Goal: Contribute content: Contribute content

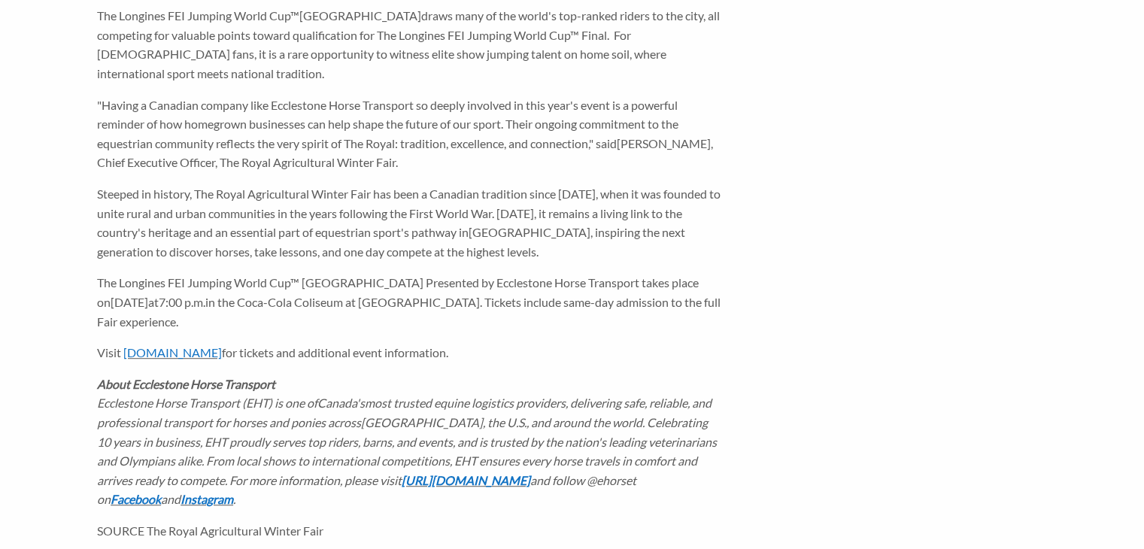
scroll to position [878, 0]
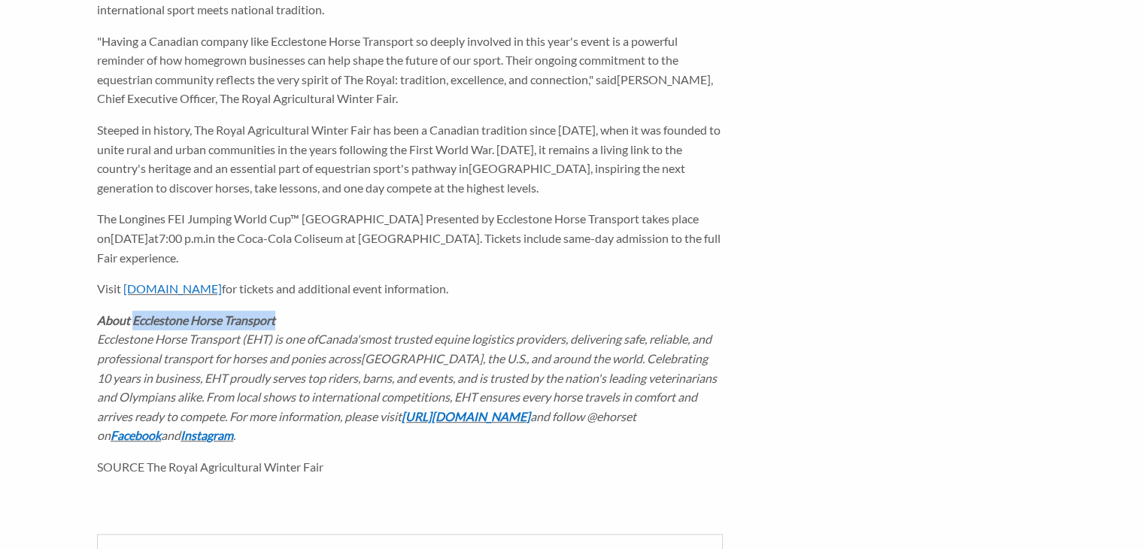
drag, startPoint x: 281, startPoint y: 302, endPoint x: 134, endPoint y: 302, distance: 146.7
click at [134, 311] on p "About Ecclestone Horse Transport Ecclestone Horse Transport (EHT) is one of Can…" at bounding box center [410, 378] width 626 height 135
copy icon "Ecclestone Horse Transport"
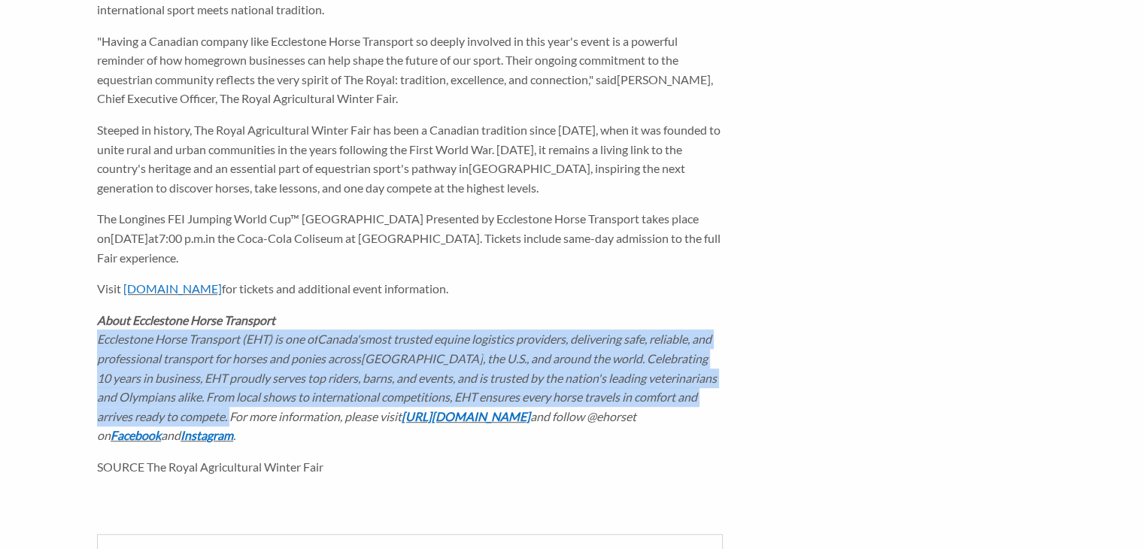
drag, startPoint x: 193, startPoint y: 397, endPoint x: 100, endPoint y: 324, distance: 117.4
click at [100, 332] on icon "Ecclestone Horse Transport (EHT) is one of Canada's most trusted equine logisti…" at bounding box center [407, 377] width 620 height 91
copy icon "Ecclestone Horse Transport (EHT) is one of Canada's most trusted equine logisti…"
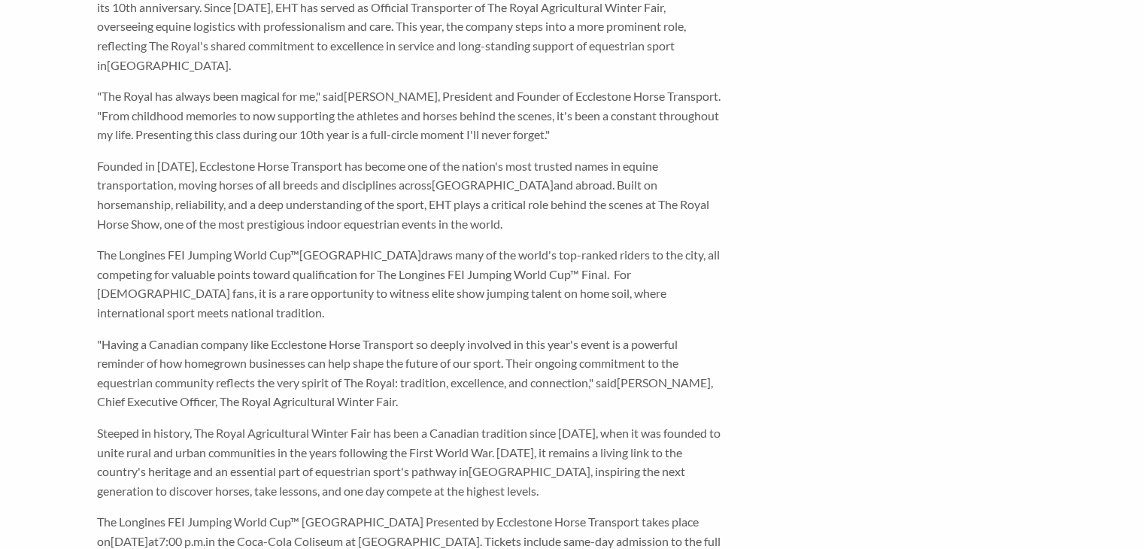
scroll to position [573, 0]
drag, startPoint x: 433, startPoint y: 98, endPoint x: 351, endPoint y: 102, distance: 81.3
click at [351, 102] on span "[PERSON_NAME]" at bounding box center [391, 97] width 94 height 14
copy span "[PERSON_NAME]"
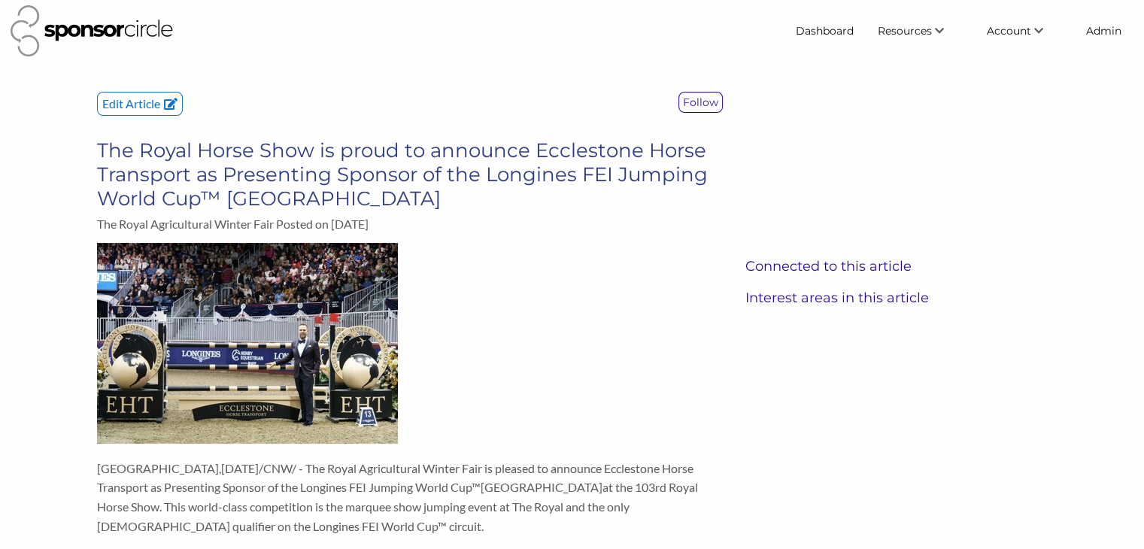
scroll to position [0, 0]
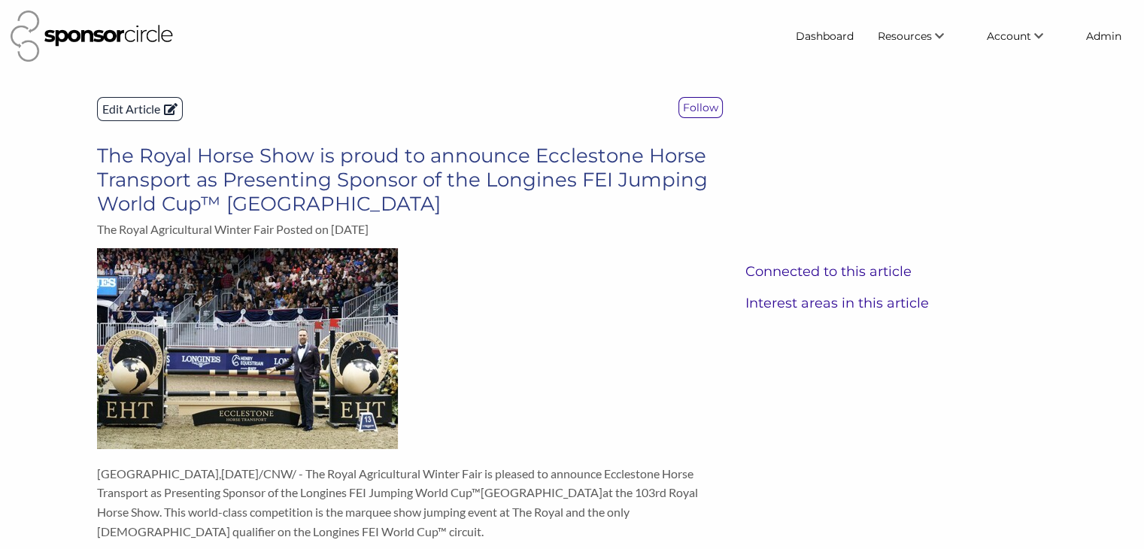
click at [121, 108] on p "Edit Article" at bounding box center [140, 109] width 84 height 23
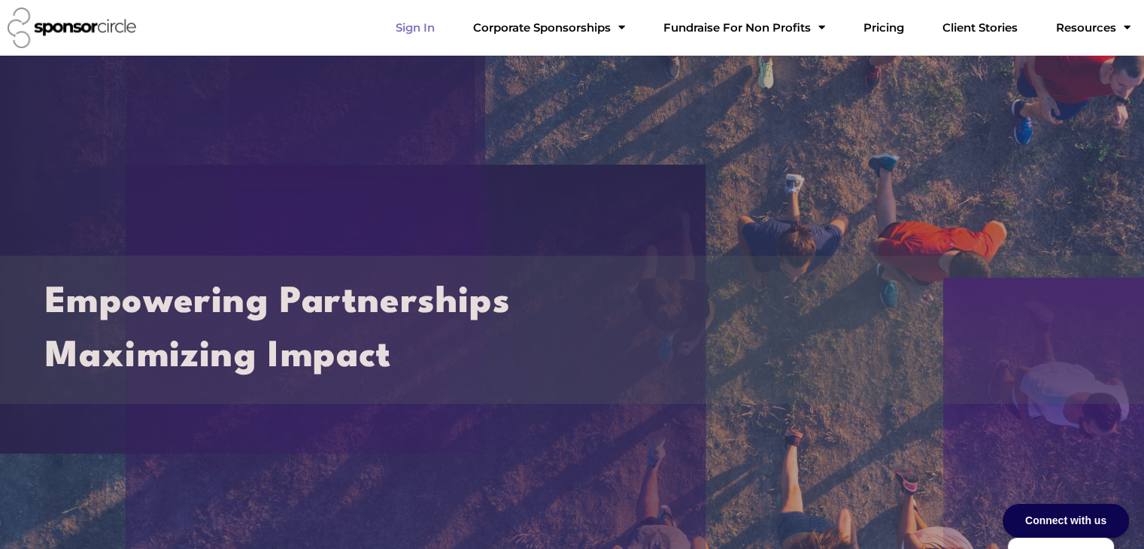
click at [447, 32] on link "Sign In" at bounding box center [415, 28] width 63 height 30
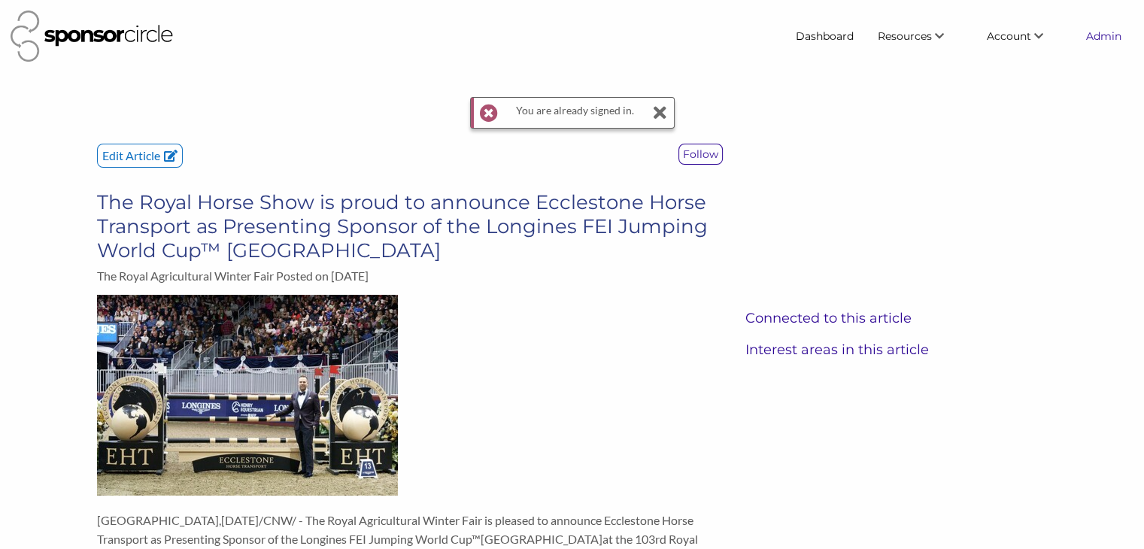
click at [1108, 41] on link "Admin" at bounding box center [1103, 36] width 59 height 27
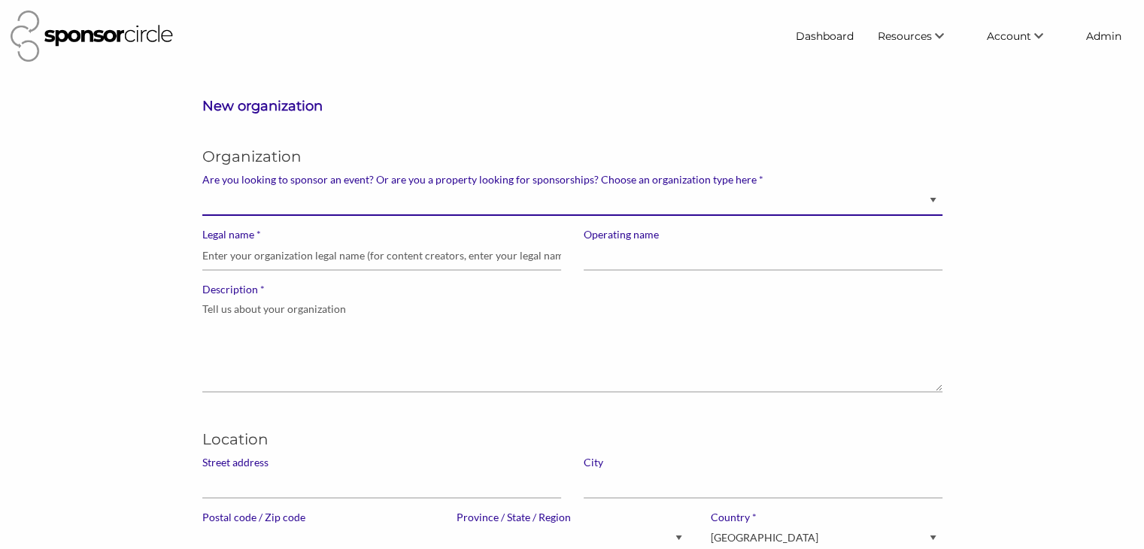
click at [644, 199] on select "Brand manager looking to sell to or sponsor events and sports teams Event organ…" at bounding box center [572, 201] width 740 height 29
select select "Sponsor"
click at [202, 187] on select "Brand manager looking to sell to or sponsor events and sports teams Event organ…" at bounding box center [572, 201] width 740 height 29
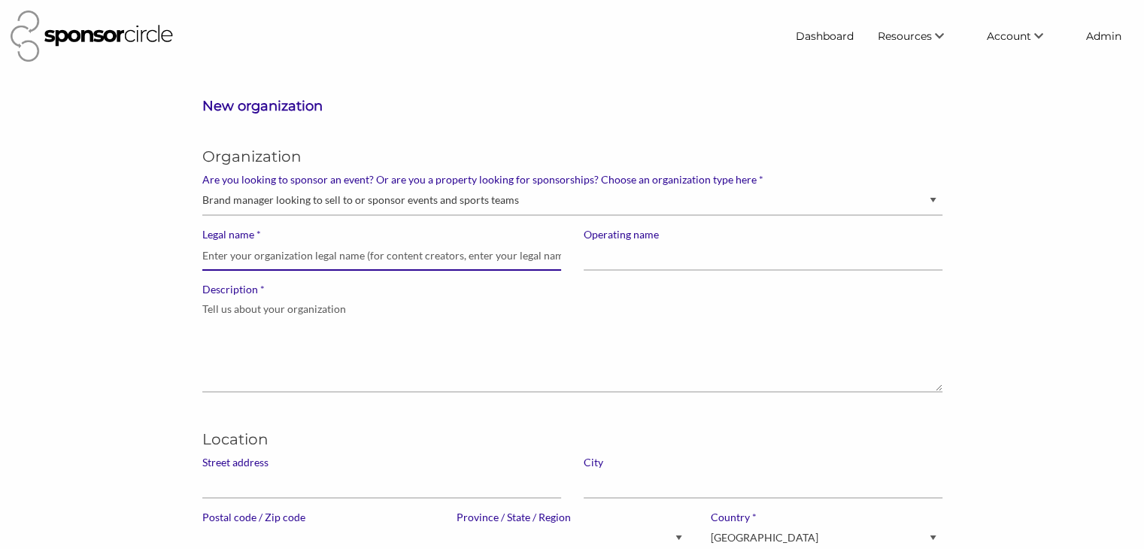
click at [454, 261] on input "* Legal name" at bounding box center [381, 256] width 359 height 29
paste input "Ecclestone Horse Transport"
type input "Ecclestone Horse Transport"
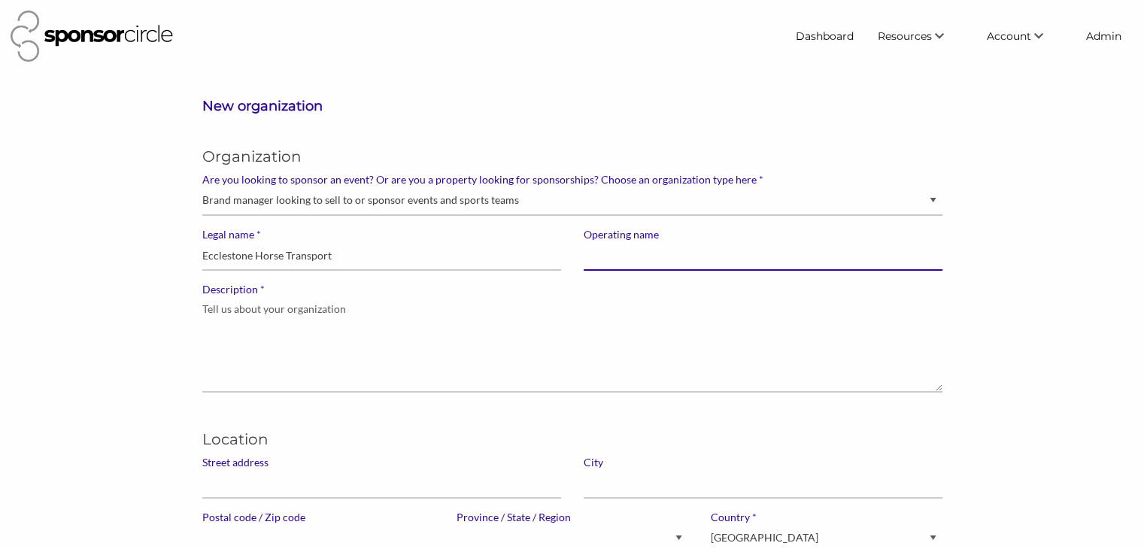
click at [655, 252] on input "Operating name" at bounding box center [763, 256] width 359 height 29
paste input "Ecclestone Horse Transport"
type input "Ecclestone Horse Transport"
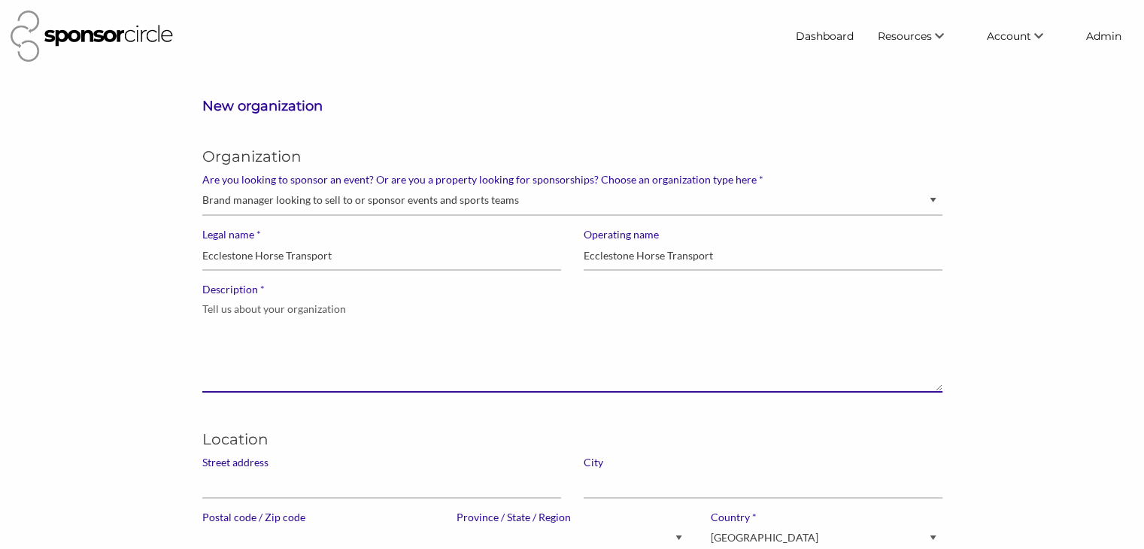
click at [400, 306] on textarea "* Description" at bounding box center [572, 344] width 740 height 96
paste textarea "Ecclestone Horse Transport (EHT) is one of Canada's most trusted equine logisti…"
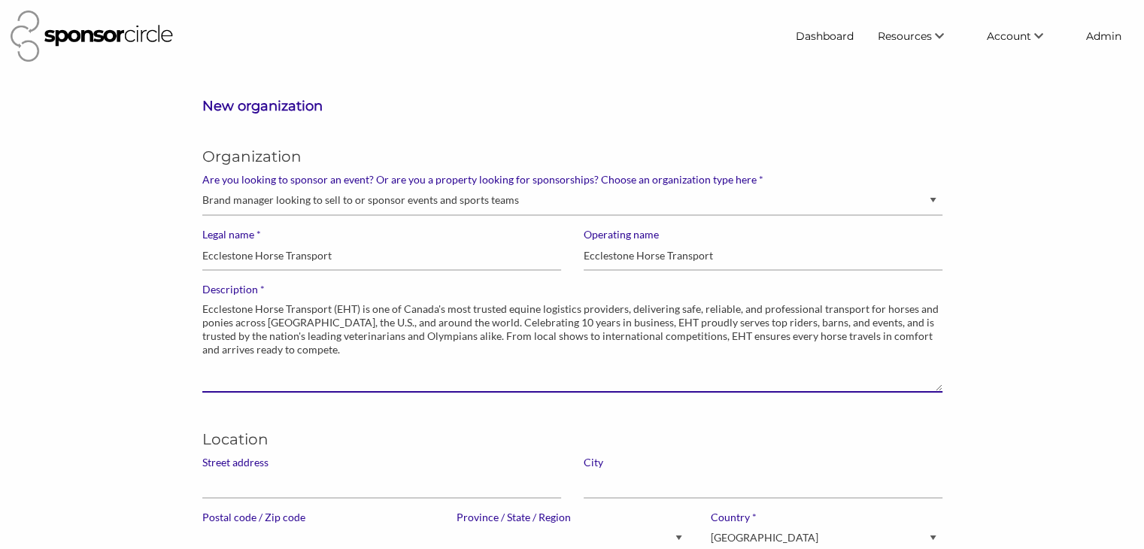
type textarea "Ecclestone Horse Transport (EHT) is one of Canada's most trusted equine logisti…"
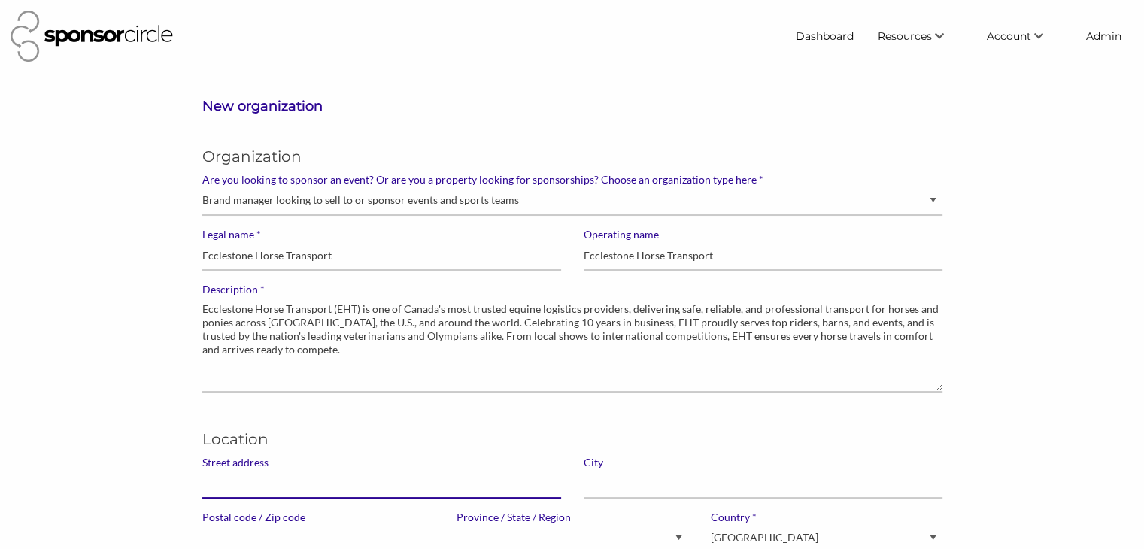
click at [290, 488] on input "Street address" at bounding box center [381, 484] width 359 height 29
paste input "21725 Leslie St"
type input "21725 Leslie St"
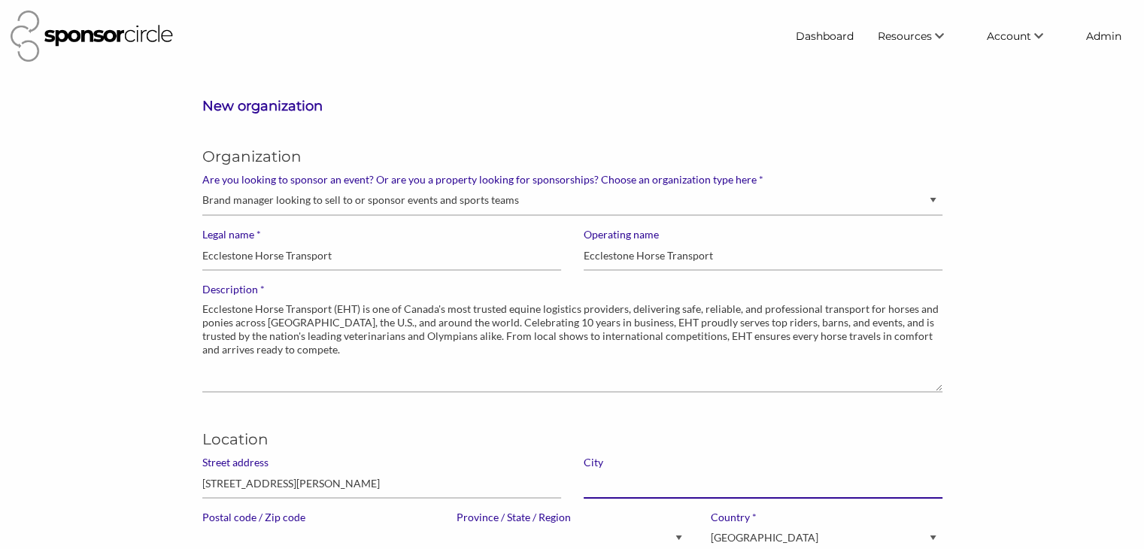
click at [609, 477] on input "text" at bounding box center [763, 484] width 359 height 29
paste input "Queensville"
type input "Queensville"
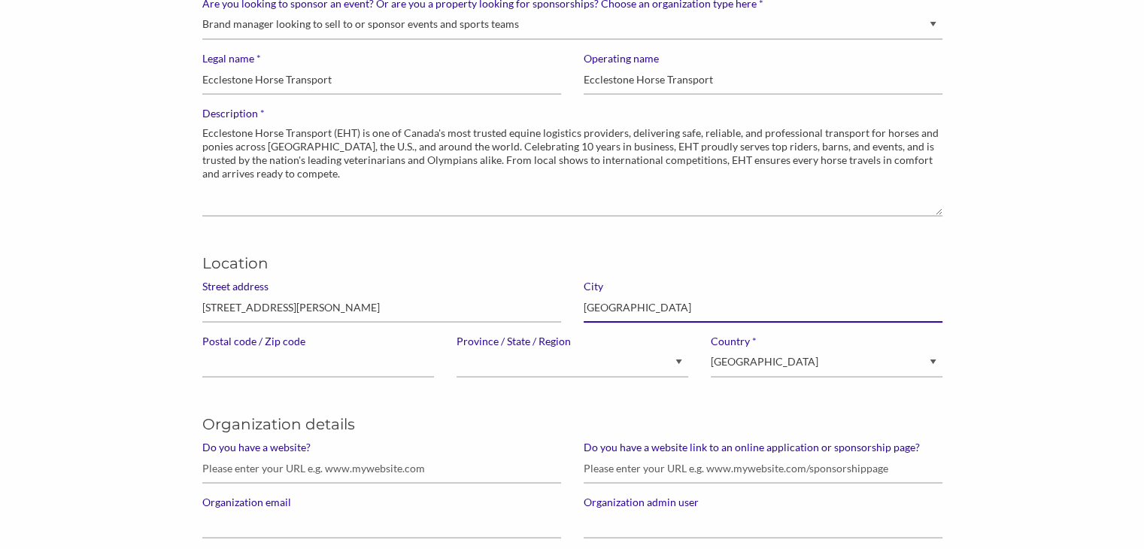
scroll to position [181, 0]
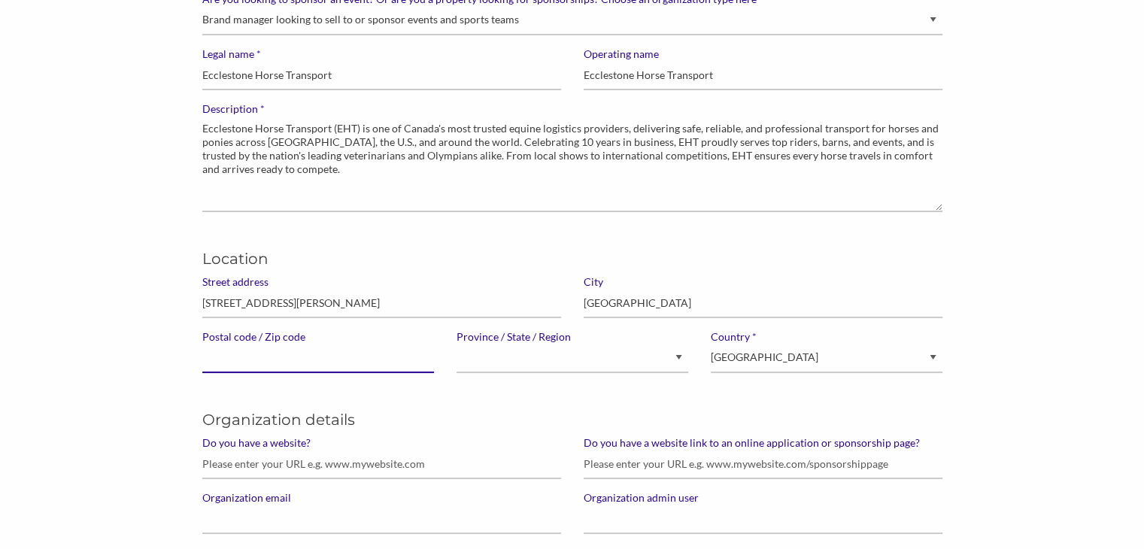
click at [330, 362] on input "Postal code / Zip code" at bounding box center [318, 358] width 232 height 29
paste input "L0G 1R0"
type input "L0G 1R0"
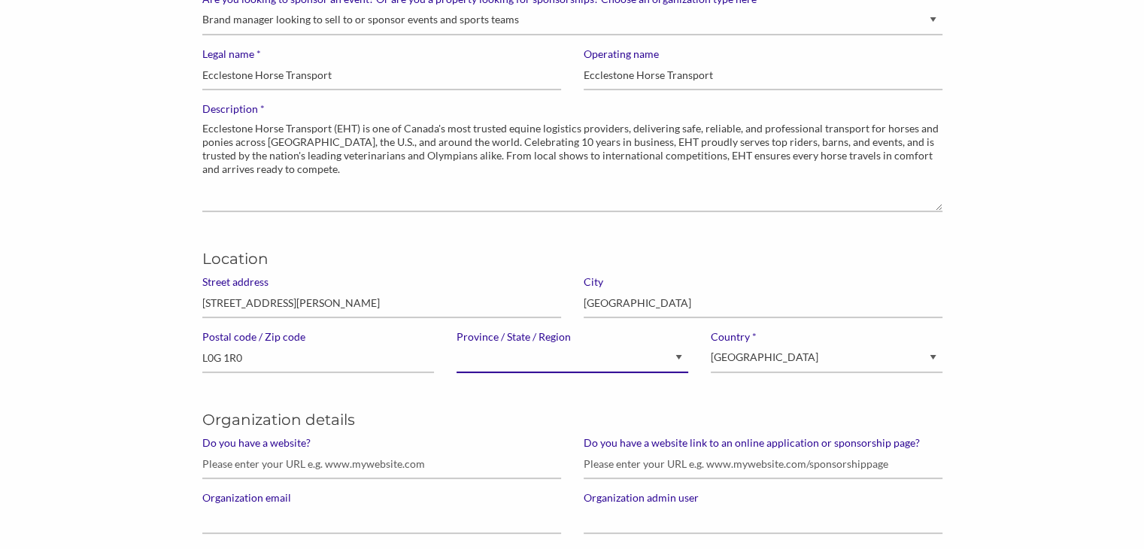
select select "Ontario"
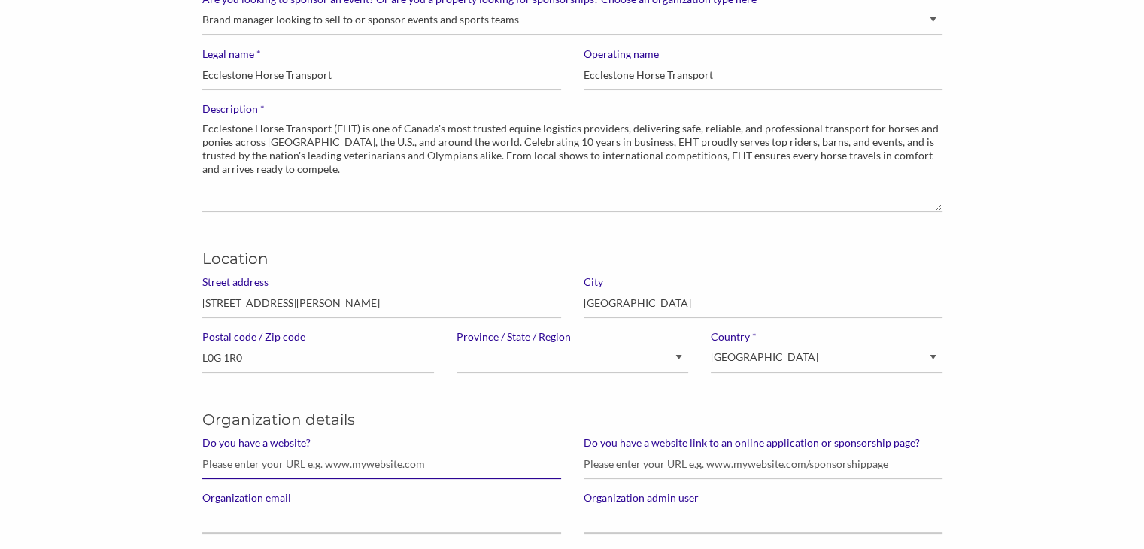
click at [436, 458] on input "Do you have a website?" at bounding box center [381, 464] width 359 height 29
paste input "https://www.ehorset.com/"
type input "https://www.ehorset.com/"
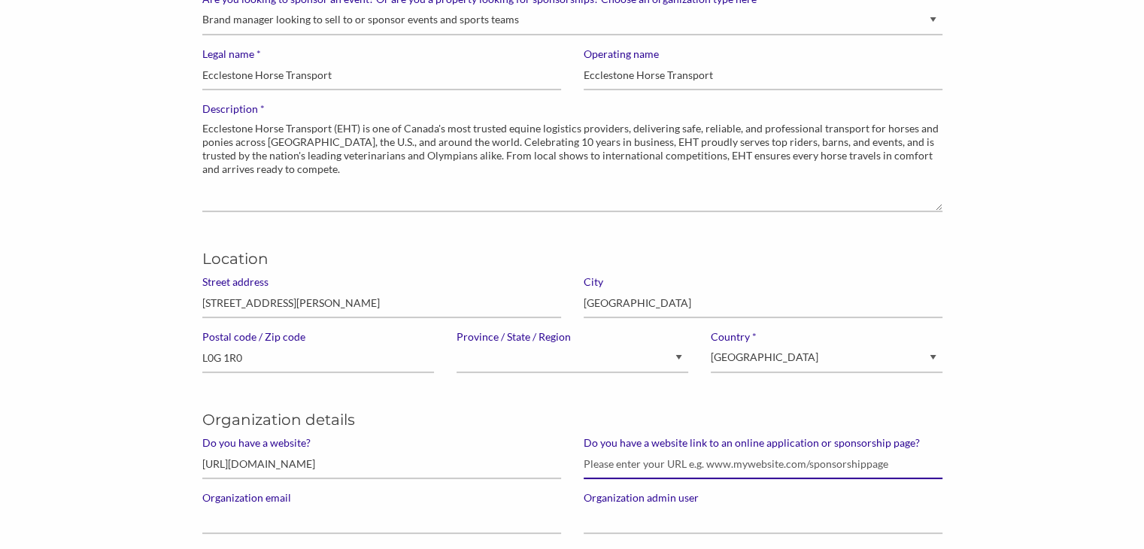
click at [658, 461] on input "Do you have a website link to an online application or sponsorship page?" at bounding box center [763, 464] width 359 height 29
paste input "https://www.ehorset.com/about/sponsorships"
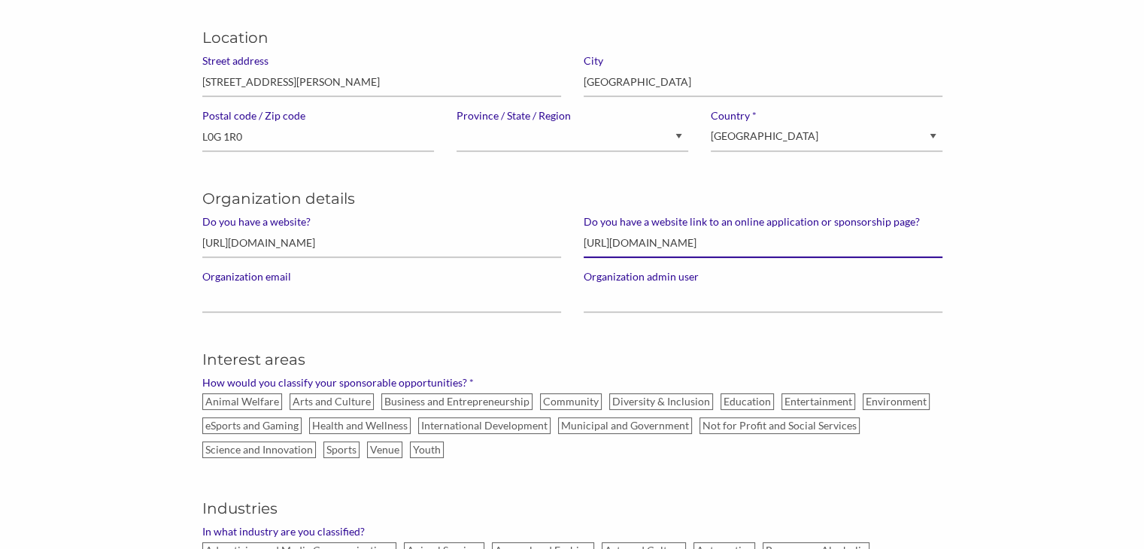
scroll to position [406, 0]
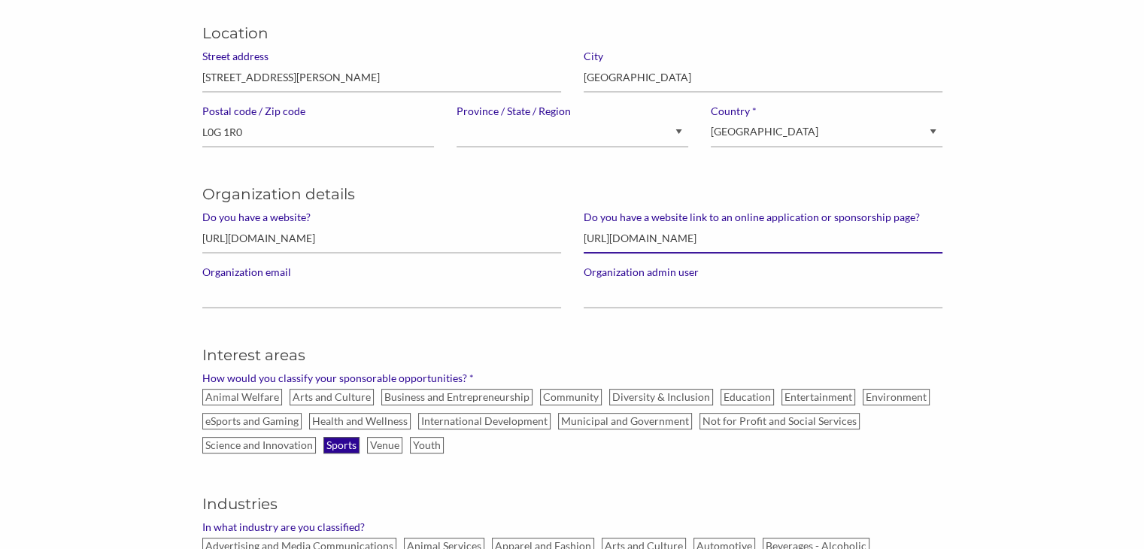
type input "https://www.ehorset.com/about/sponsorships"
click at [330, 448] on label "Sports" at bounding box center [342, 445] width 36 height 17
click at [0, 0] on input "Sports" at bounding box center [0, 0] width 0 height 0
click at [263, 396] on label "Animal Welfare" at bounding box center [242, 397] width 80 height 17
click at [0, 0] on input "Animal Welfare" at bounding box center [0, 0] width 0 height 0
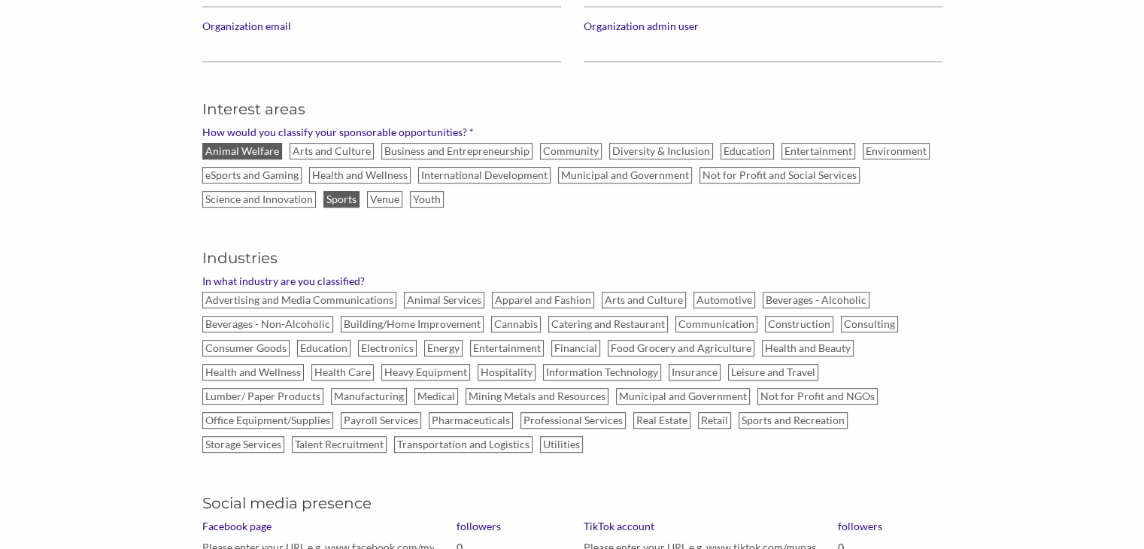
scroll to position [697, 0]
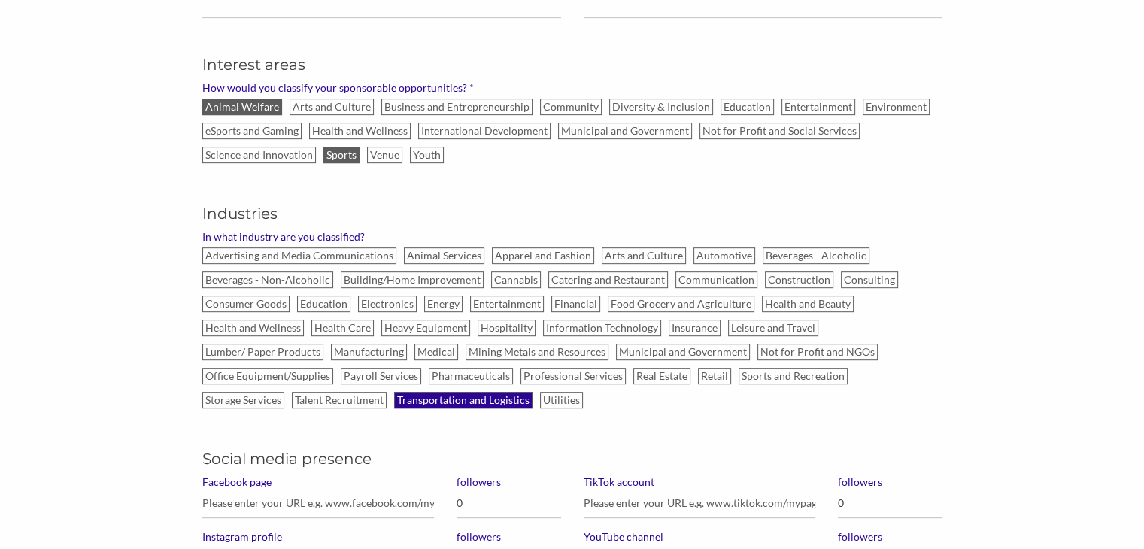
click at [394, 402] on label "Transportation and Logistics" at bounding box center [463, 400] width 138 height 17
click at [0, 0] on input "Transportation and Logistics" at bounding box center [0, 0] width 0 height 0
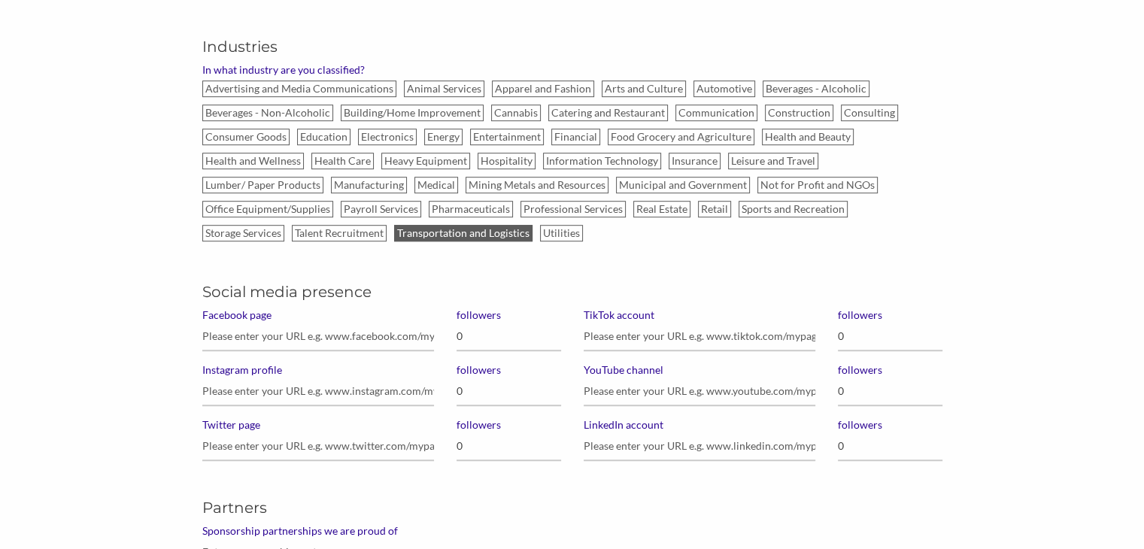
scroll to position [865, 0]
click at [313, 332] on input "Facebook page" at bounding box center [318, 335] width 232 height 29
paste input "https://www.facebook.com/ehorset"
type input "https://www.facebook.com/ehorset"
click at [486, 332] on input "0" at bounding box center [509, 335] width 105 height 29
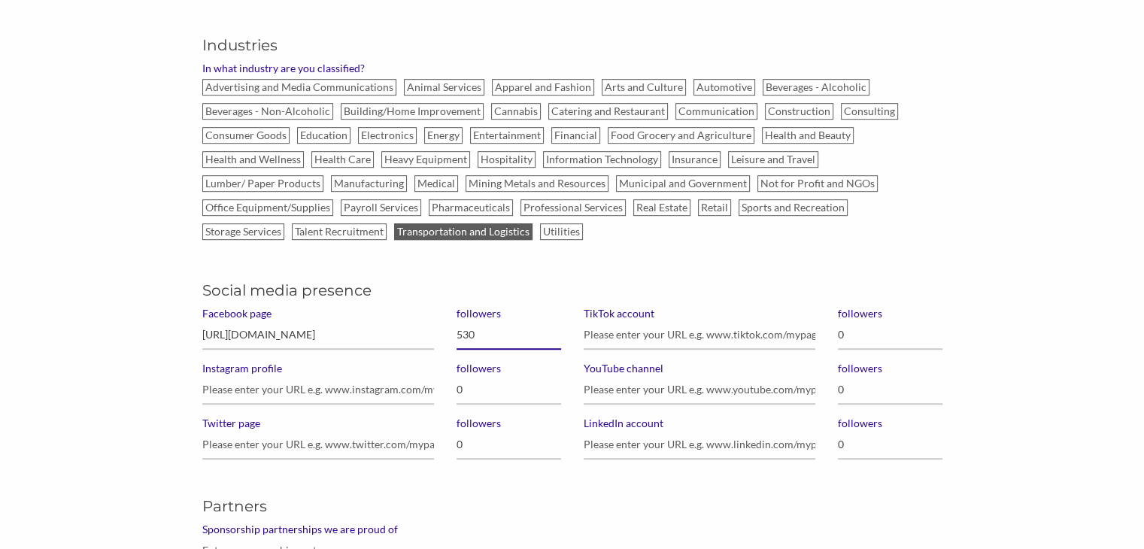
type input "5,300"
click at [232, 391] on input "Instagram profile" at bounding box center [318, 389] width 232 height 29
paste input "http://instagram.com/ehorset"
type input "http://instagram.com/ehorset"
drag, startPoint x: 462, startPoint y: 387, endPoint x: 450, endPoint y: 390, distance: 12.2
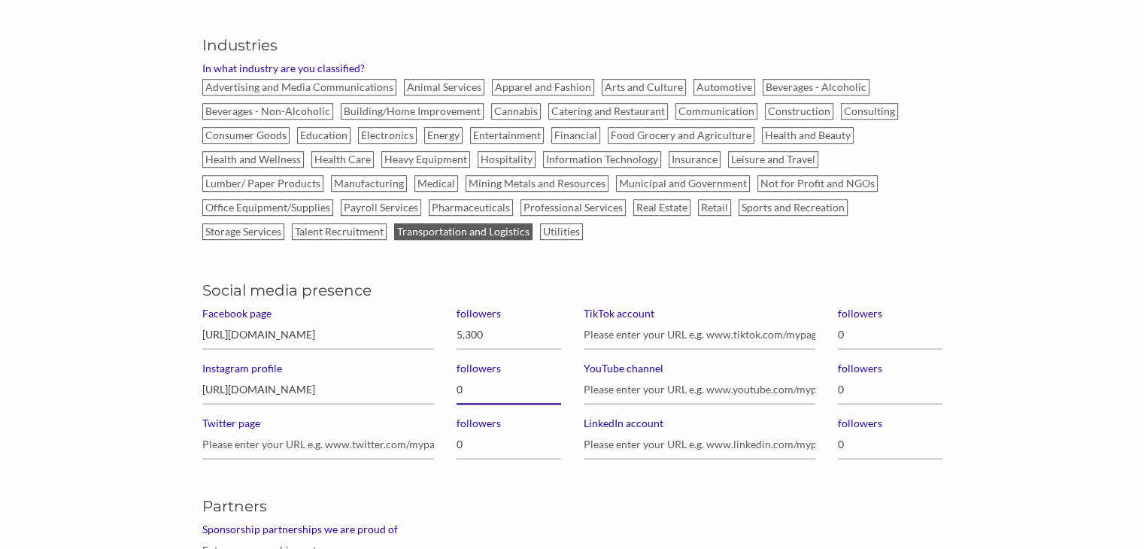
click at [450, 390] on div "followers 5,300 followers 0 followers 0" at bounding box center [508, 389] width 127 height 165
type input "5,301"
click at [612, 391] on input "YouTube channel" at bounding box center [700, 389] width 232 height 29
paste input "https://www.youtube.com/@ehorset"
type input "https://www.youtube.com/@ehorset"
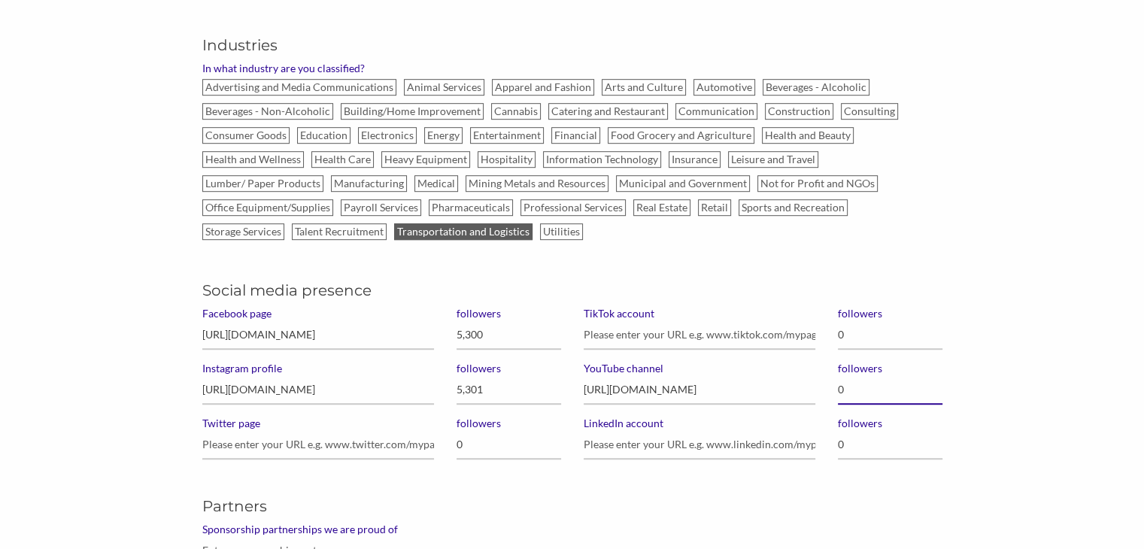
click at [862, 395] on input "0" at bounding box center [890, 389] width 105 height 29
type input "19"
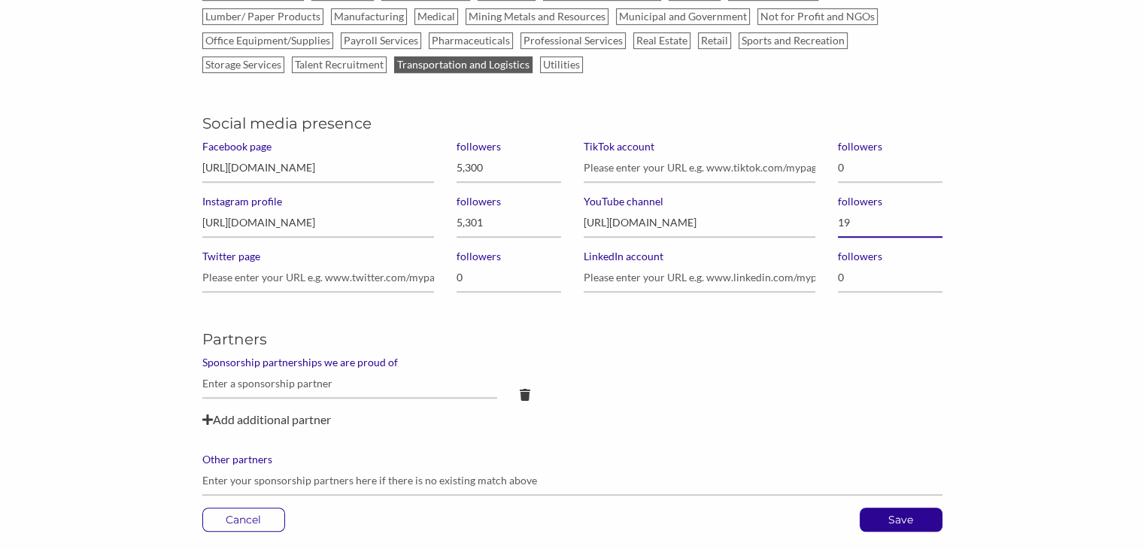
scroll to position [1032, 0]
click at [376, 388] on input "text" at bounding box center [350, 383] width 296 height 29
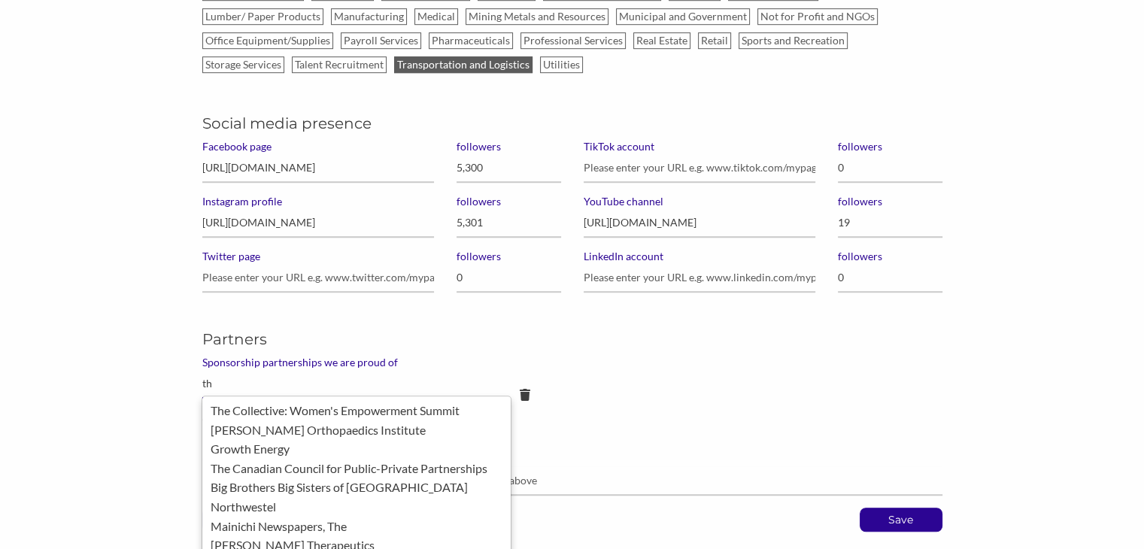
type input "t"
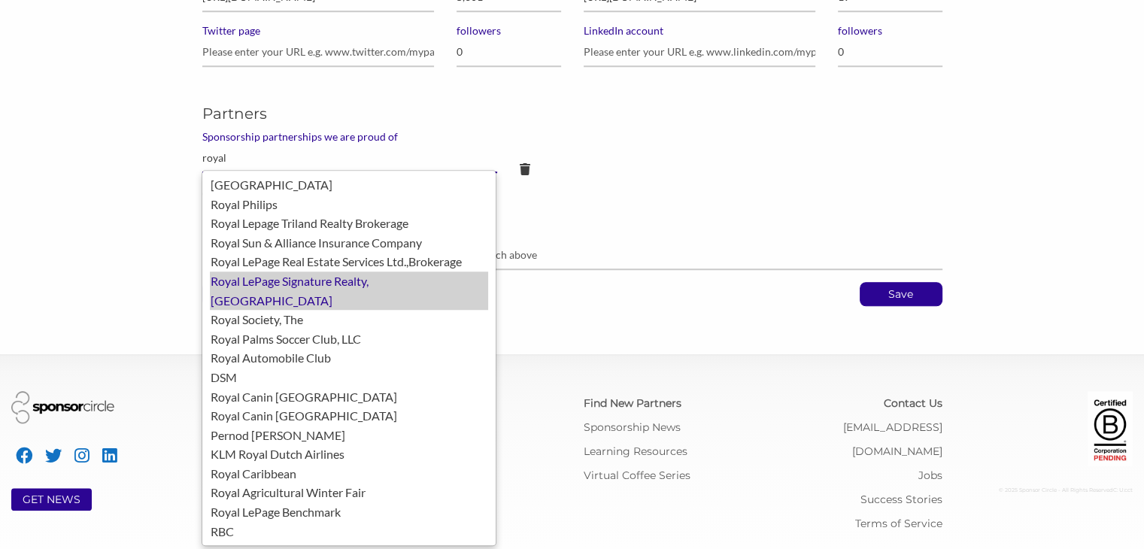
scroll to position [1264, 0]
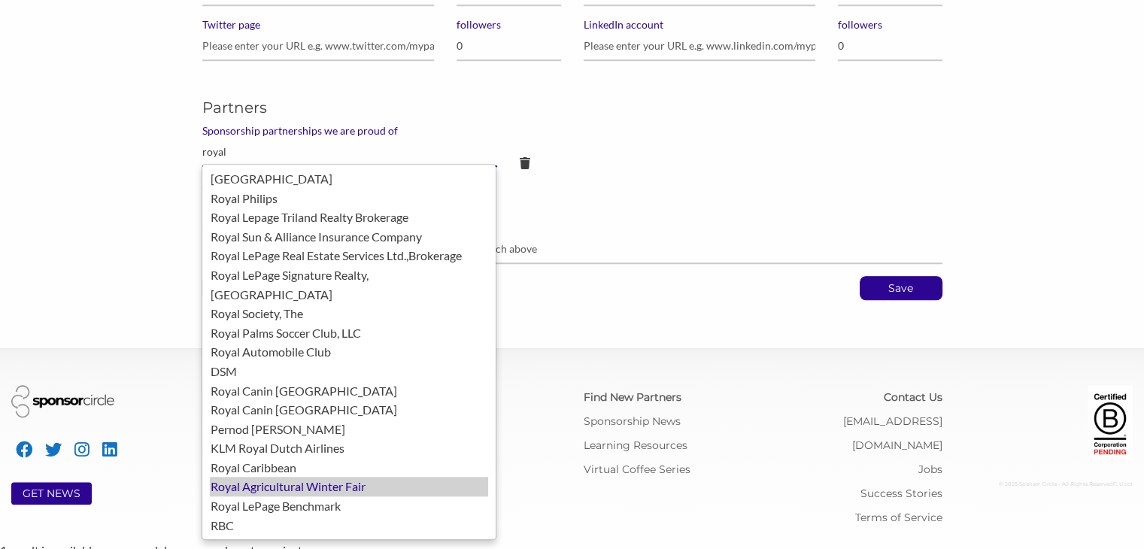
click at [322, 477] on div "Royal Agricultural Winter Fair" at bounding box center [349, 487] width 278 height 20
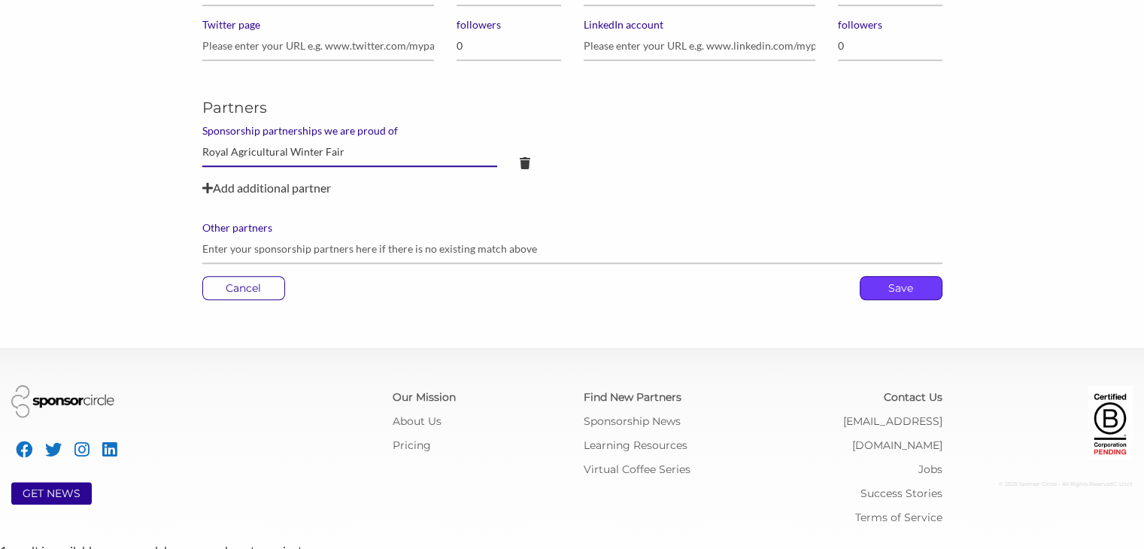
type input "Royal Agricultural Winter Fair"
click at [886, 295] on p "Save" at bounding box center [901, 288] width 81 height 23
click at [902, 286] on p "Save" at bounding box center [901, 288] width 81 height 23
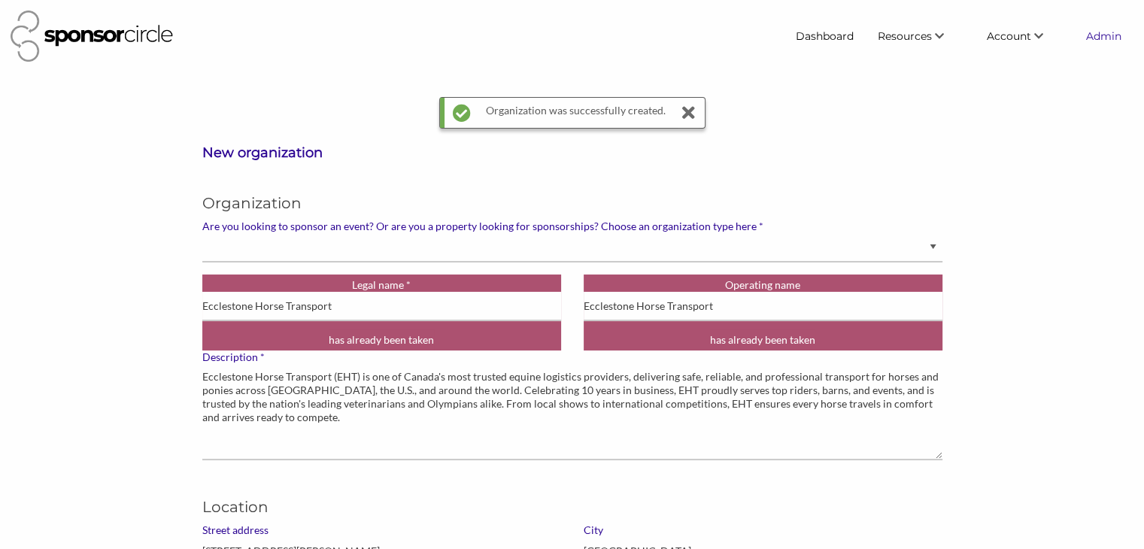
click at [1094, 39] on link "Admin" at bounding box center [1103, 36] width 59 height 27
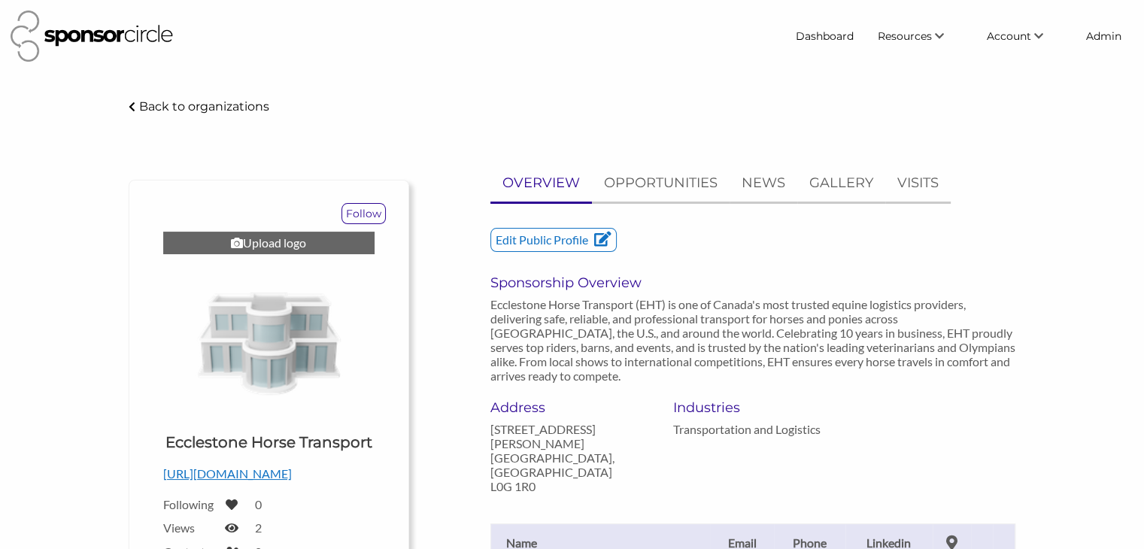
click at [277, 247] on div "Upload logo" at bounding box center [268, 243] width 211 height 23
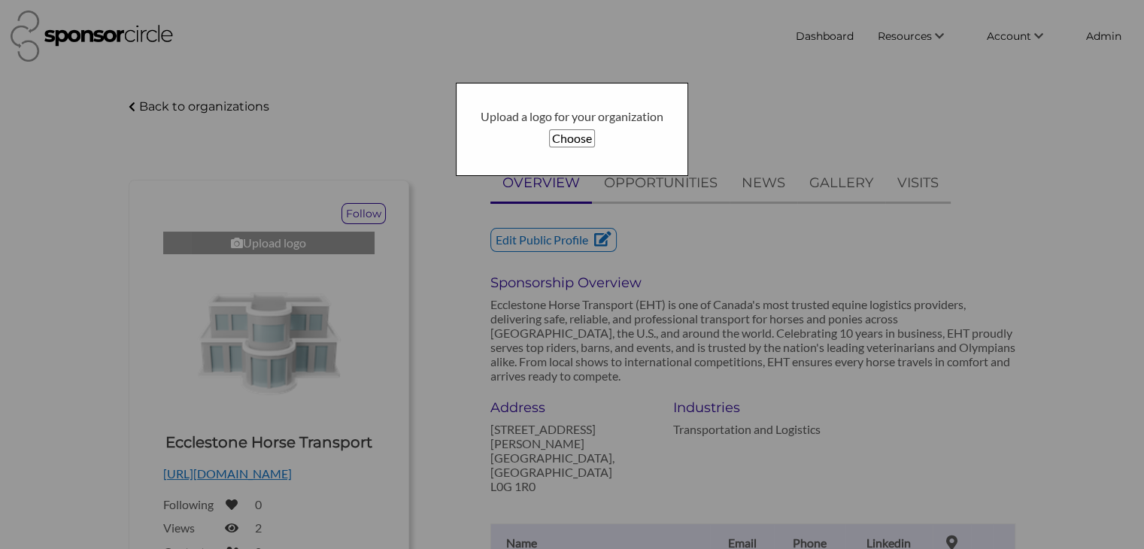
click at [576, 141] on button "Choose" at bounding box center [572, 138] width 46 height 18
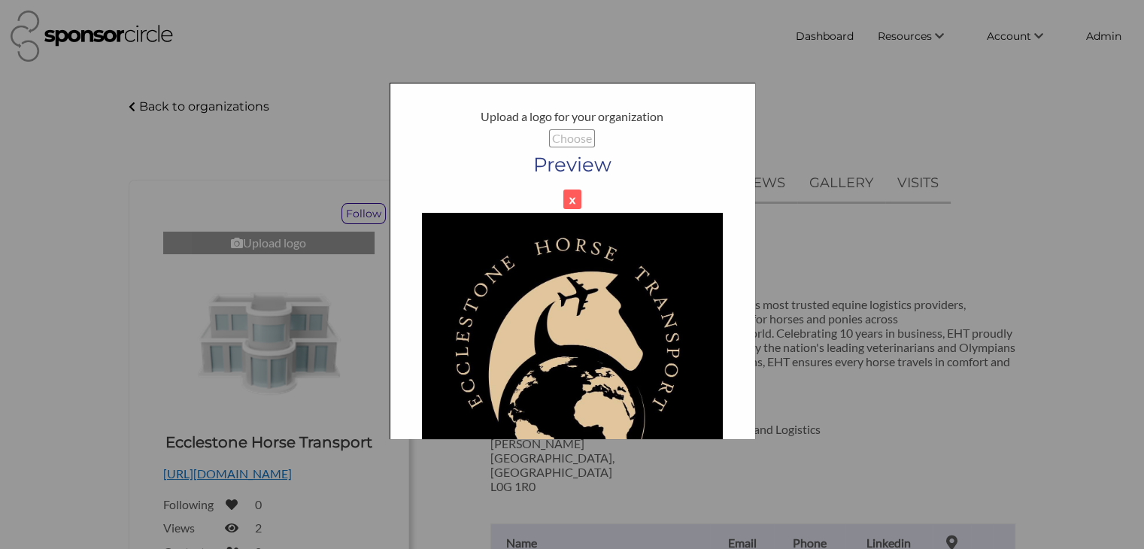
scroll to position [135, 0]
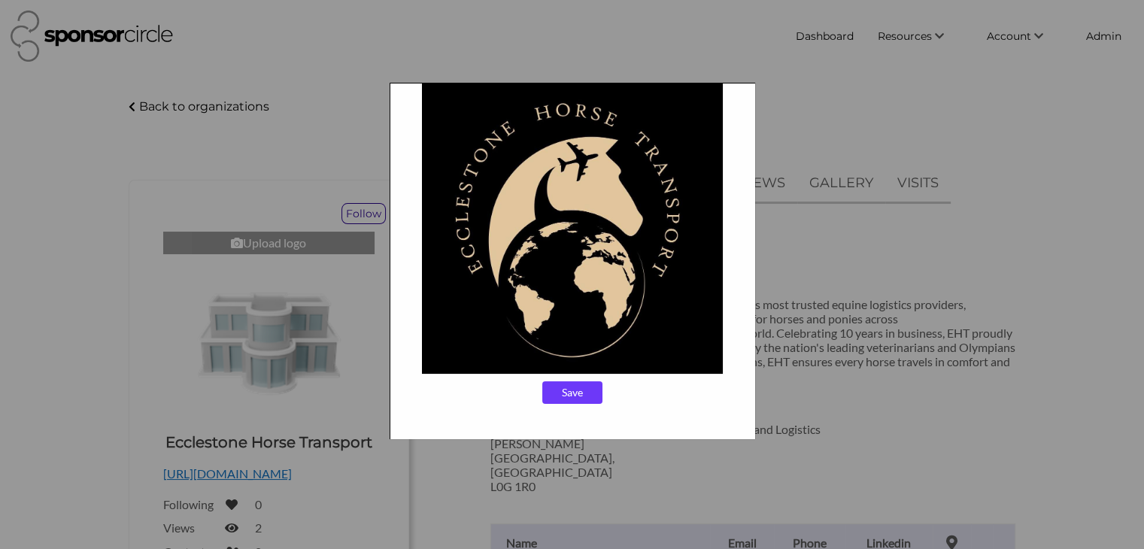
click at [585, 391] on input "Save" at bounding box center [572, 392] width 60 height 23
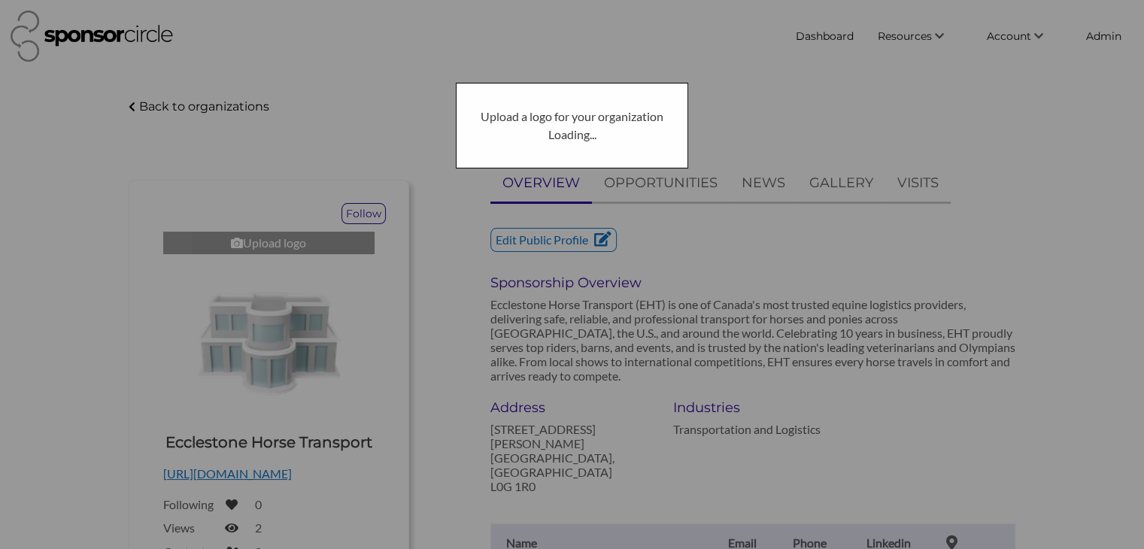
scroll to position [0, 0]
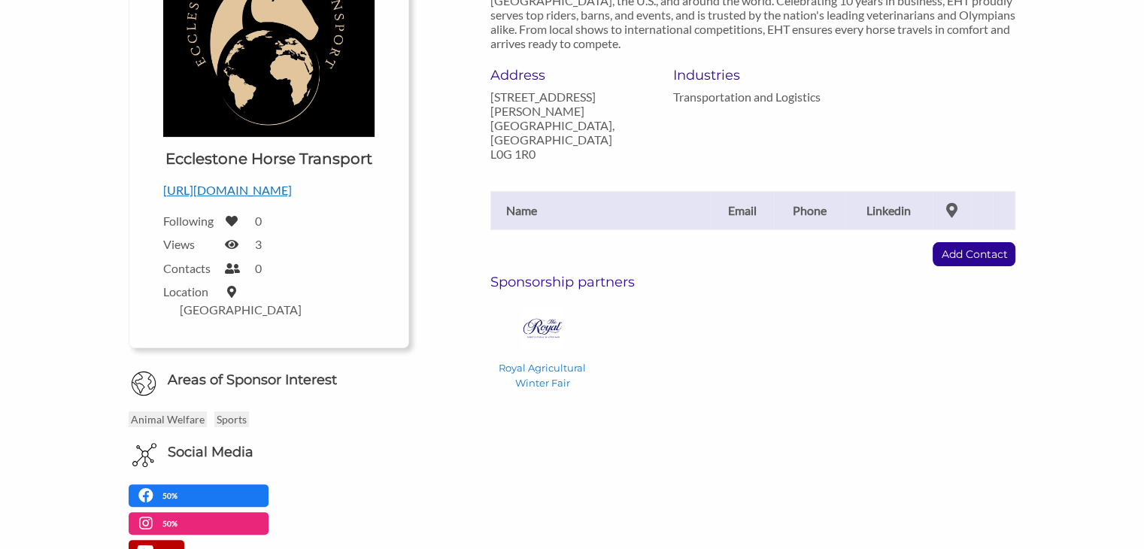
scroll to position [337, 0]
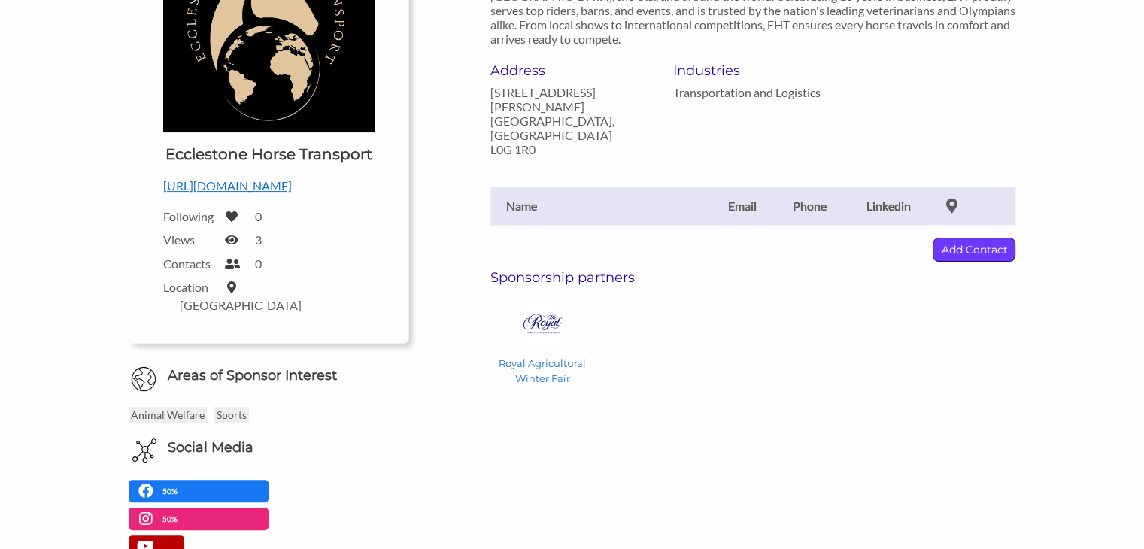
click at [971, 239] on p "Add Contact" at bounding box center [974, 250] width 81 height 23
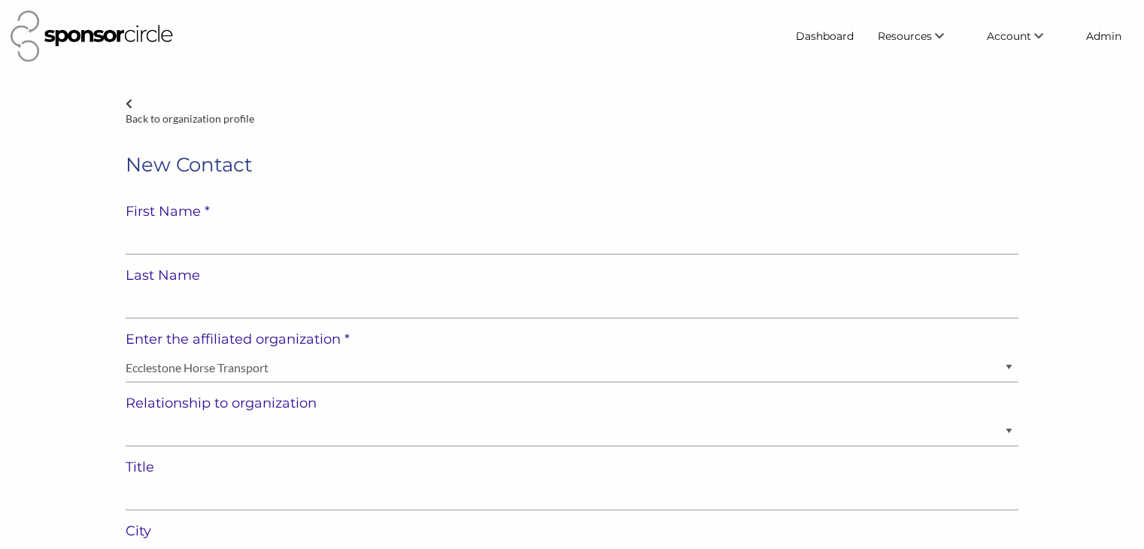
select select "[GEOGRAPHIC_DATA]"
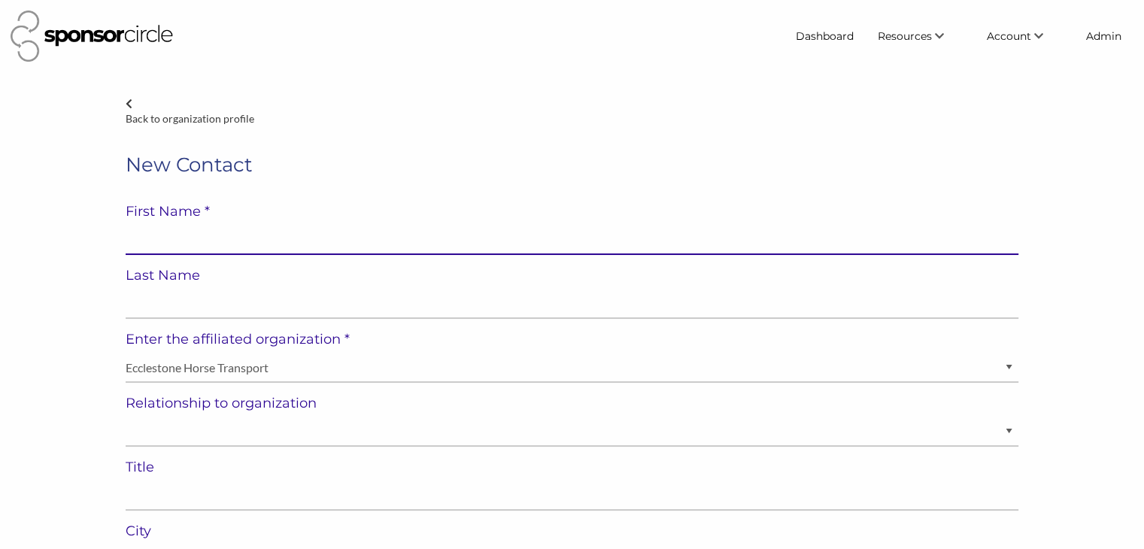
click at [594, 240] on input "text" at bounding box center [572, 240] width 893 height 29
paste input "[PERSON_NAME]"
type input "[PERSON_NAME]"
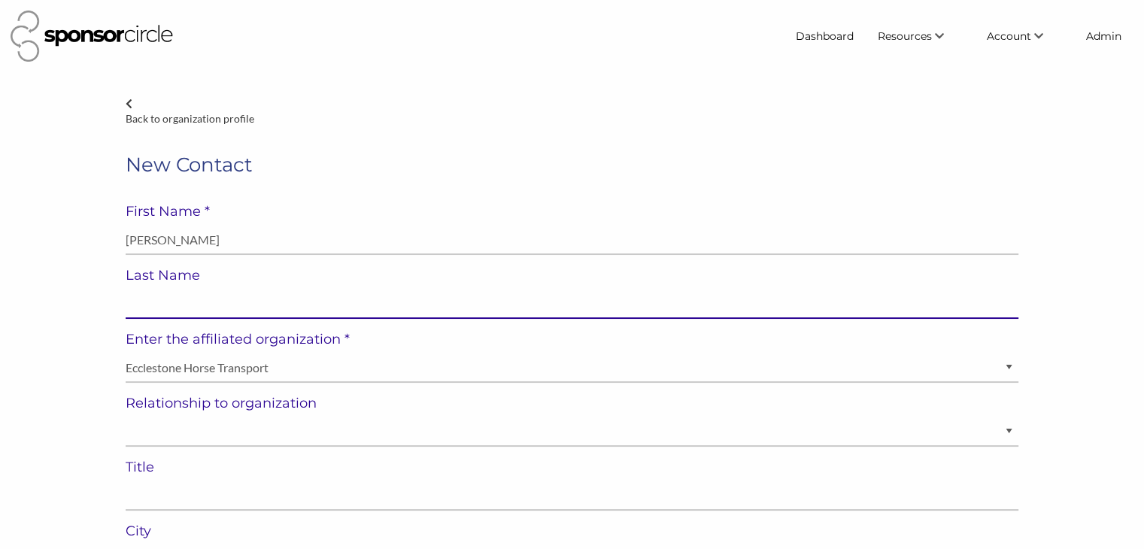
click at [535, 302] on input "text" at bounding box center [572, 304] width 893 height 29
paste input "[PERSON_NAME]"
type input "[PERSON_NAME]"
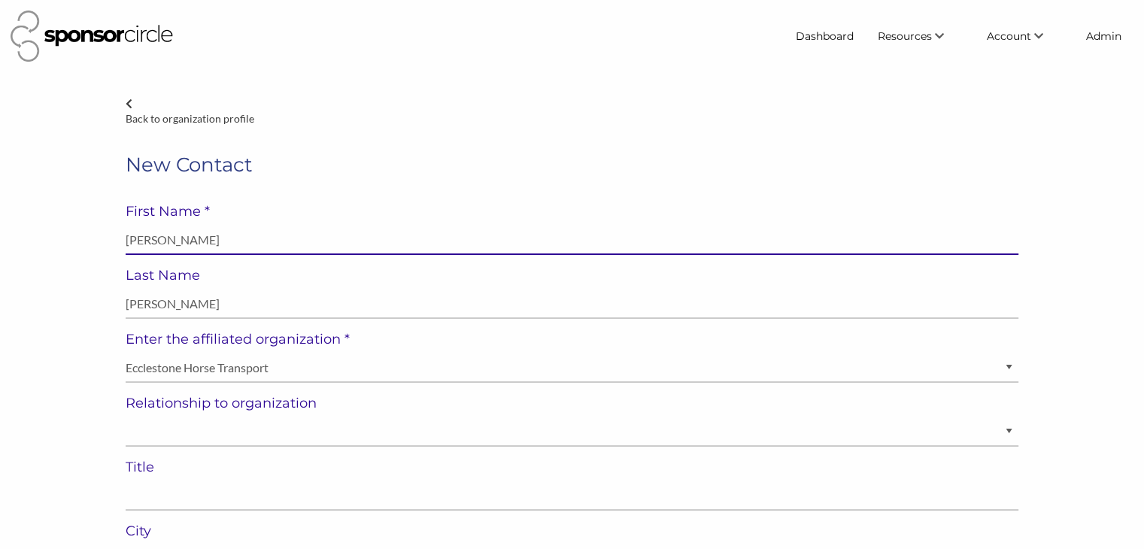
click at [172, 240] on input "[PERSON_NAME]" at bounding box center [572, 240] width 893 height 29
click at [172, 240] on input "Kyle Ecclestone" at bounding box center [572, 240] width 893 height 29
type input "Kyle"
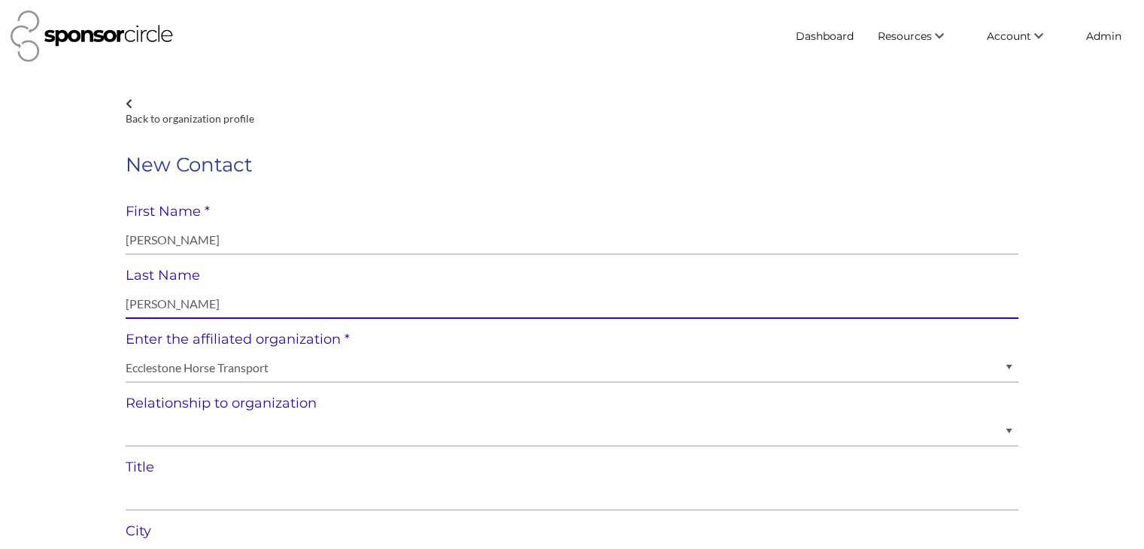
click at [141, 299] on input "Kyle Ecclestone" at bounding box center [572, 304] width 893 height 29
type input "Ecclestone"
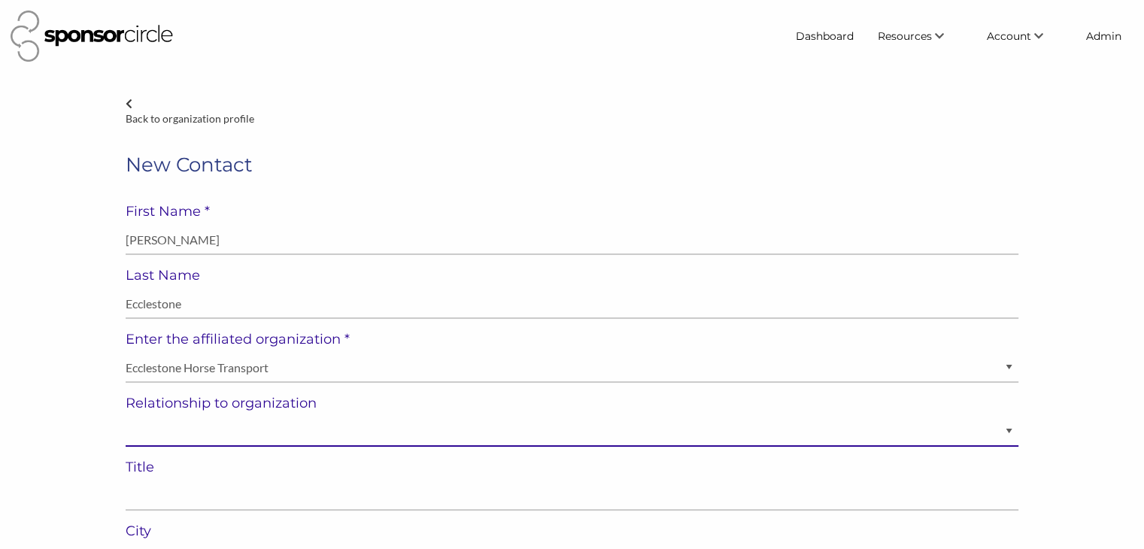
click at [144, 435] on select "Staff Volunteer" at bounding box center [572, 432] width 893 height 29
select select "Staff"
click at [126, 418] on select "Staff Volunteer" at bounding box center [572, 432] width 893 height 29
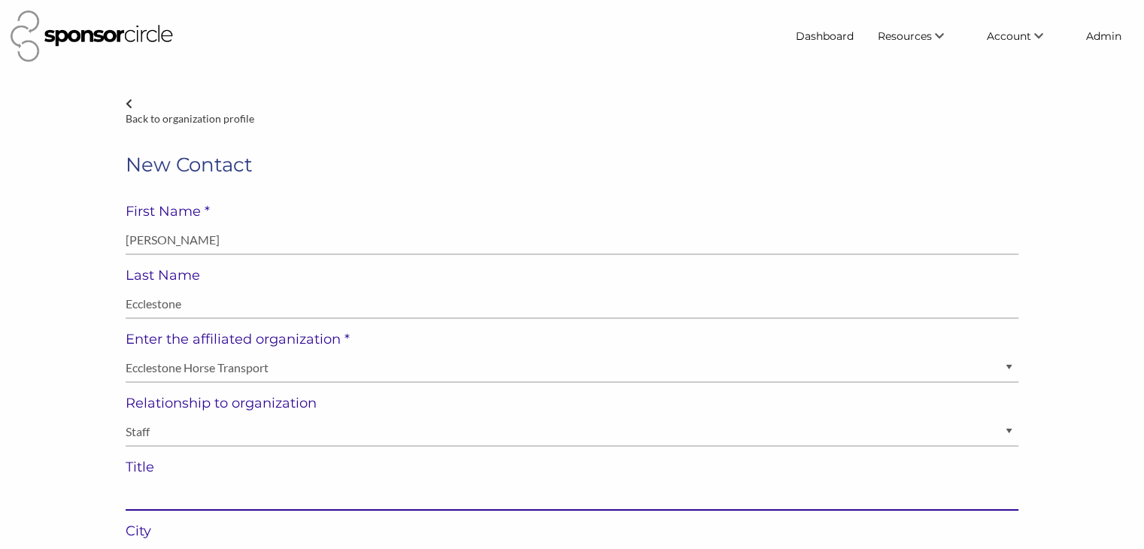
click at [150, 497] on input "text" at bounding box center [572, 496] width 893 height 29
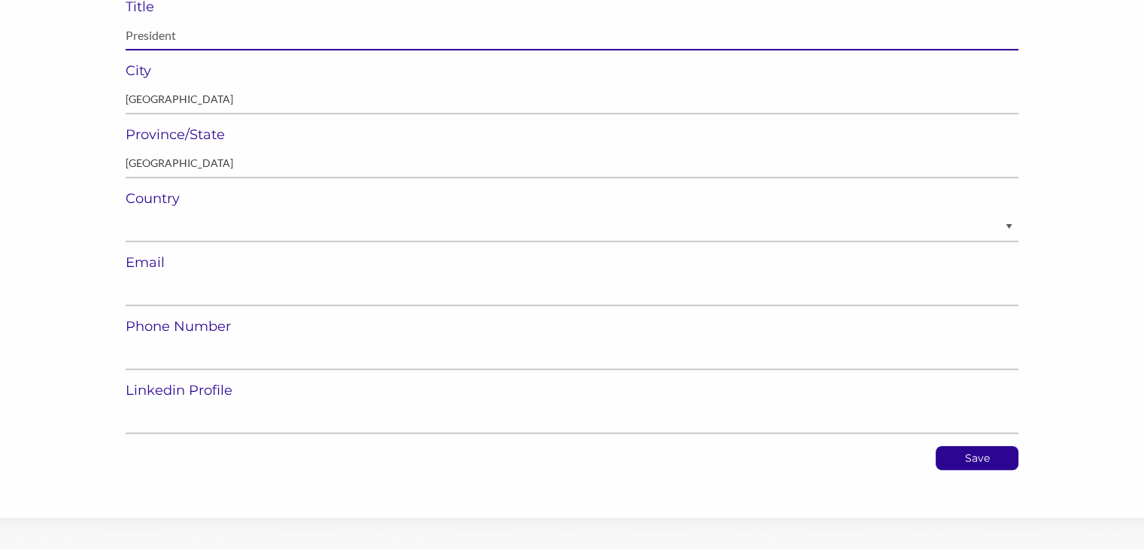
scroll to position [460, 0]
type input "President"
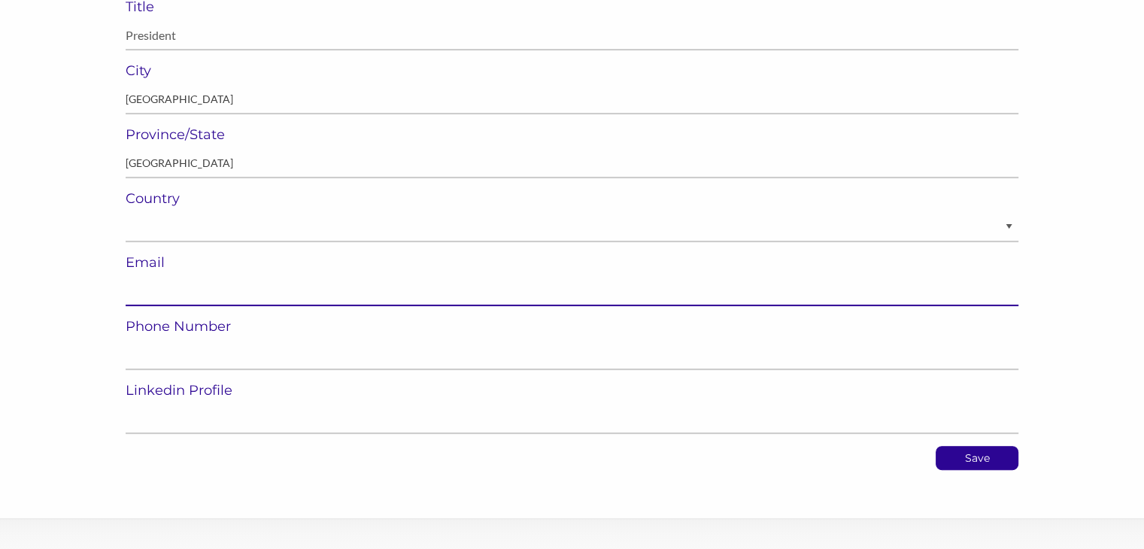
click at [347, 287] on input "email" at bounding box center [572, 291] width 893 height 29
paste input "[PERSON_NAME][EMAIL_ADDRESS][DOMAIN_NAME]"
type input "[PERSON_NAME][EMAIL_ADDRESS][DOMAIN_NAME]"
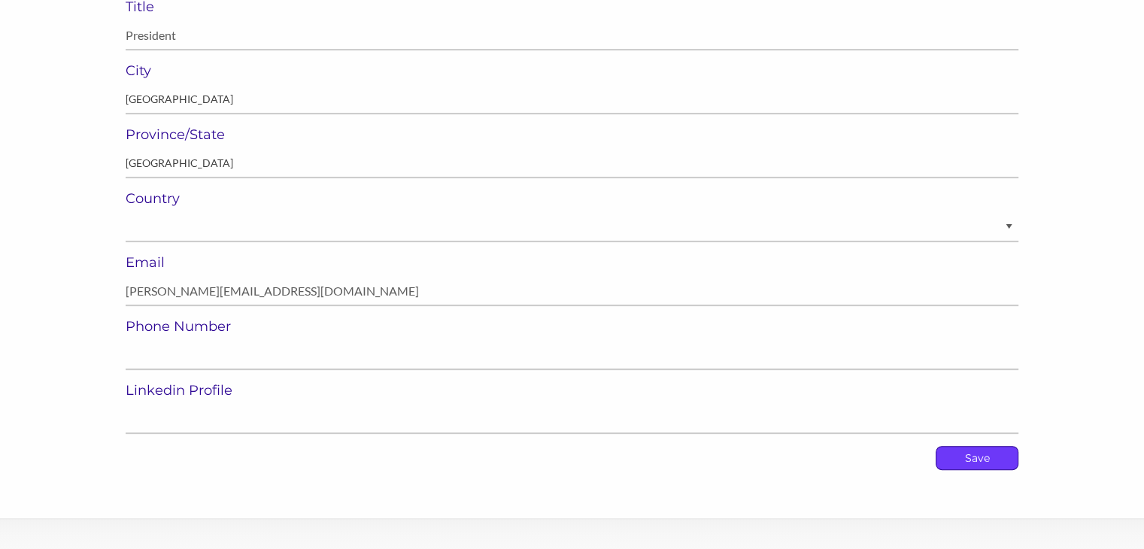
click at [976, 457] on p "Save" at bounding box center [977, 458] width 81 height 23
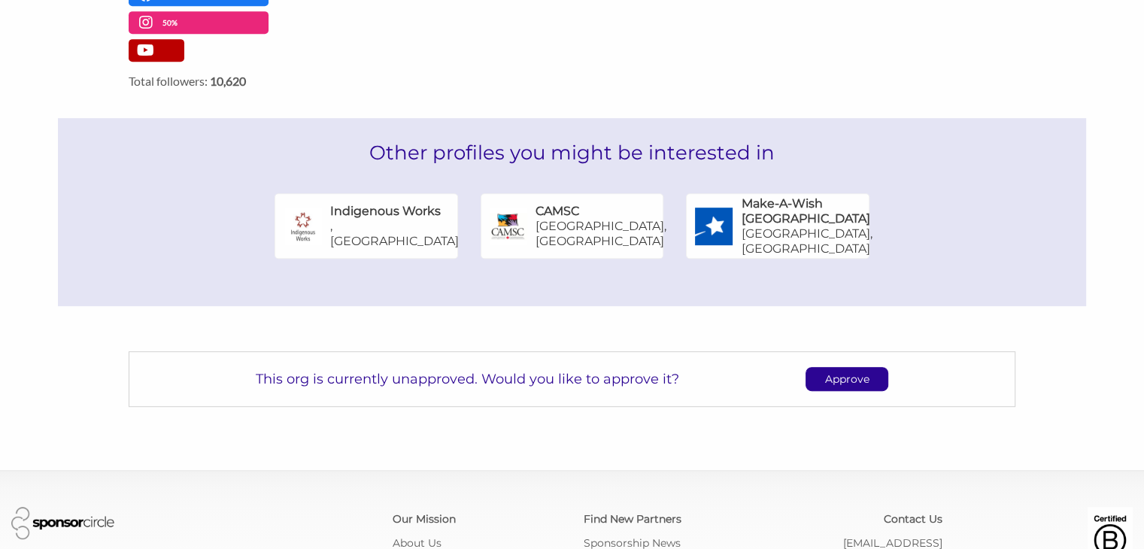
scroll to position [841, 0]
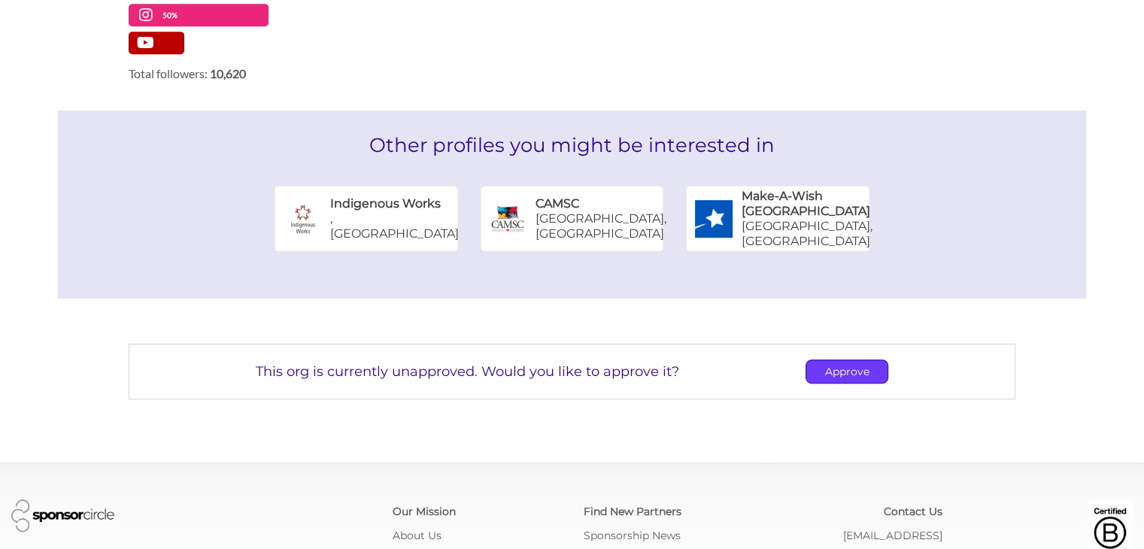
click at [858, 360] on p "Approve" at bounding box center [847, 371] width 81 height 23
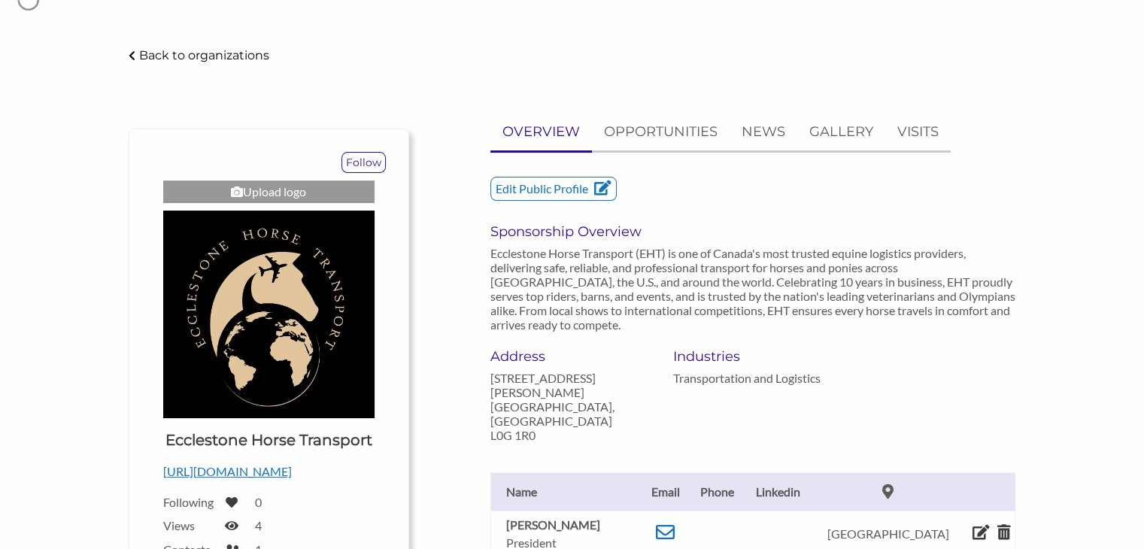
scroll to position [0, 0]
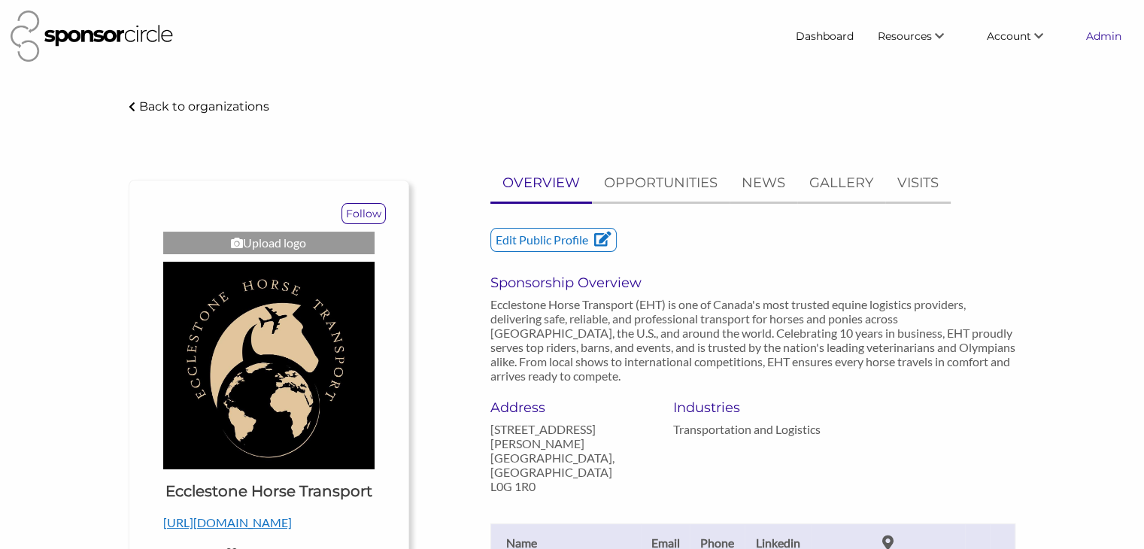
click at [1093, 38] on link "Admin" at bounding box center [1103, 36] width 59 height 27
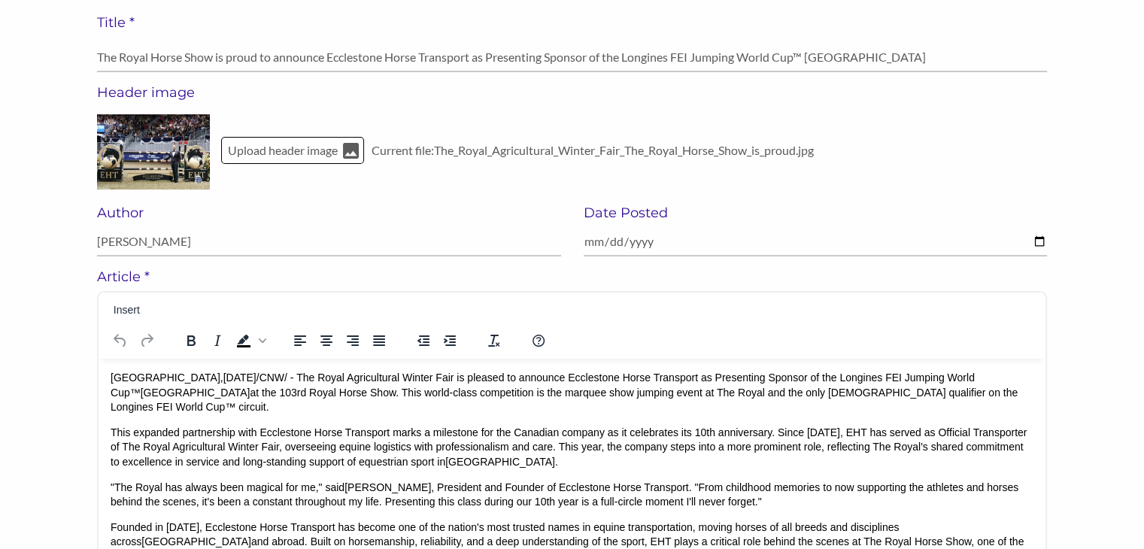
scroll to position [135, 0]
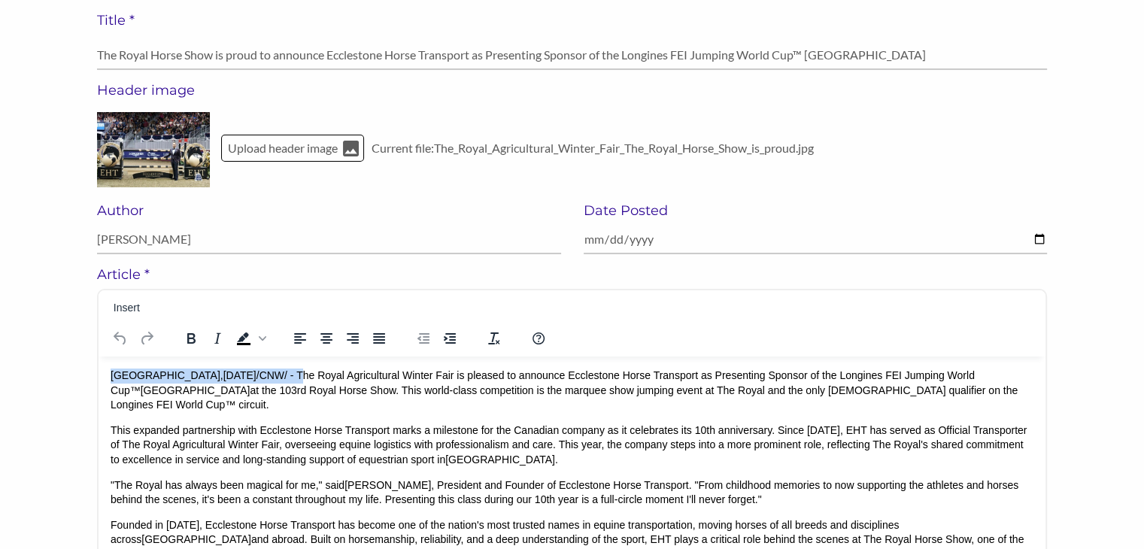
drag, startPoint x: 279, startPoint y: 373, endPoint x: 113, endPoint y: 368, distance: 166.4
click at [113, 369] on p "[GEOGRAPHIC_DATA] , [DATE] /CNW/ - The Royal Agricultural Winter Fair is please…" at bounding box center [572, 391] width 923 height 44
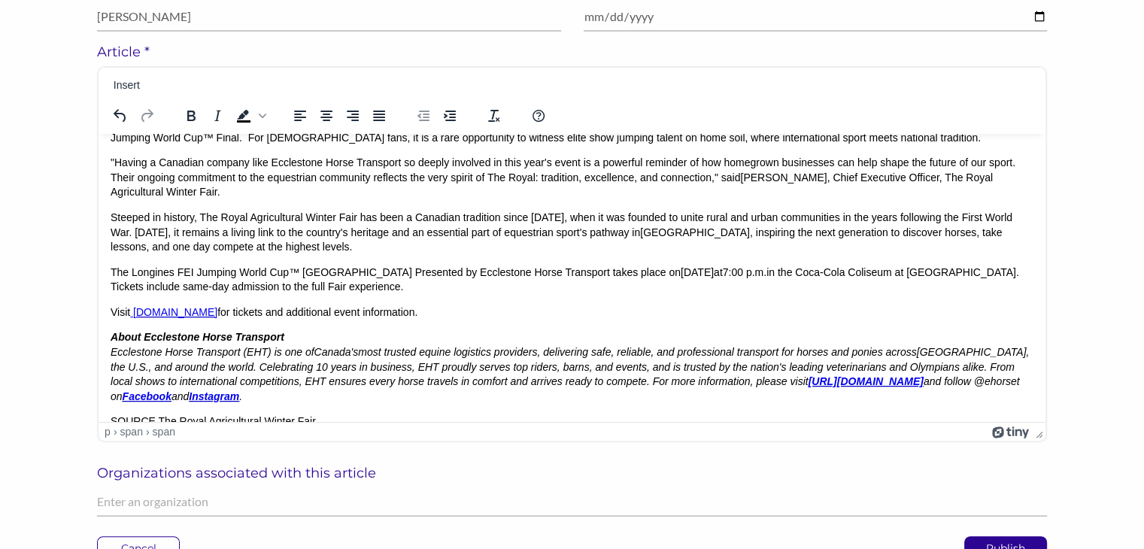
scroll to position [239, 0]
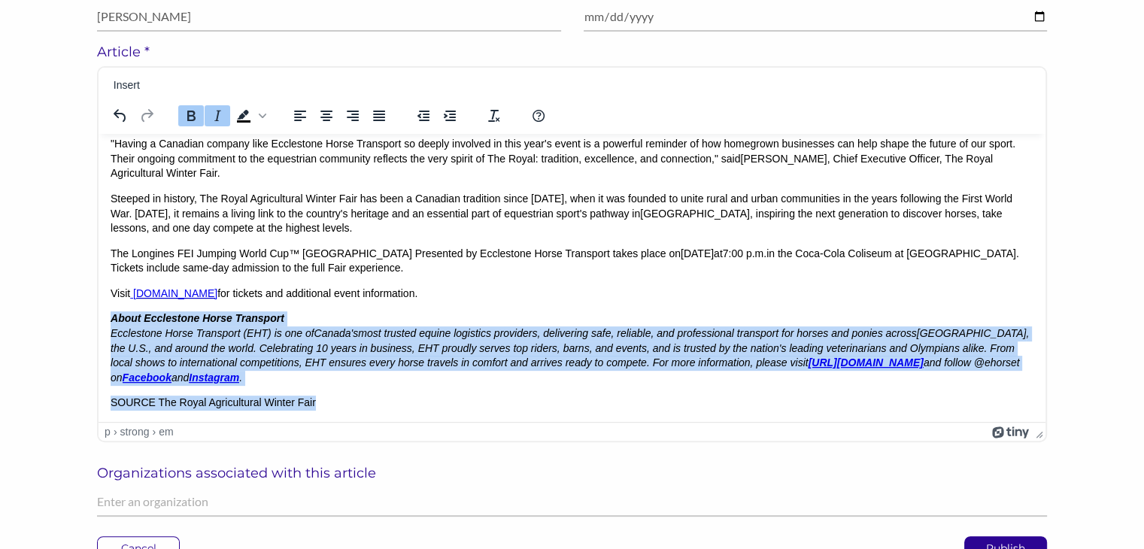
drag, startPoint x: 326, startPoint y: 407, endPoint x: 109, endPoint y: 322, distance: 232.8
click at [109, 322] on html "﻿ The Royal Agricultural Winter Fair is pleased to announce Ecclestone Horse Tr…" at bounding box center [572, 158] width 947 height 527
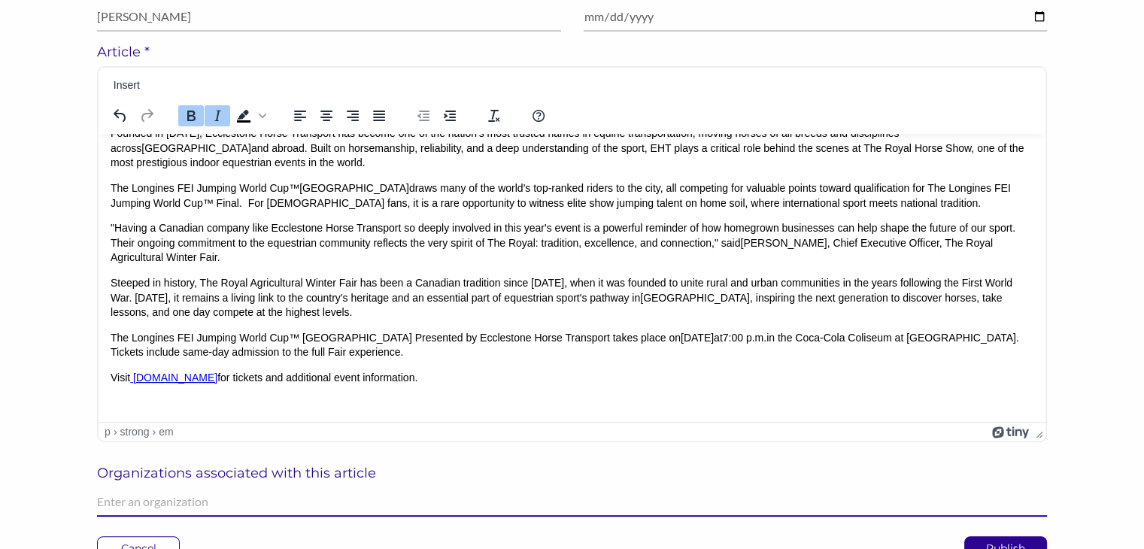
click at [150, 500] on input "text" at bounding box center [572, 502] width 950 height 29
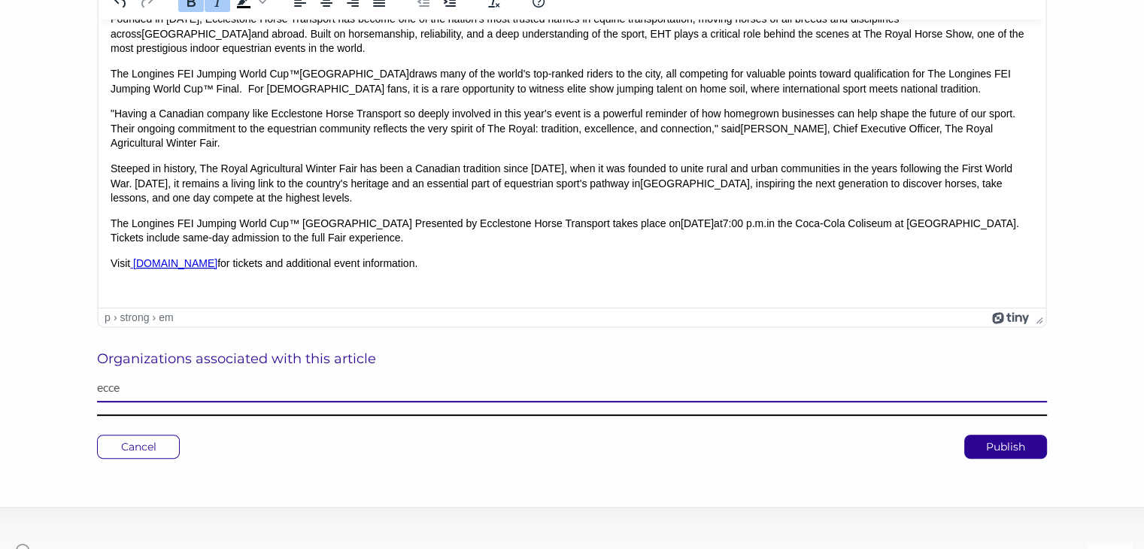
scroll to position [474, 0]
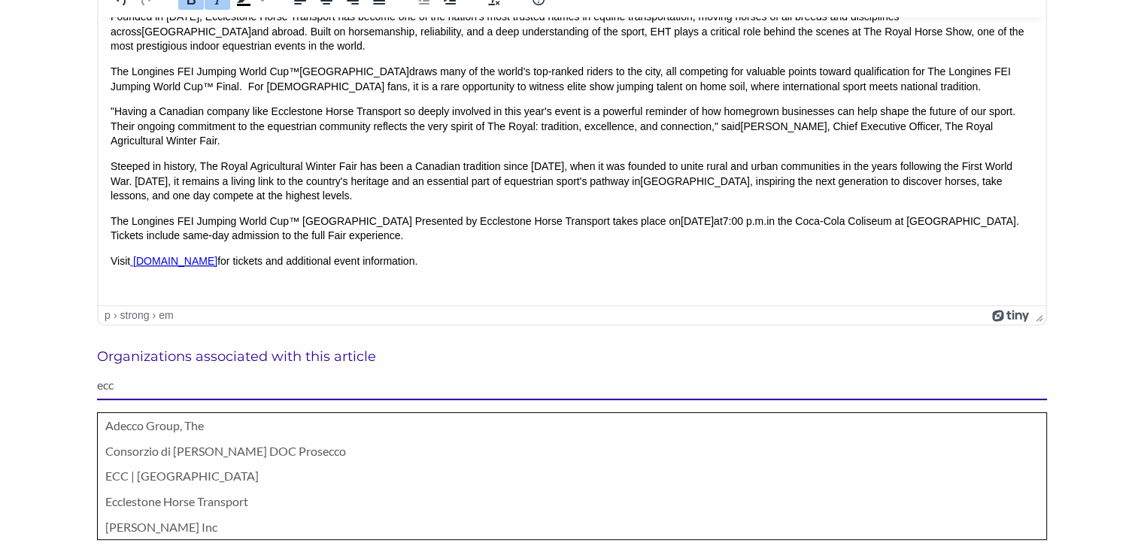
type input "ecc"
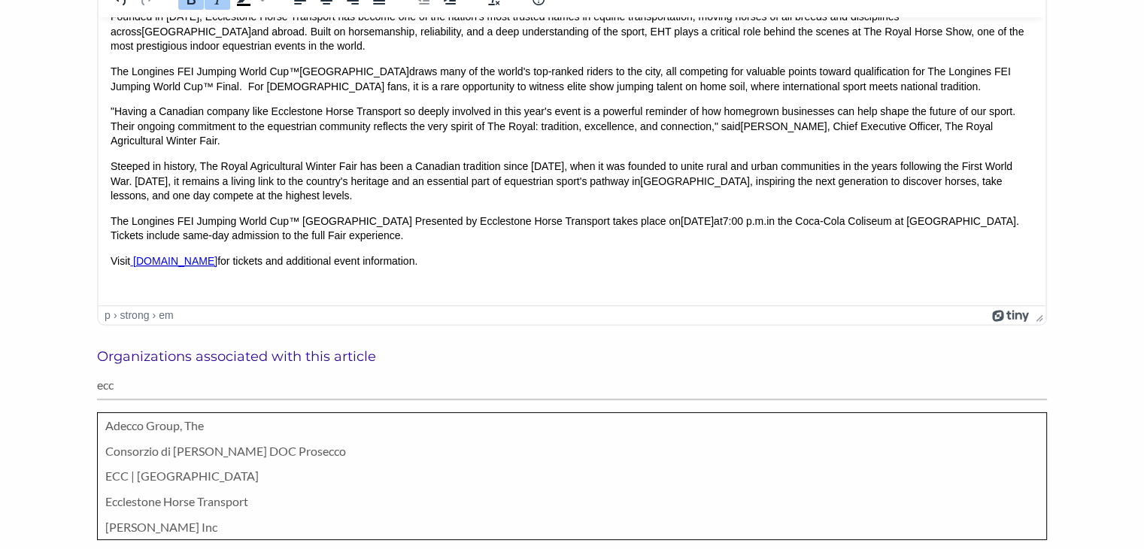
click at [150, 500] on p "Ecclestone Horse Transport" at bounding box center [572, 502] width 934 height 20
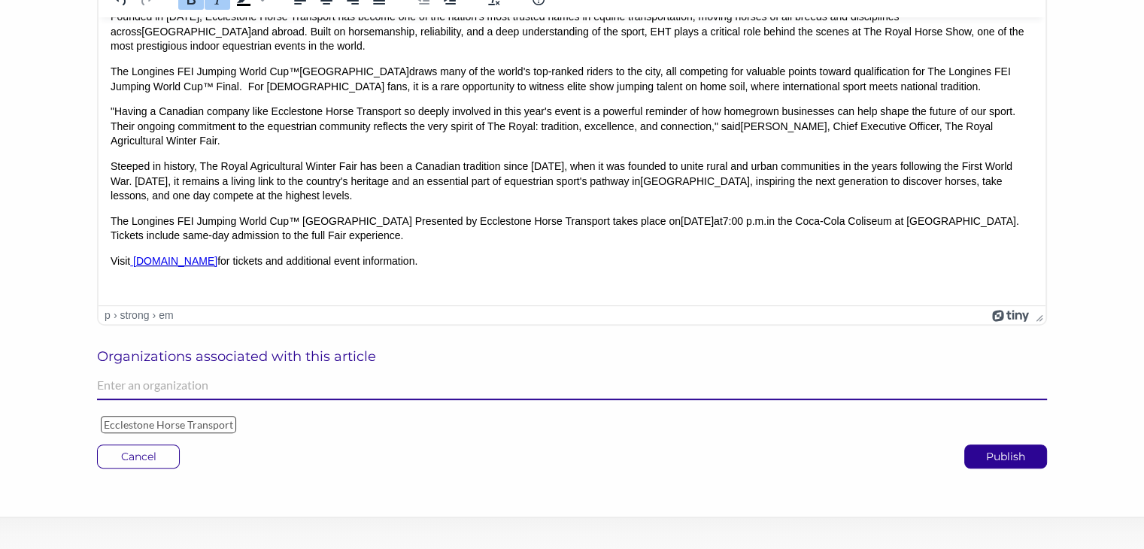
click at [163, 384] on input "text" at bounding box center [572, 385] width 950 height 29
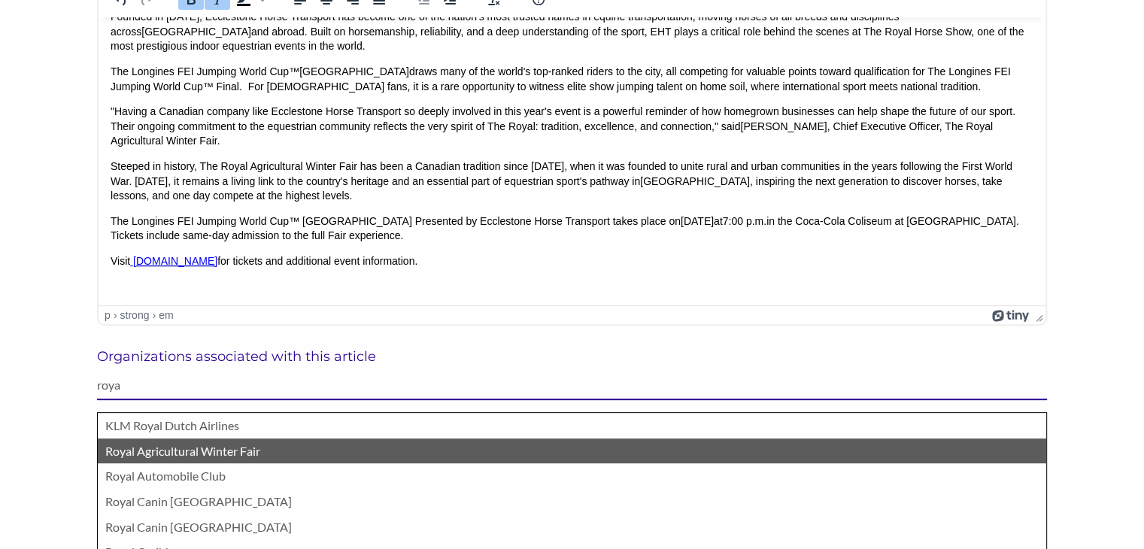
type input "roya"
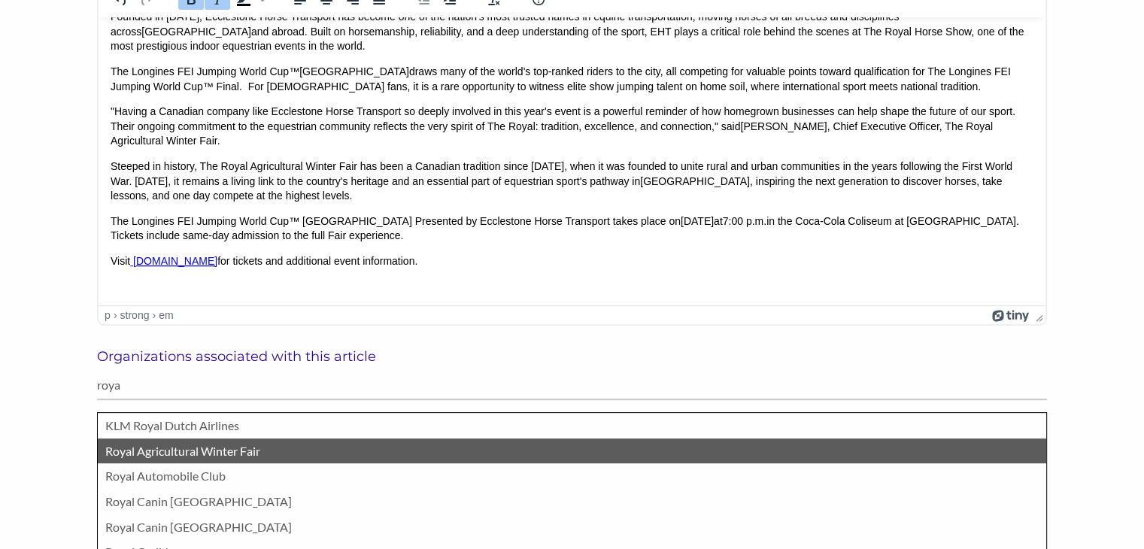
click at [163, 451] on p "Royal Agricultural Winter Fair" at bounding box center [572, 452] width 934 height 20
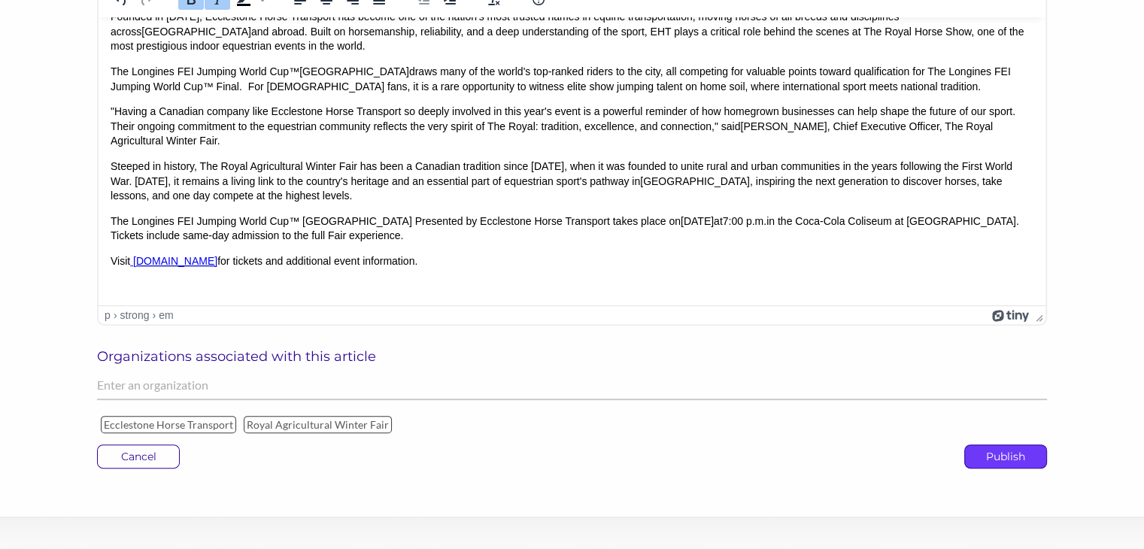
click at [999, 460] on p "Publish" at bounding box center [1005, 456] width 81 height 23
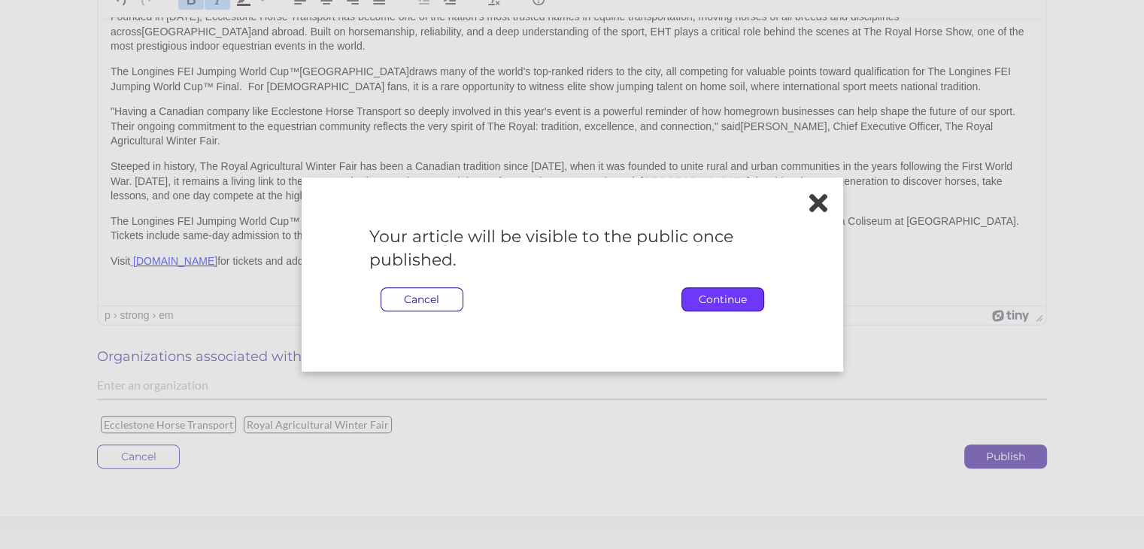
click at [731, 299] on p "Continue" at bounding box center [722, 299] width 81 height 23
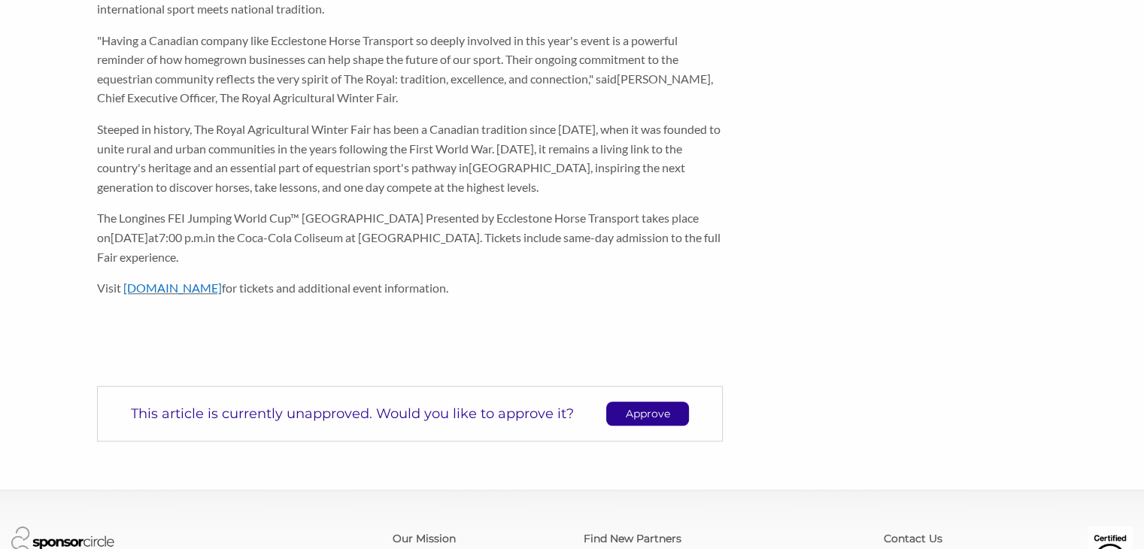
scroll to position [881, 0]
click at [660, 400] on p "Approve" at bounding box center [647, 411] width 81 height 23
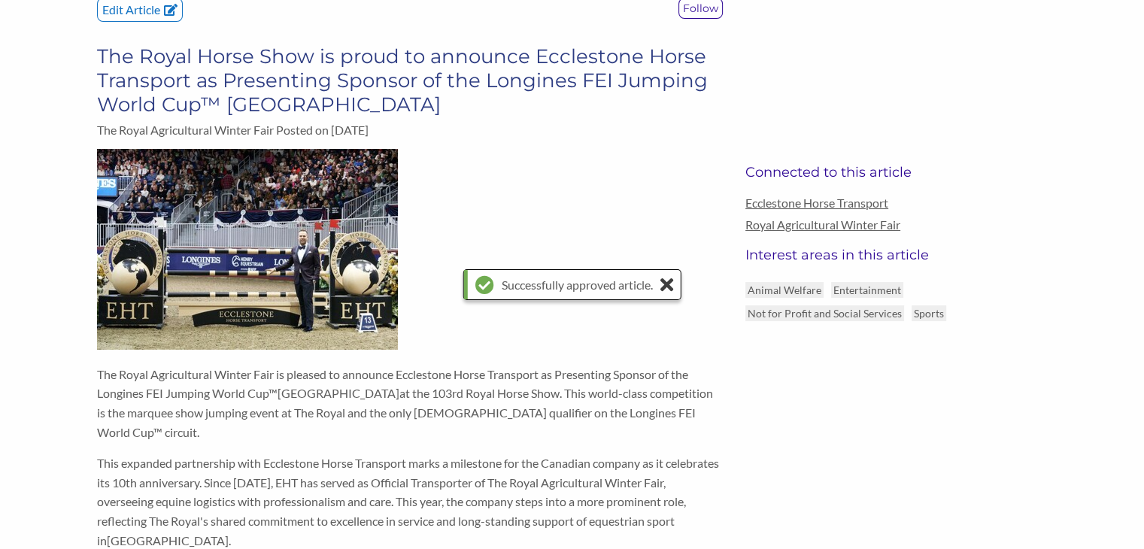
scroll to position [99, 0]
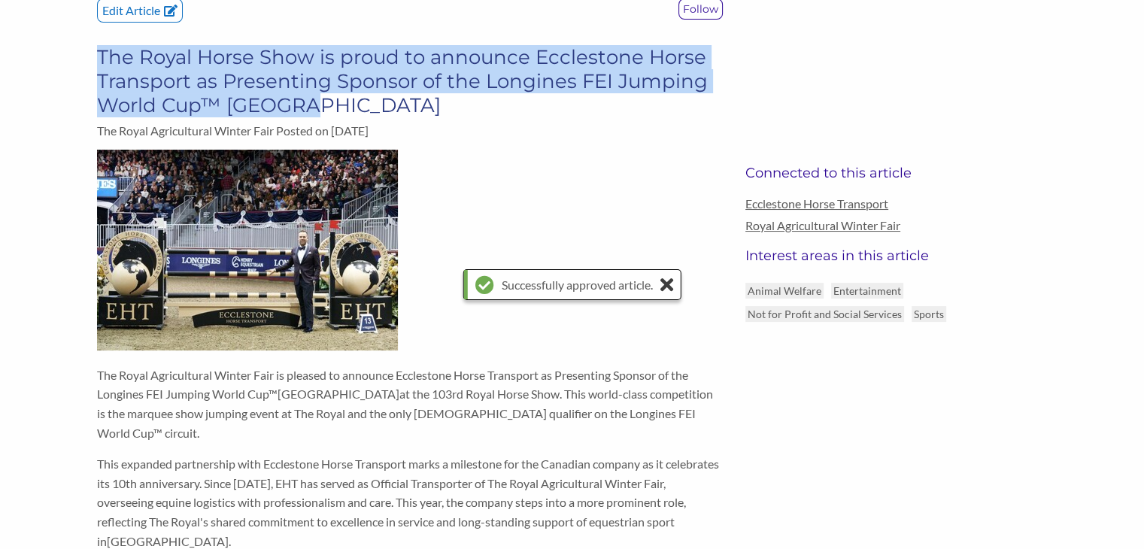
drag, startPoint x: 315, startPoint y: 111, endPoint x: 99, endPoint y: 64, distance: 220.2
click at [99, 64] on h3 "The Royal Horse Show is proud to announce Ecclestone Horse Transport as Present…" at bounding box center [410, 81] width 626 height 72
drag, startPoint x: 324, startPoint y: 109, endPoint x: 100, endPoint y: 62, distance: 229.2
click at [100, 62] on h3 "The Royal Horse Show is proud to announce Ecclestone Horse Transport as Present…" at bounding box center [410, 81] width 626 height 72
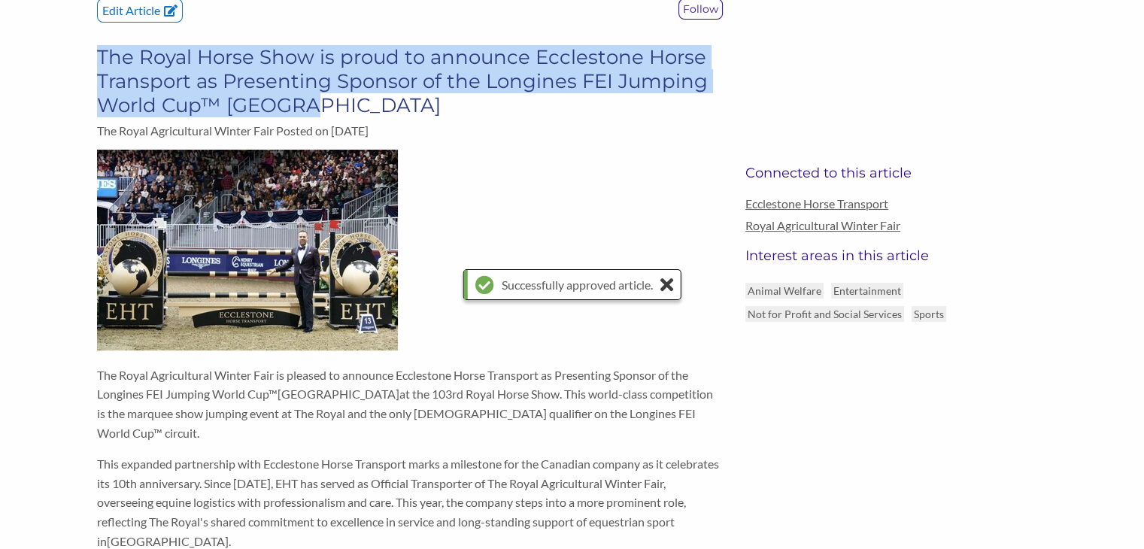
copy h3 "The Royal Horse Show is proud to announce Ecclestone Horse Transport as Present…"
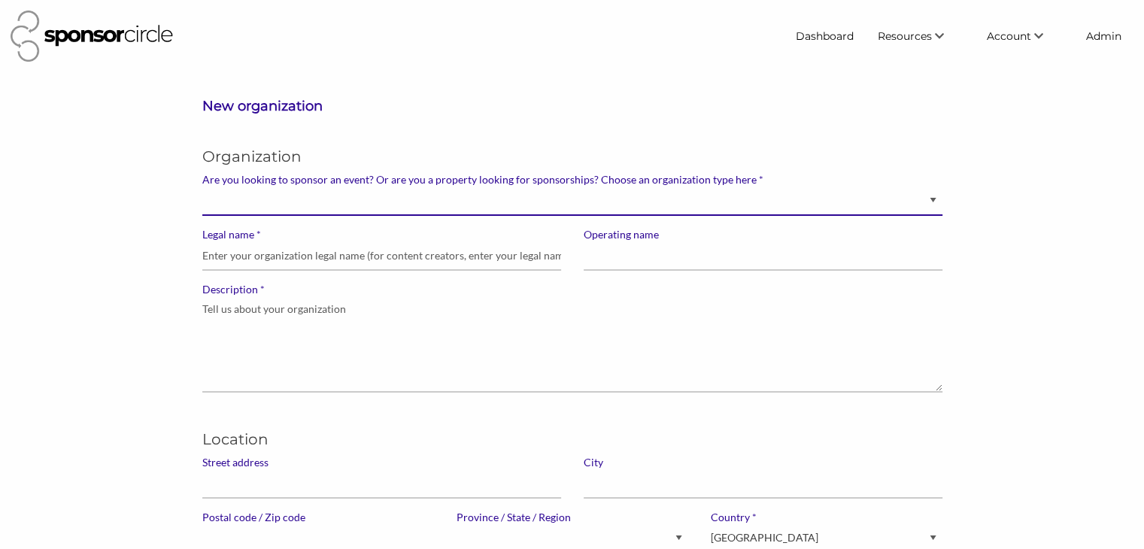
click at [801, 205] on select "Brand manager looking to sell to or sponsor events and sports teams Event organ…" at bounding box center [572, 201] width 740 height 29
select select "Sponsor"
click at [202, 187] on select "Brand manager looking to sell to or sponsor events and sports teams Event organ…" at bounding box center [572, 201] width 740 height 29
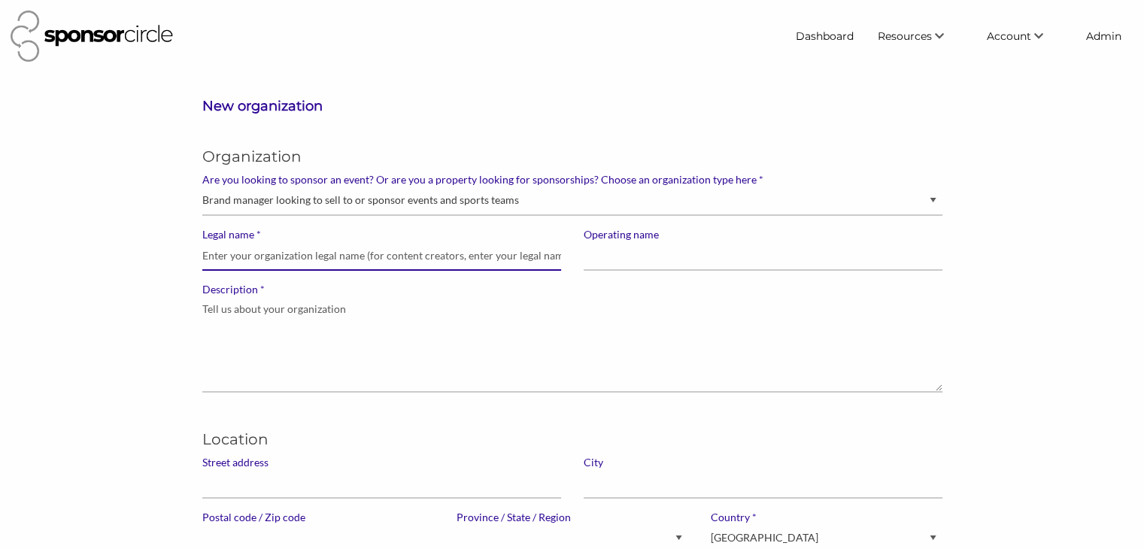
click at [527, 260] on input "* Legal name" at bounding box center [381, 256] width 359 height 29
paste input "Red Stripe Corporate"
type input "Red Stripe Corporate"
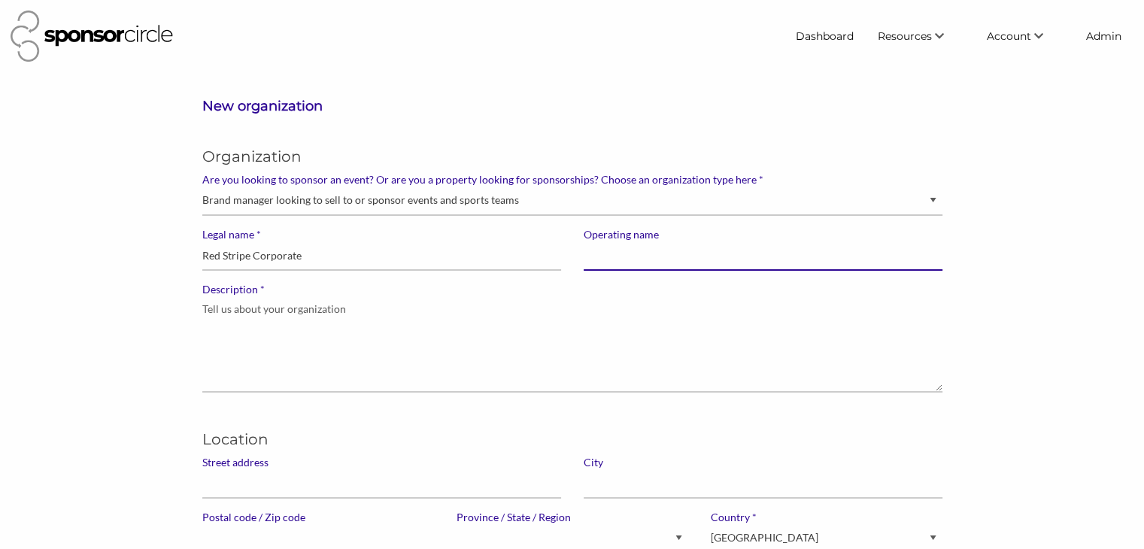
click at [606, 254] on input "Operating name" at bounding box center [763, 256] width 359 height 29
paste input "Red Stripe Corporate"
click at [640, 258] on input "Red Stripe Corporate" at bounding box center [763, 256] width 359 height 29
type input "Red Stripe"
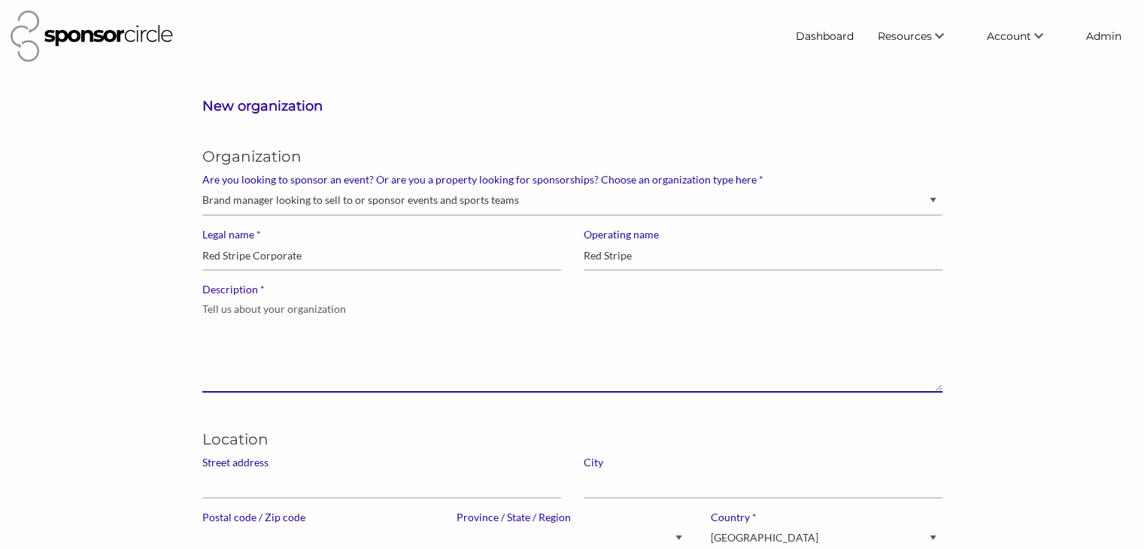
click at [448, 325] on textarea "* Description" at bounding box center [572, 344] width 740 height 96
paste textarea "We are Red Stripe, Jamaica’s most loved and trusted company, winning the hearts…"
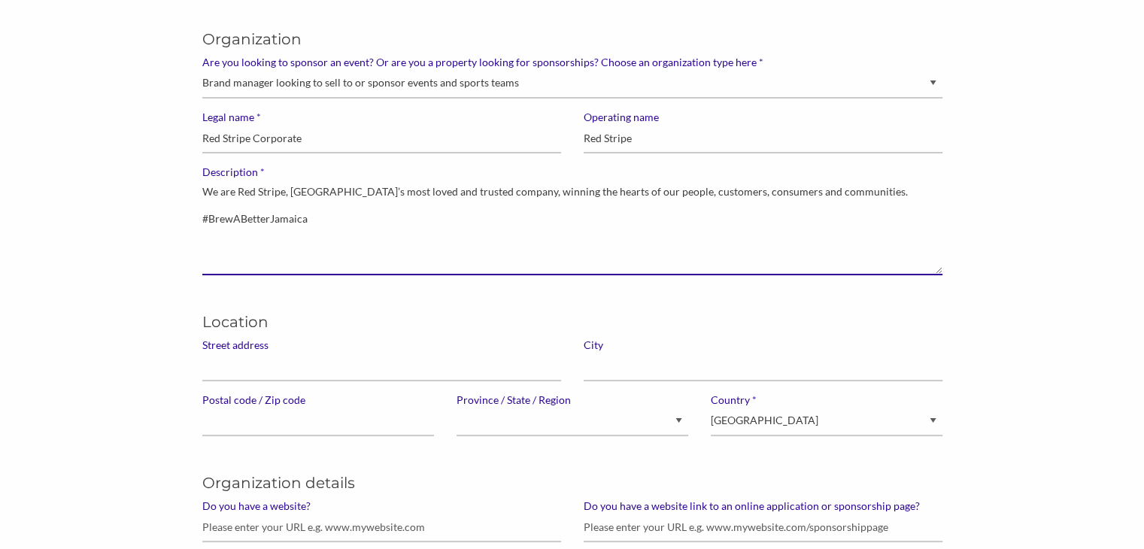
scroll to position [117, 0]
type textarea "We are Red Stripe, Jamaica’s most loved and trusted company, winning the hearts…"
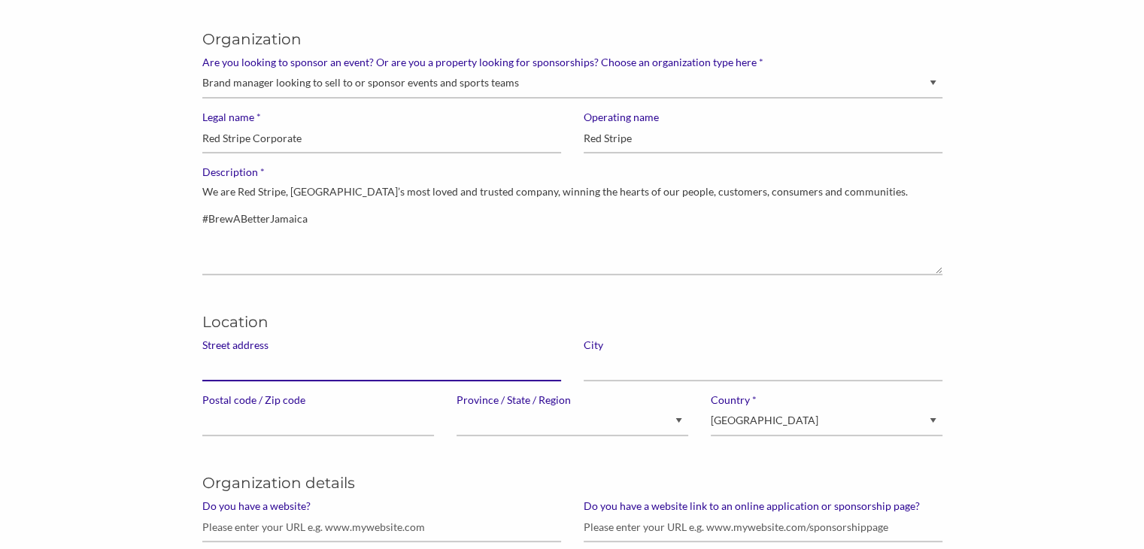
click at [433, 362] on input "Street address" at bounding box center [381, 366] width 359 height 29
paste input "214 Spanish Town Road"
type input "214 Spanish Town Road"
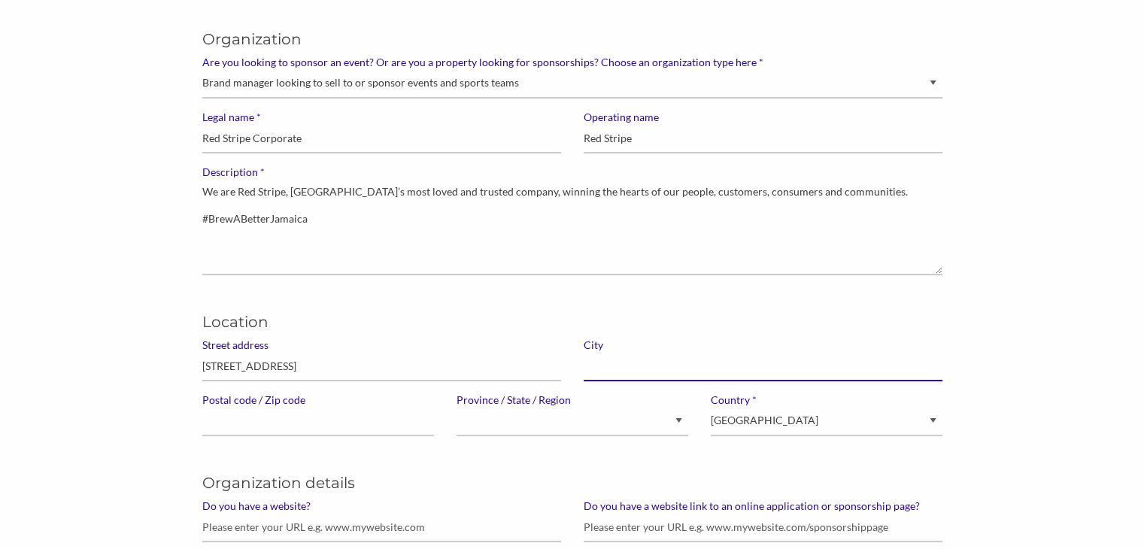
click at [635, 360] on input "text" at bounding box center [763, 366] width 359 height 29
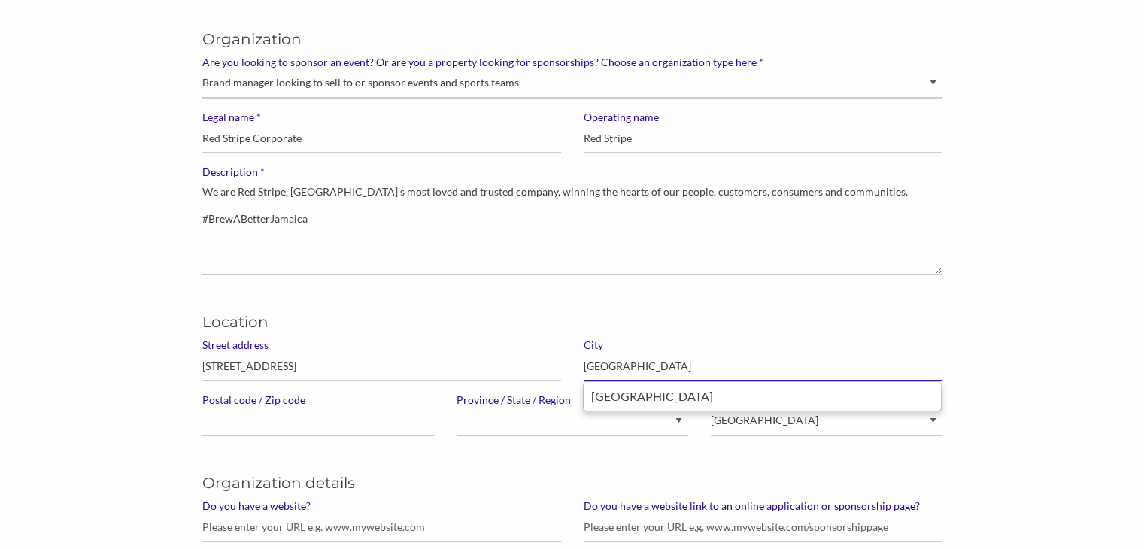
type input "[GEOGRAPHIC_DATA]"
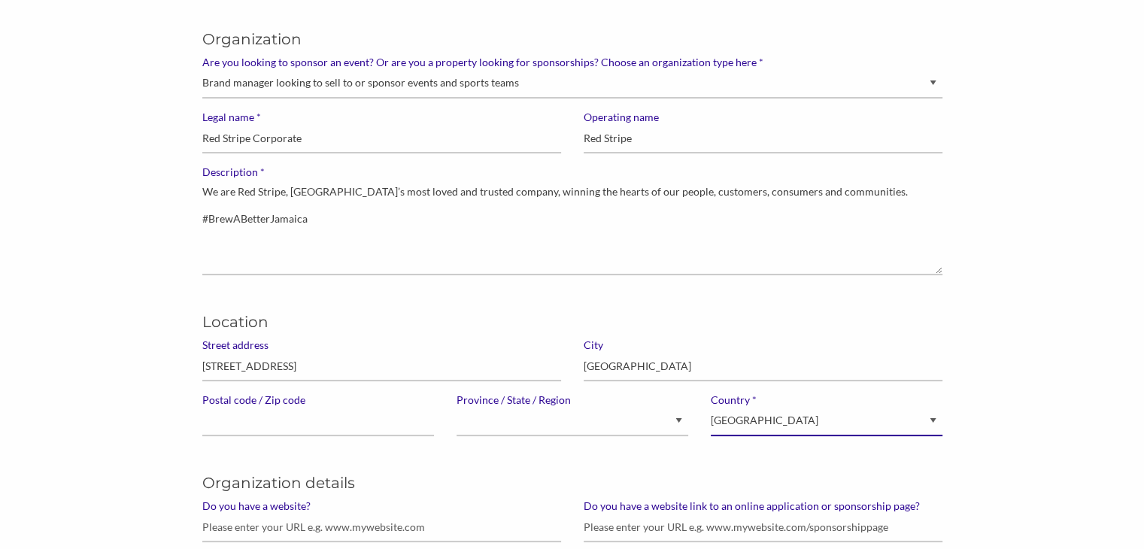
click at [728, 425] on select "Canada United States of America --------------- Afghanistan Åland Islands Alban…" at bounding box center [827, 421] width 232 height 29
select select "[GEOGRAPHIC_DATA]"
click at [711, 407] on select "Canada United States of America --------------- Afghanistan Åland Islands Alban…" at bounding box center [827, 421] width 232 height 29
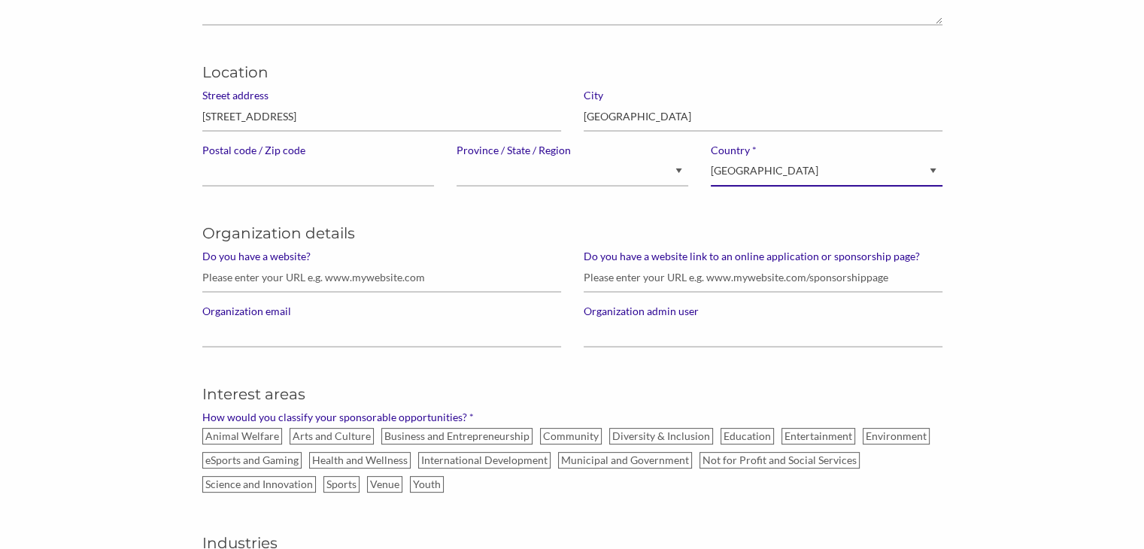
scroll to position [369, 0]
click at [451, 272] on input "Do you have a website?" at bounding box center [381, 275] width 359 height 29
paste input "[URL][DOMAIN_NAME]"
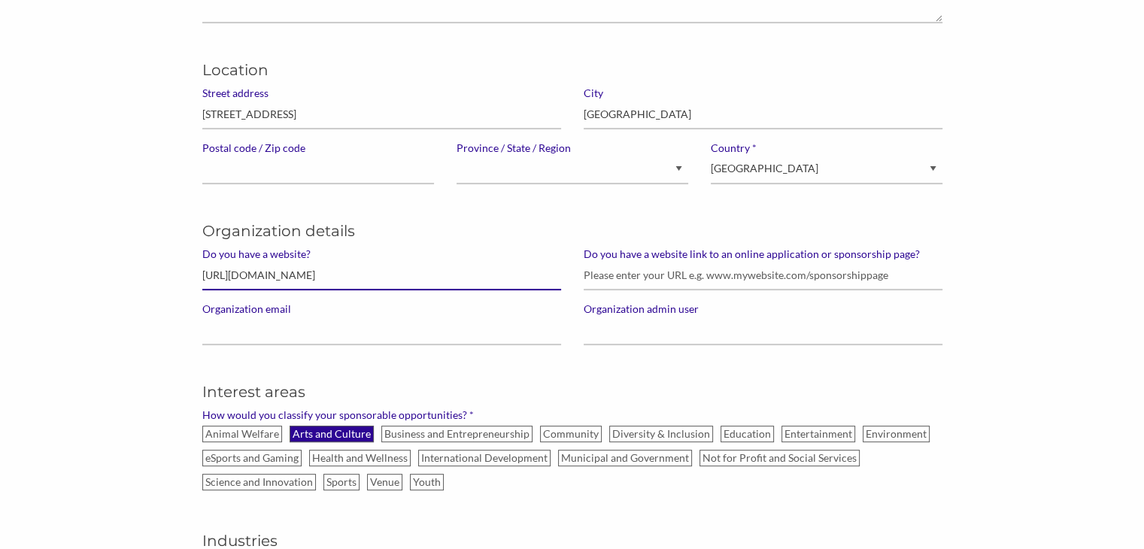
type input "[URL][DOMAIN_NAME]"
click at [351, 430] on label "Arts and Culture" at bounding box center [332, 434] width 84 height 17
click at [0, 0] on input "Arts and Culture" at bounding box center [0, 0] width 0 height 0
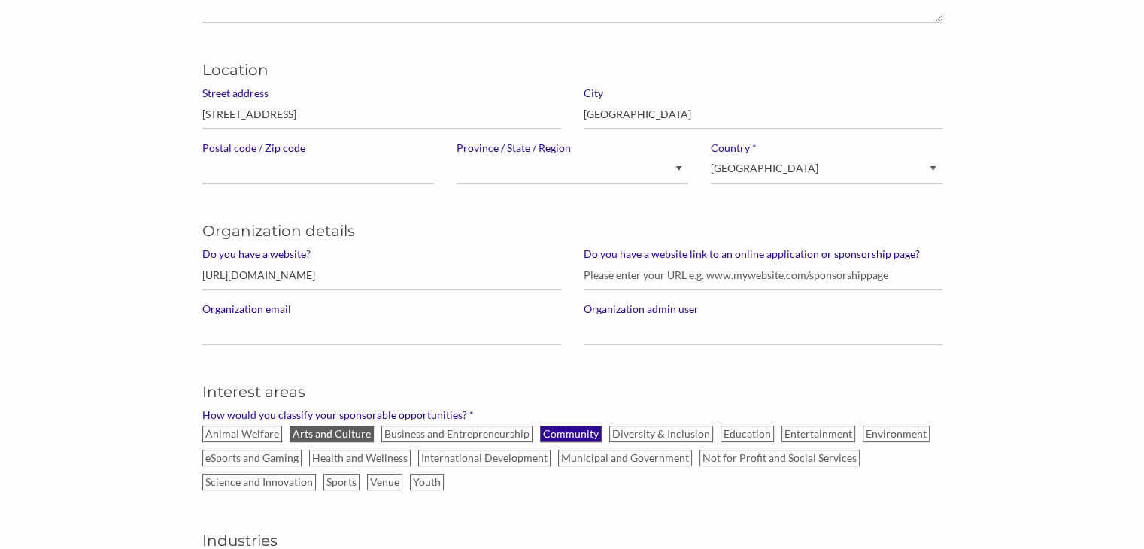
click at [554, 430] on label "Community" at bounding box center [571, 434] width 62 height 17
click at [0, 0] on input "Community" at bounding box center [0, 0] width 0 height 0
click at [870, 439] on label "Environment" at bounding box center [896, 434] width 67 height 17
click at [0, 0] on input "Environment" at bounding box center [0, 0] width 0 height 0
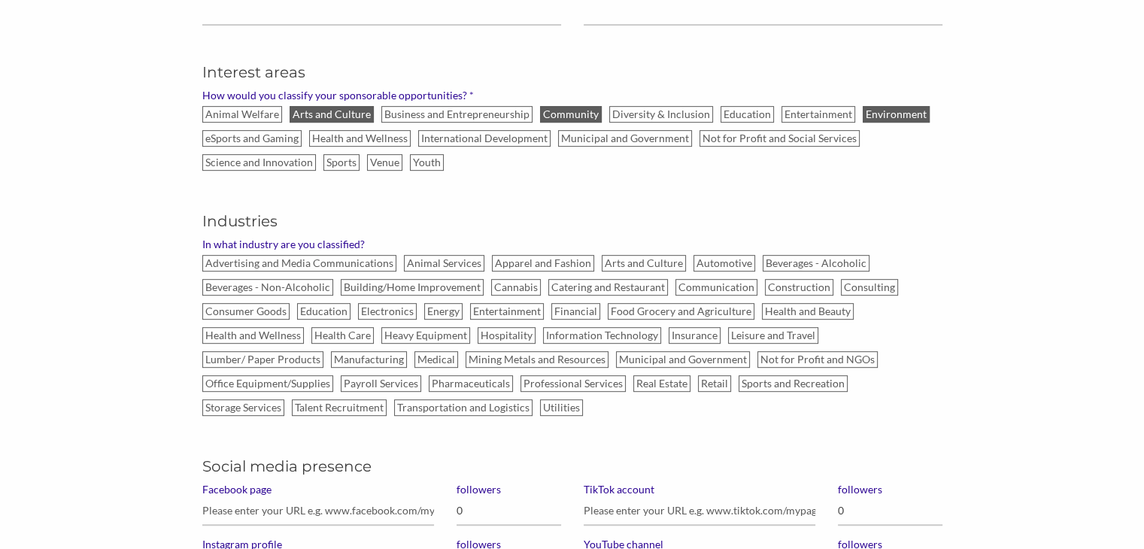
scroll to position [691, 0]
click at [815, 254] on label "Beverages - Alcoholic" at bounding box center [816, 262] width 107 height 17
click at [0, 0] on input "Beverages - Alcoholic" at bounding box center [0, 0] width 0 height 0
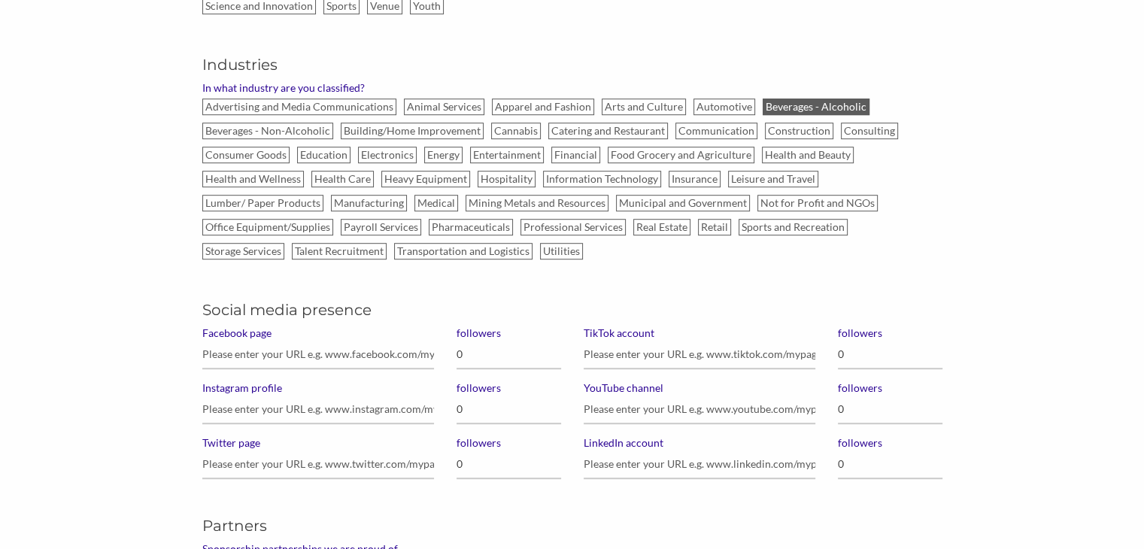
scroll to position [859, 0]
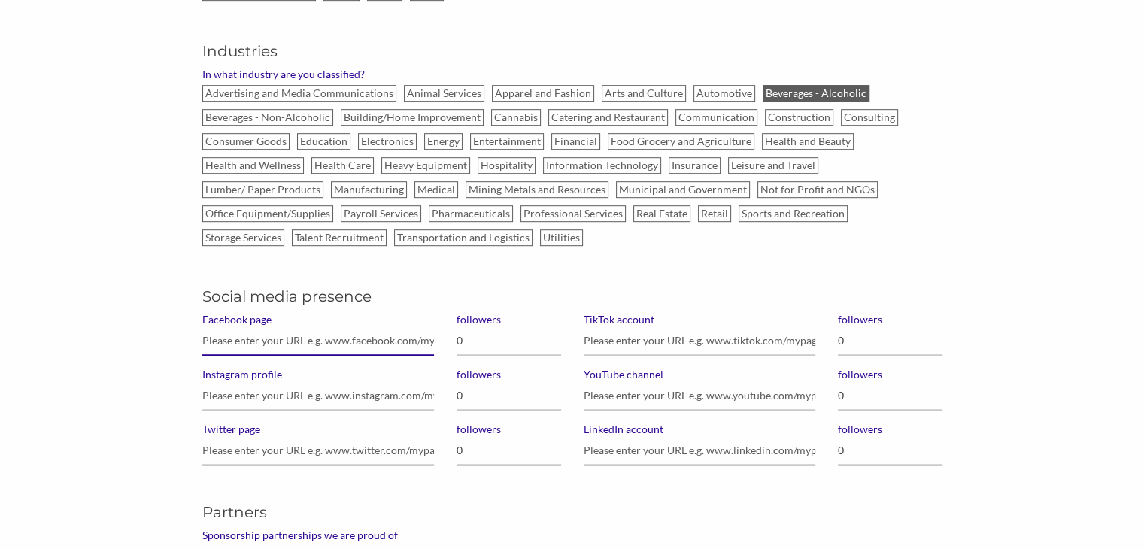
click at [387, 338] on input "Facebook page" at bounding box center [318, 341] width 232 height 29
paste input "https://www.facebook.com/redstripe"
type input "https://www.facebook.com/redstripe"
click at [474, 347] on input "0" at bounding box center [509, 341] width 105 height 29
type input "445,000"
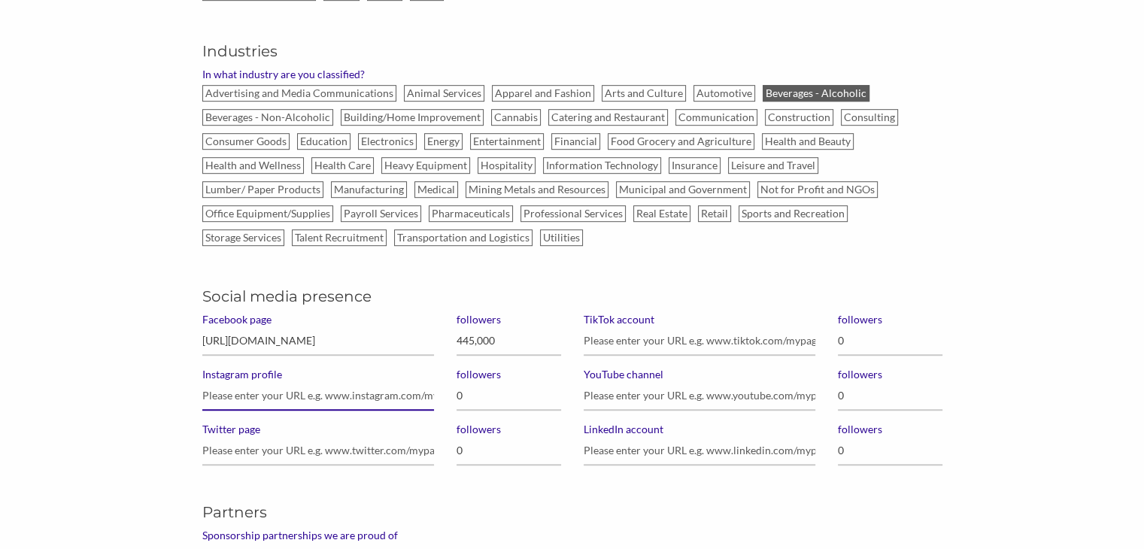
click at [284, 387] on input "Instagram profile" at bounding box center [318, 395] width 232 height 29
paste input "https://www.instagram.com/redstripe/"
type input "https://www.instagram.com/redstripe/"
click at [503, 399] on input "0" at bounding box center [509, 395] width 105 height 29
type input "62,400"
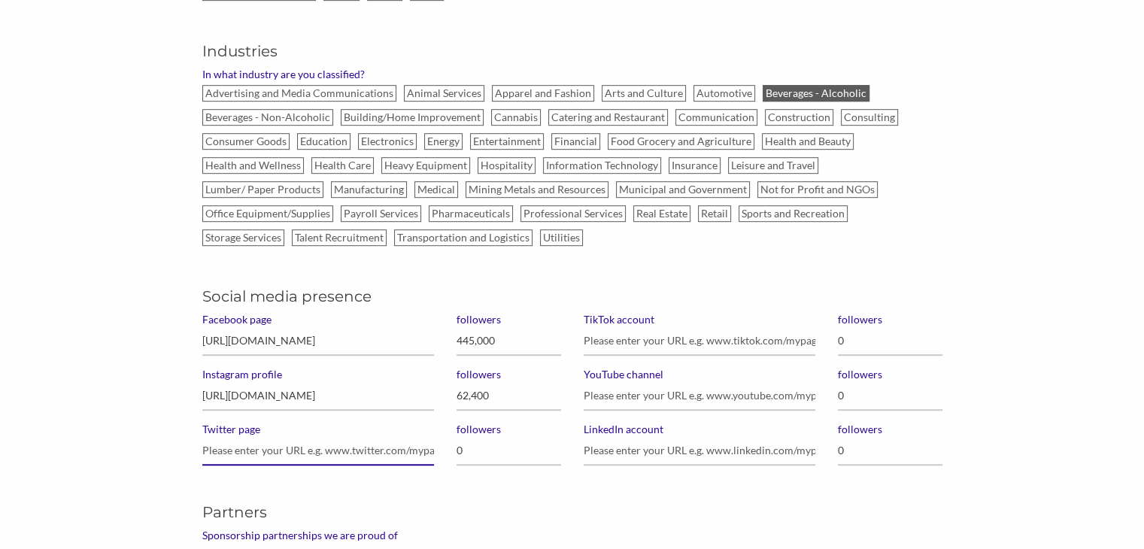
click at [391, 441] on input "Twitter page" at bounding box center [318, 450] width 232 height 29
paste input "https://twitter.com/redstripe"
type input "https://twitter.com/redstripe"
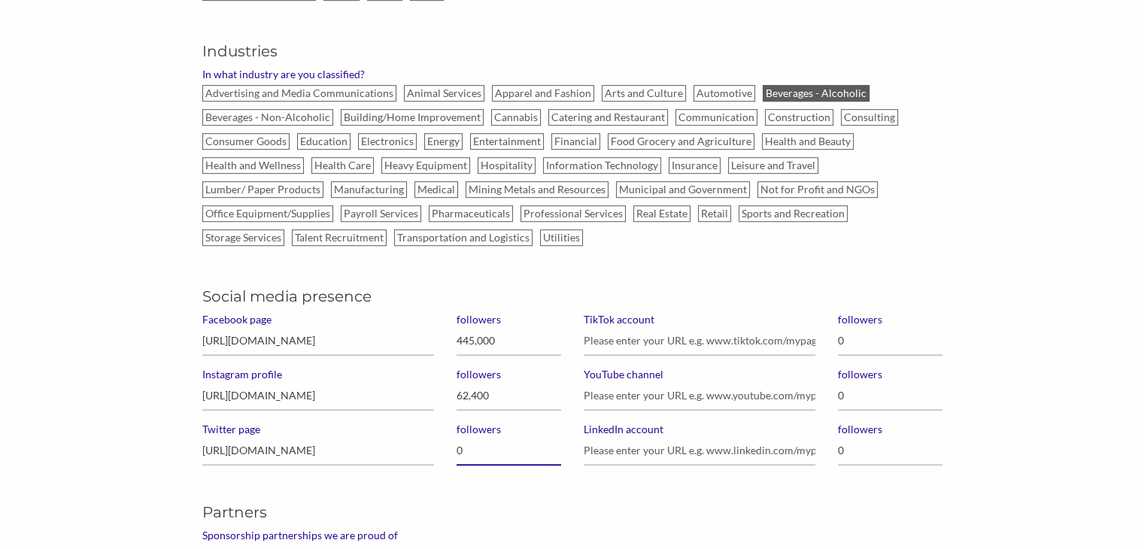
click at [515, 460] on input "0" at bounding box center [509, 450] width 105 height 29
type input "2,334"
click at [644, 384] on input "YouTube channel" at bounding box center [700, 395] width 232 height 29
paste input "https://www.youtube.com/channel/UCGhAtaTwXAq1RWIdBQbujkg"
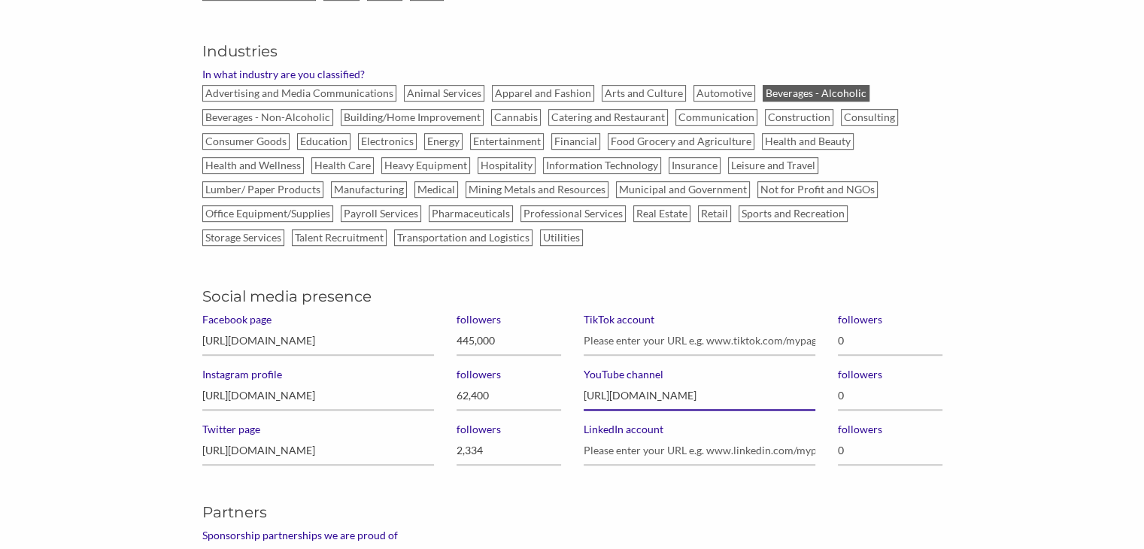
type input "https://www.youtube.com/channel/UCGhAtaTwXAq1RWIdBQbujkg"
click at [860, 391] on input "0" at bounding box center [890, 395] width 105 height 29
type input "2,900"
click at [644, 442] on input "LinkedIn account" at bounding box center [700, 450] width 232 height 29
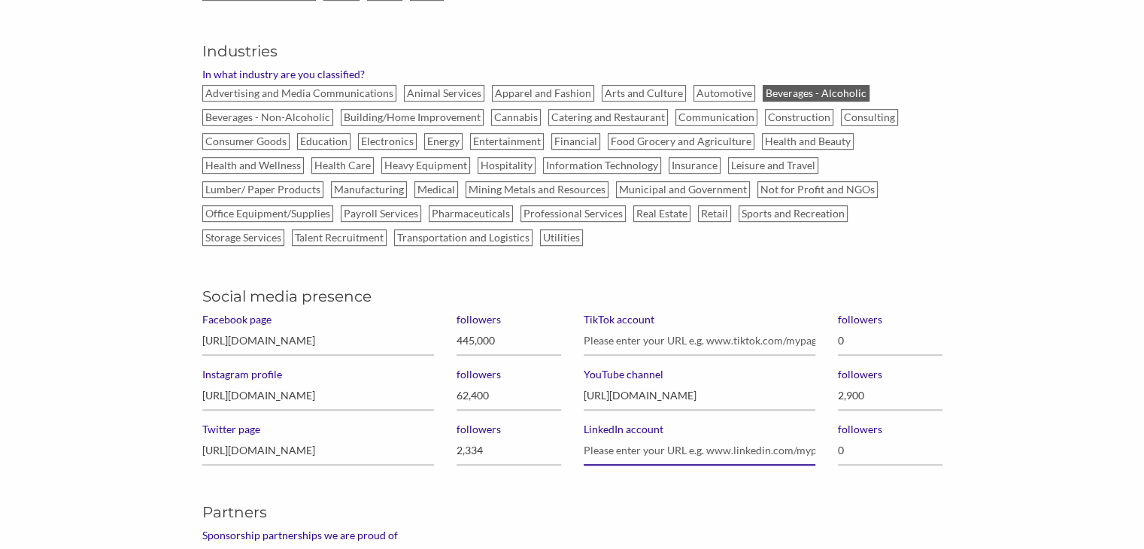
paste input "https://www.linkedin.com/company/redstripejamaica/"
type input "https://www.linkedin.com/company/redstripejamaica/"
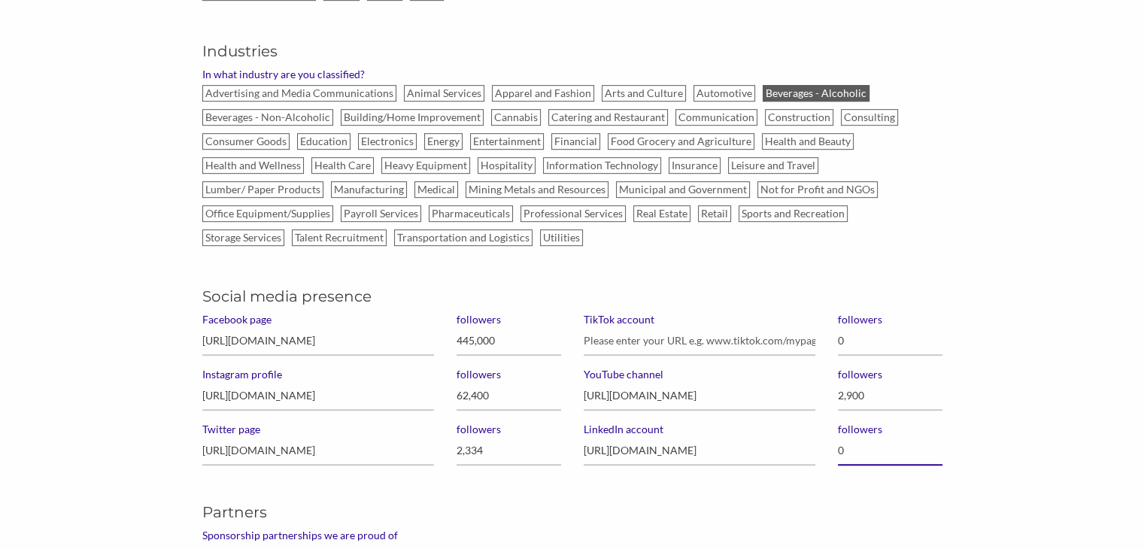
click at [867, 449] on input "0" at bounding box center [890, 450] width 105 height 29
type input "-"
type input "13,000"
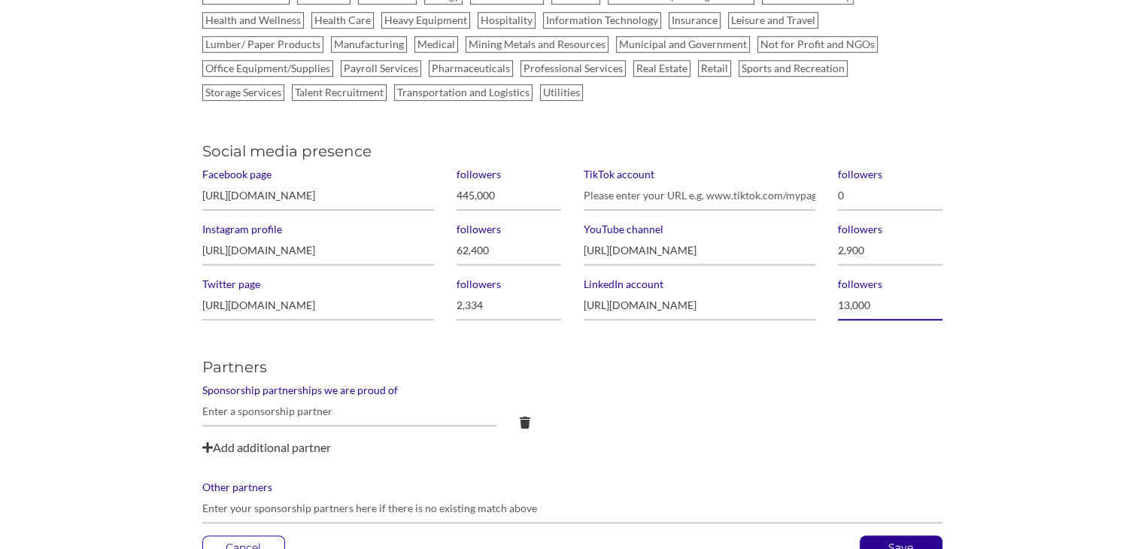
scroll to position [1047, 0]
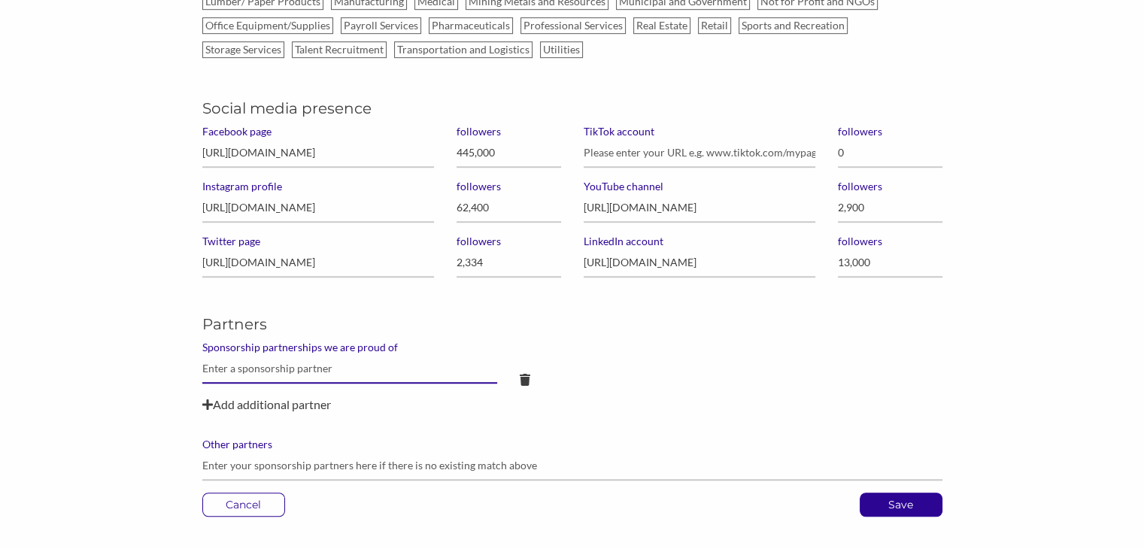
click at [436, 365] on input "text" at bounding box center [350, 368] width 296 height 29
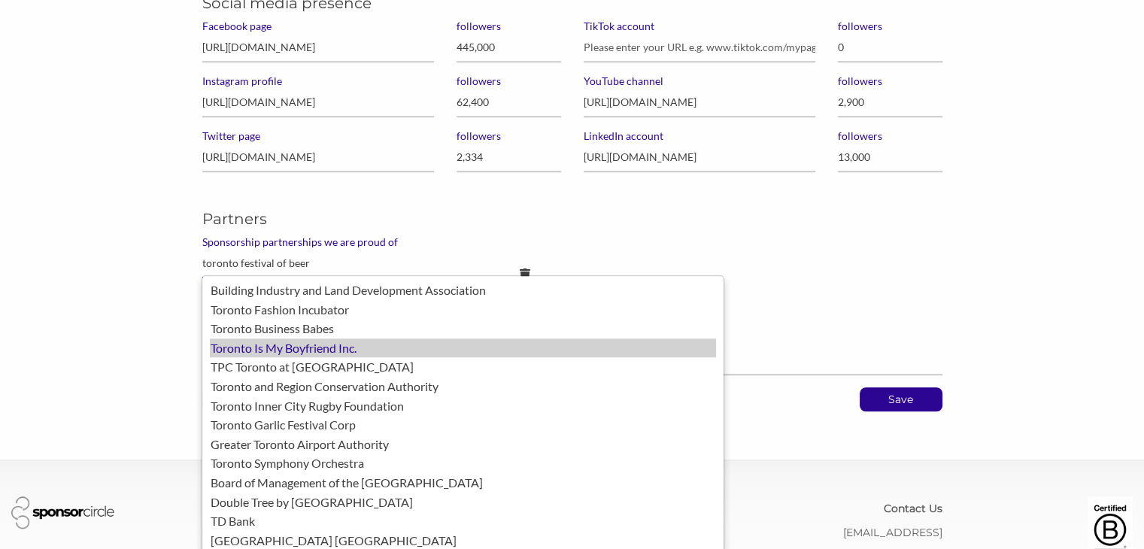
scroll to position [1147, 0]
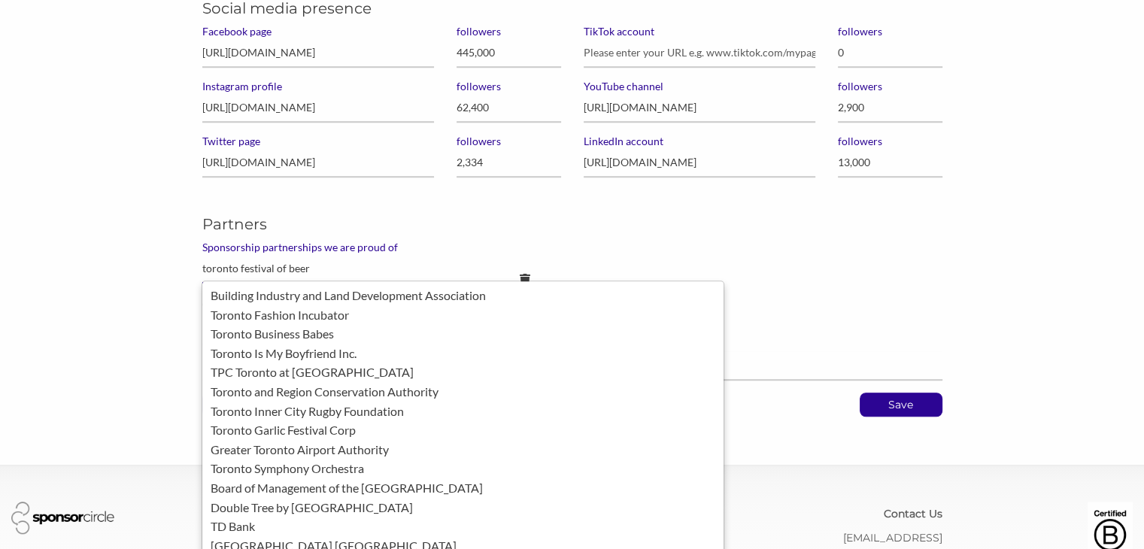
drag, startPoint x: 313, startPoint y: 264, endPoint x: 181, endPoint y: 258, distance: 132.6
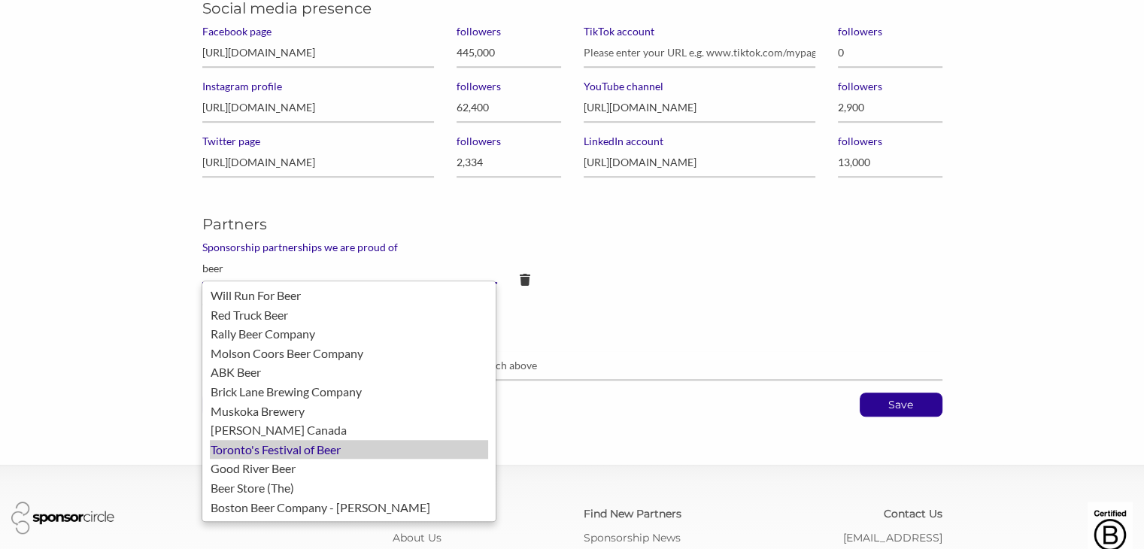
click at [252, 449] on div "Toronto's Festival of Beer" at bounding box center [349, 450] width 278 height 20
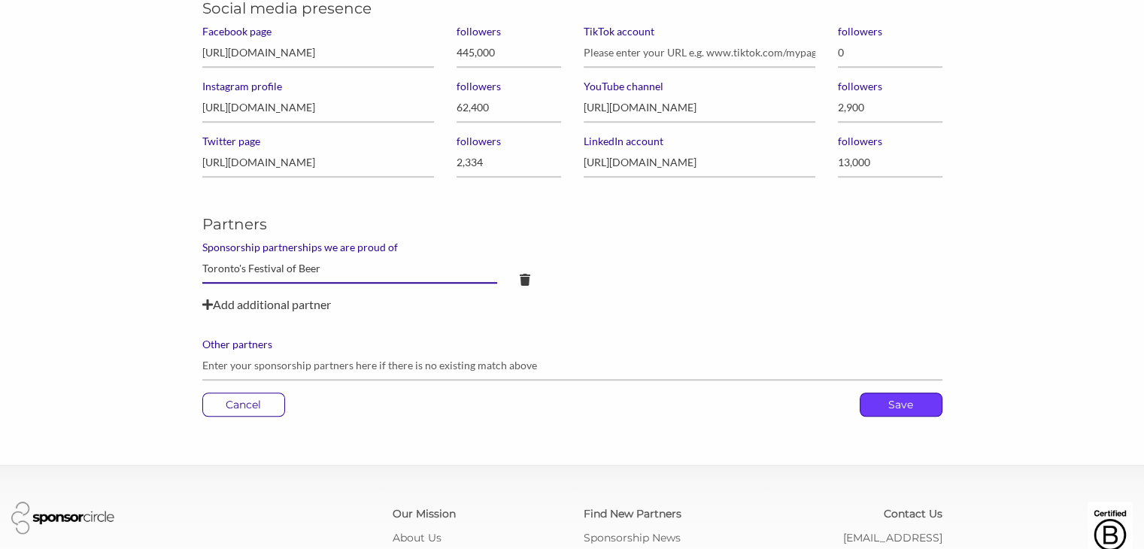
type input "Toronto's Festival of Beer"
click at [912, 403] on p "Save" at bounding box center [901, 405] width 81 height 23
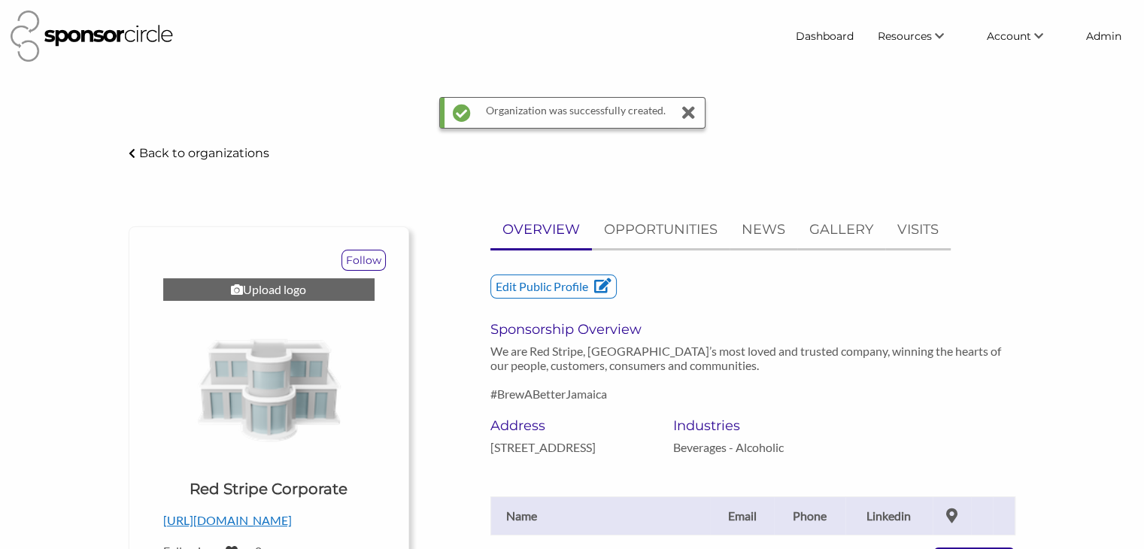
click at [281, 290] on div "Upload logo" at bounding box center [268, 289] width 211 height 23
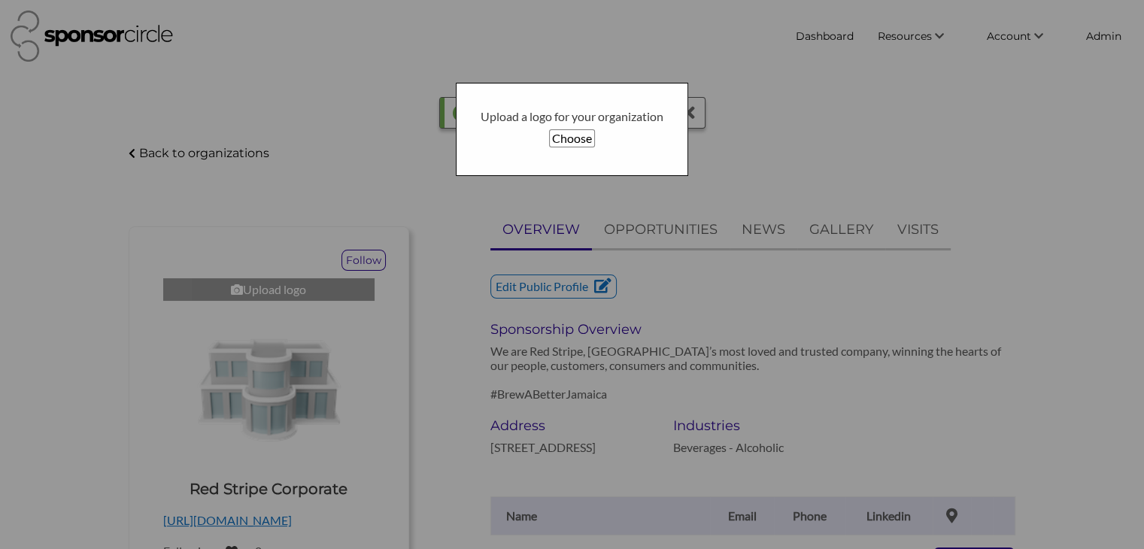
click at [565, 144] on button "Choose" at bounding box center [572, 138] width 46 height 18
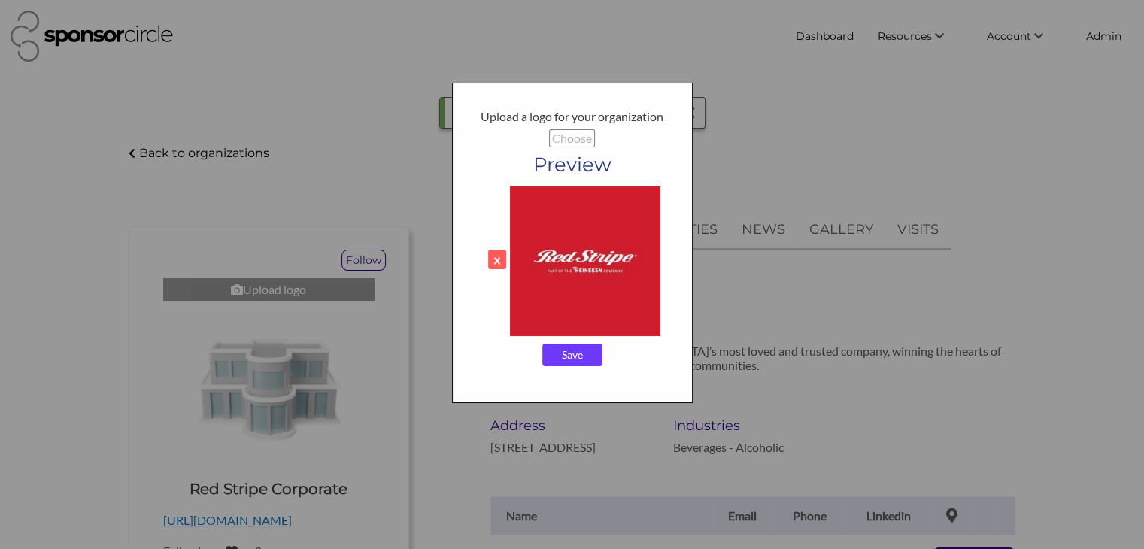
click at [585, 360] on input "Save" at bounding box center [572, 355] width 60 height 23
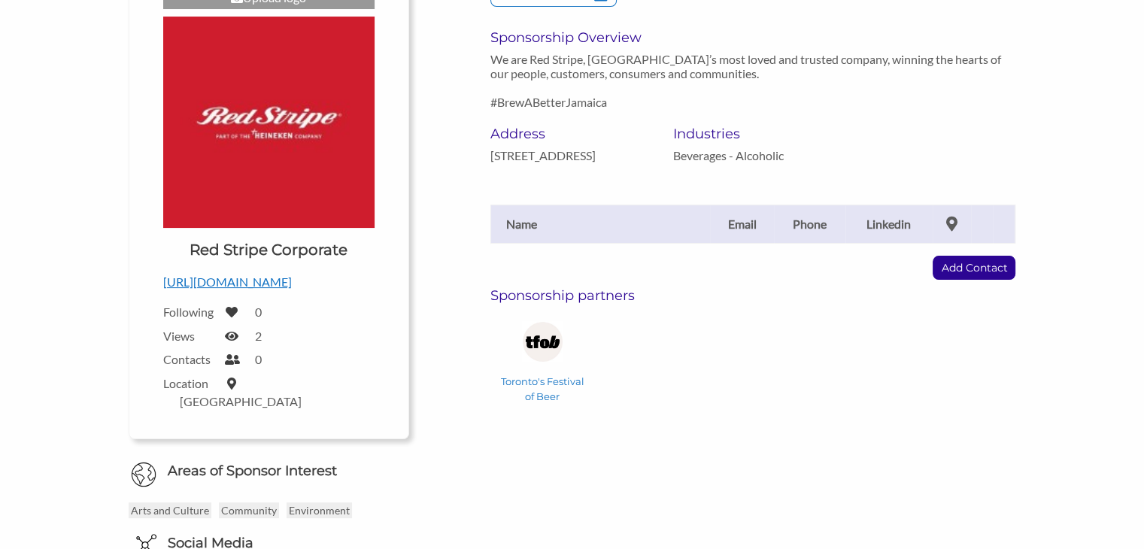
scroll to position [229, 0]
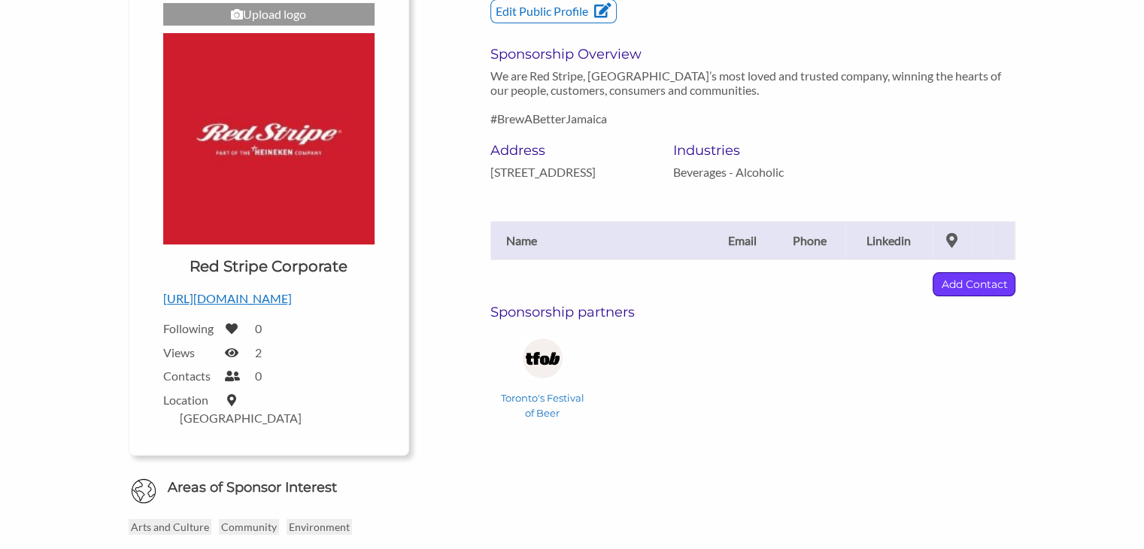
click at [980, 290] on p "Add Contact" at bounding box center [974, 284] width 81 height 23
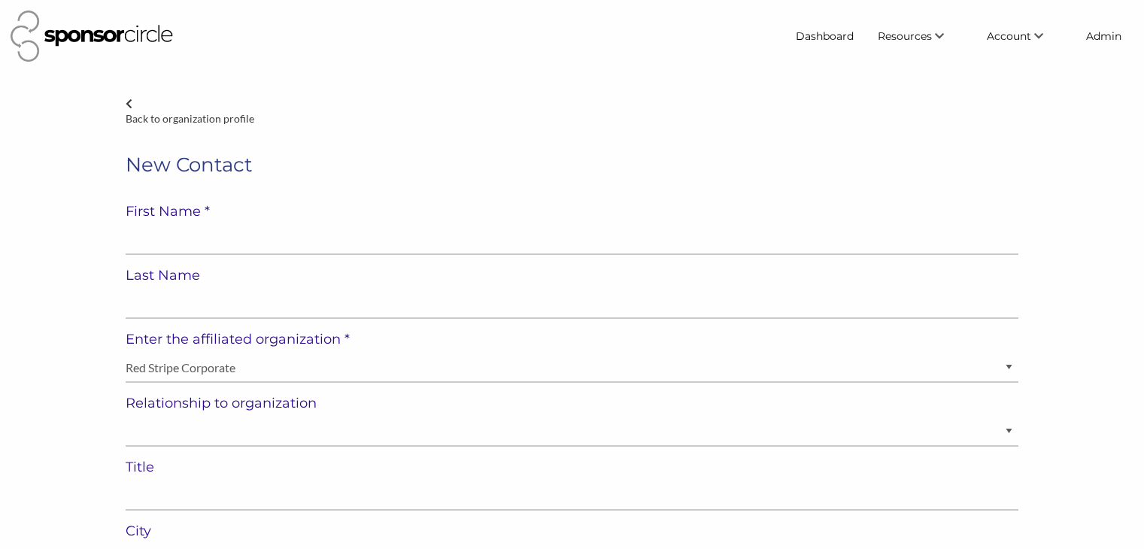
select select "[GEOGRAPHIC_DATA]"
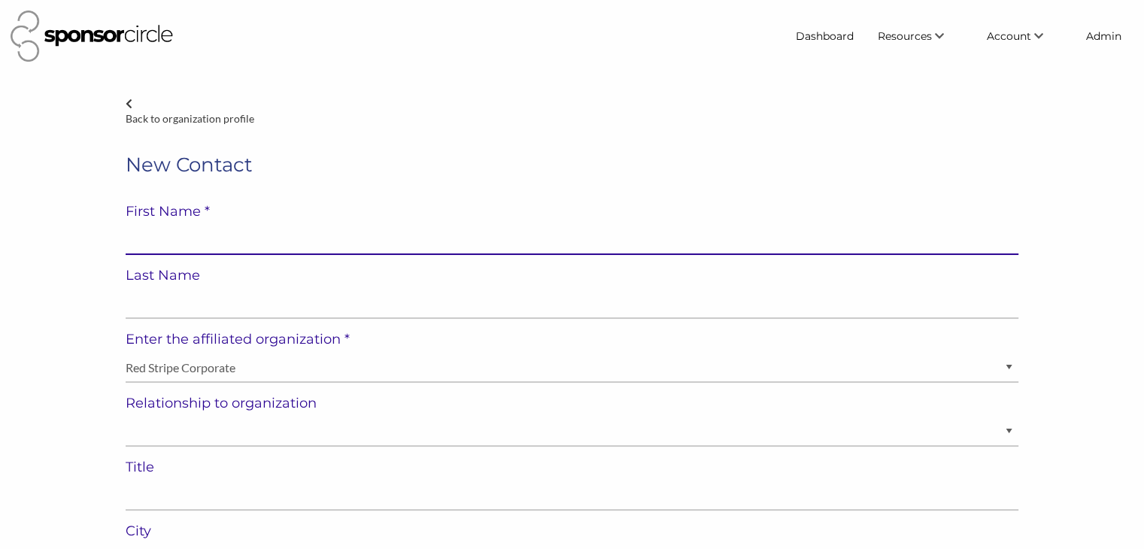
click at [454, 240] on input "text" at bounding box center [572, 240] width 893 height 29
paste input "Sean Wallace"
type input "Sean Wallace"
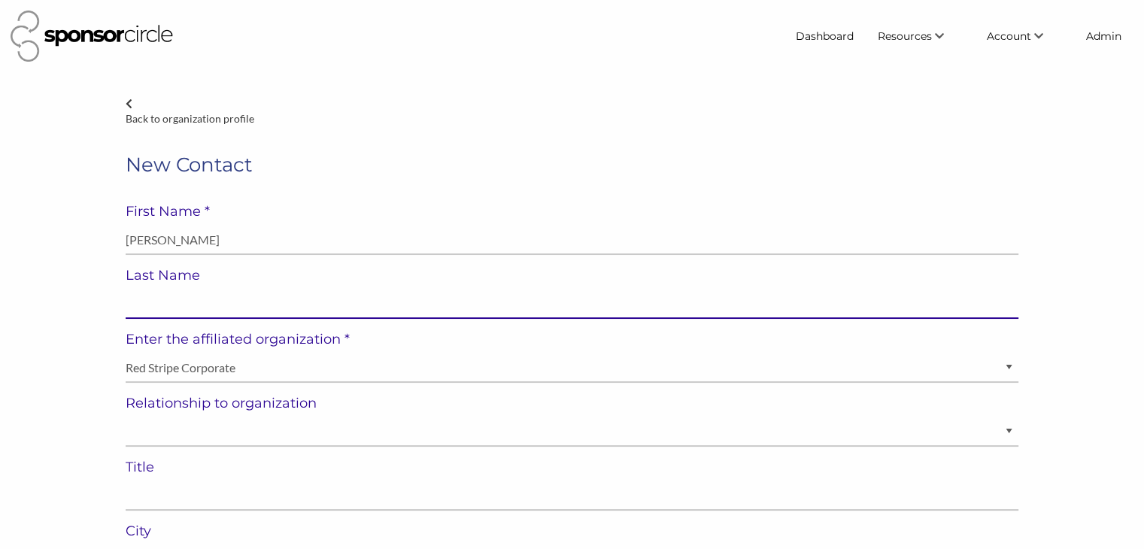
click at [309, 303] on input "text" at bounding box center [572, 304] width 893 height 29
paste input "Sean Wallace"
type input "Sean Wallace"
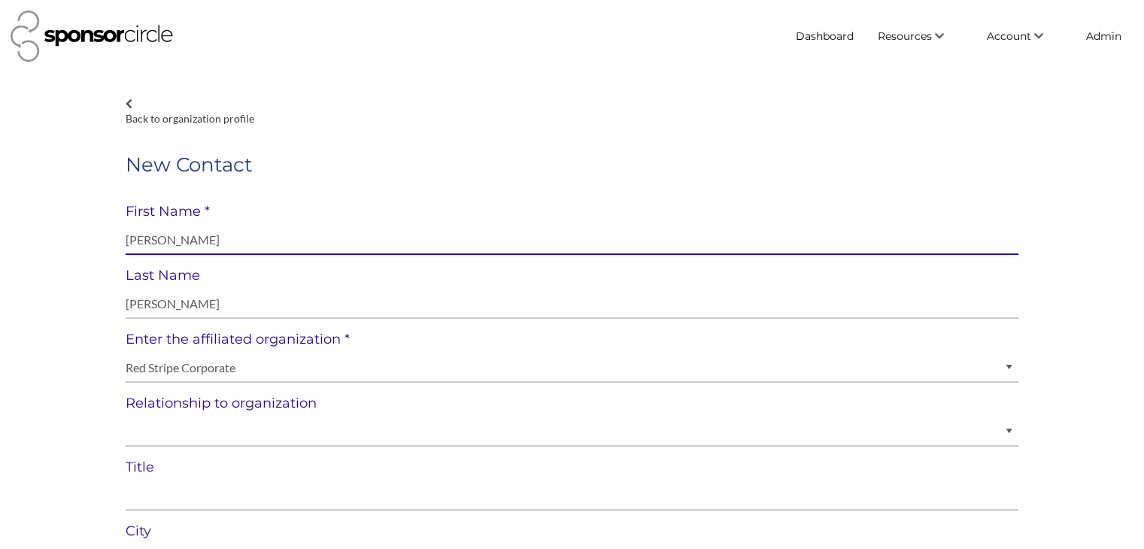
click at [169, 243] on input "Sean Wallace" at bounding box center [572, 240] width 893 height 29
type input "Sean"
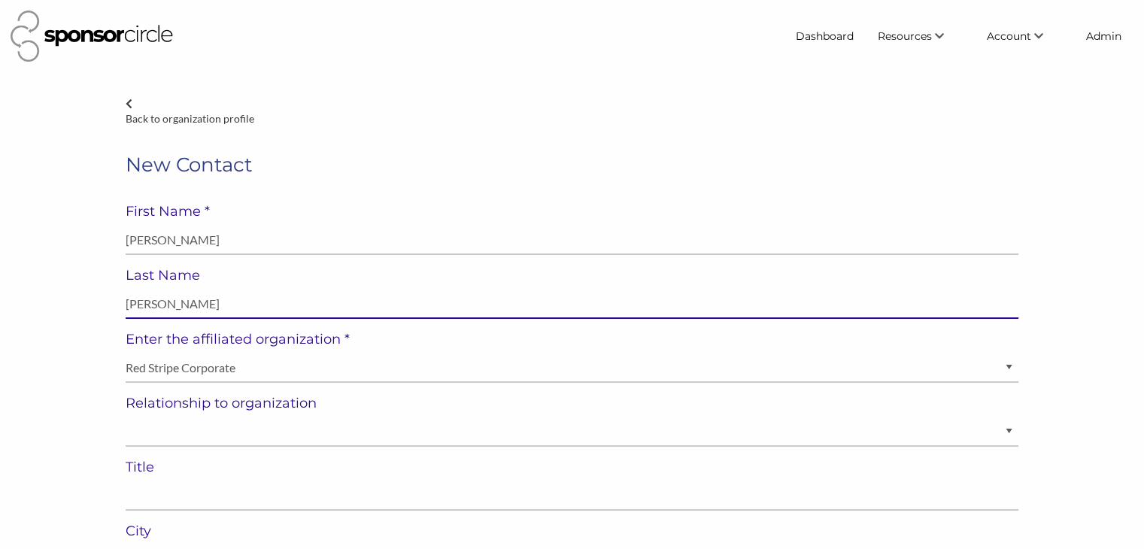
click at [136, 302] on input "Sean Wallace" at bounding box center [572, 304] width 893 height 29
type input "Wallace"
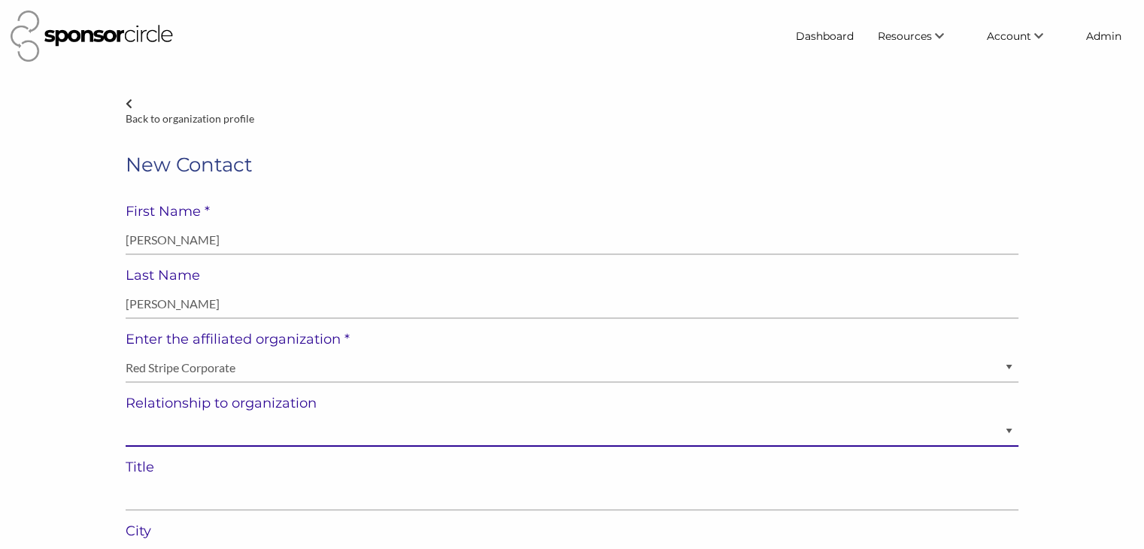
click at [166, 437] on select "Staff Volunteer" at bounding box center [572, 432] width 893 height 29
select select "Staff"
click at [126, 418] on select "Staff Volunteer" at bounding box center [572, 432] width 893 height 29
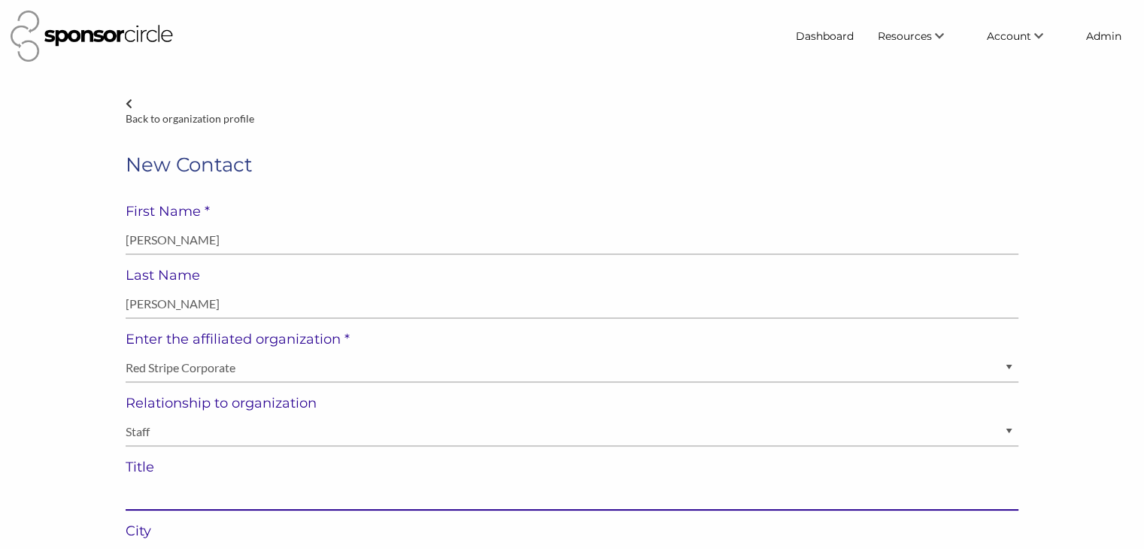
click at [157, 500] on input "text" at bounding box center [572, 496] width 893 height 29
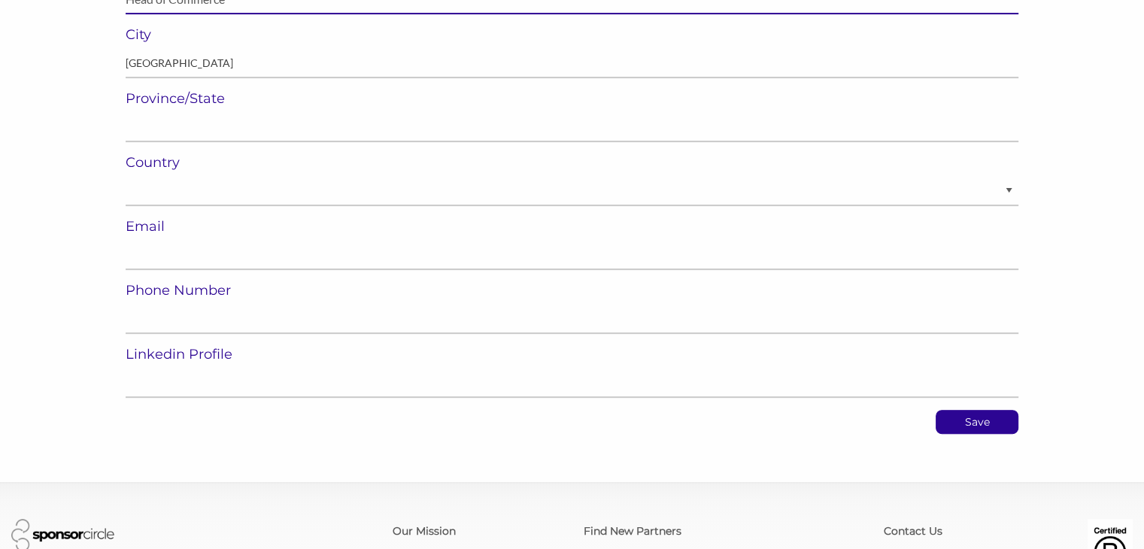
scroll to position [503, 0]
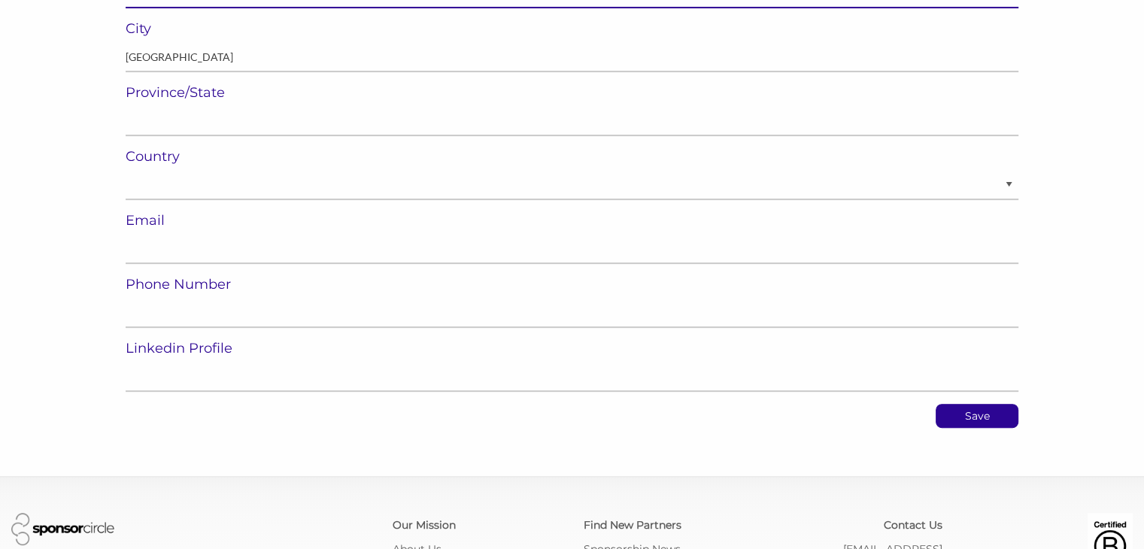
type input "Head of Commerce"
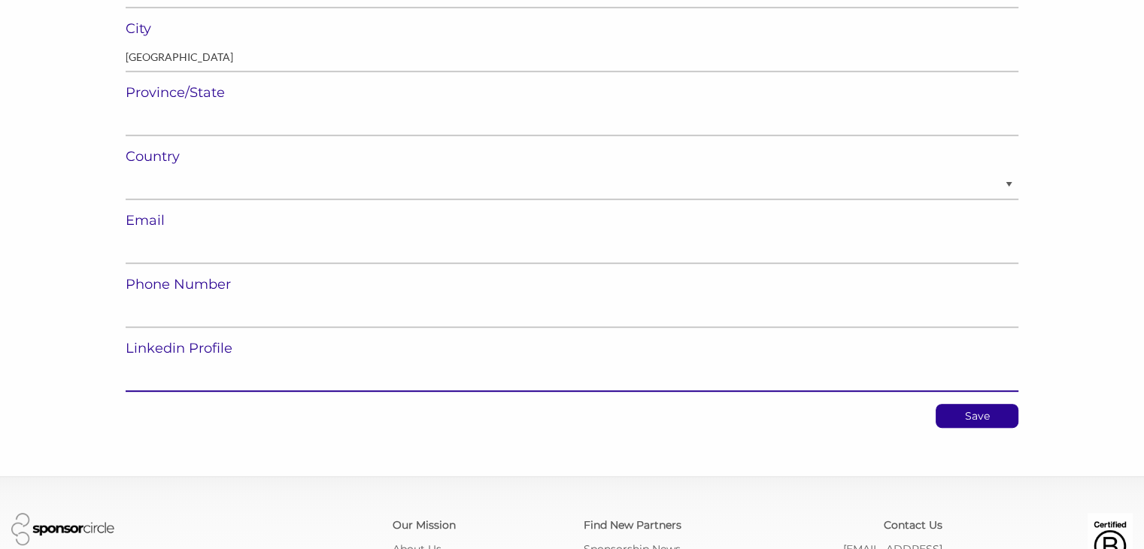
click at [254, 376] on input "url" at bounding box center [572, 377] width 893 height 29
paste input "https://www.linkedin.com/in/sean-wallace-506315bb/"
type input "https://www.linkedin.com/in/sean-wallace-506315bb/"
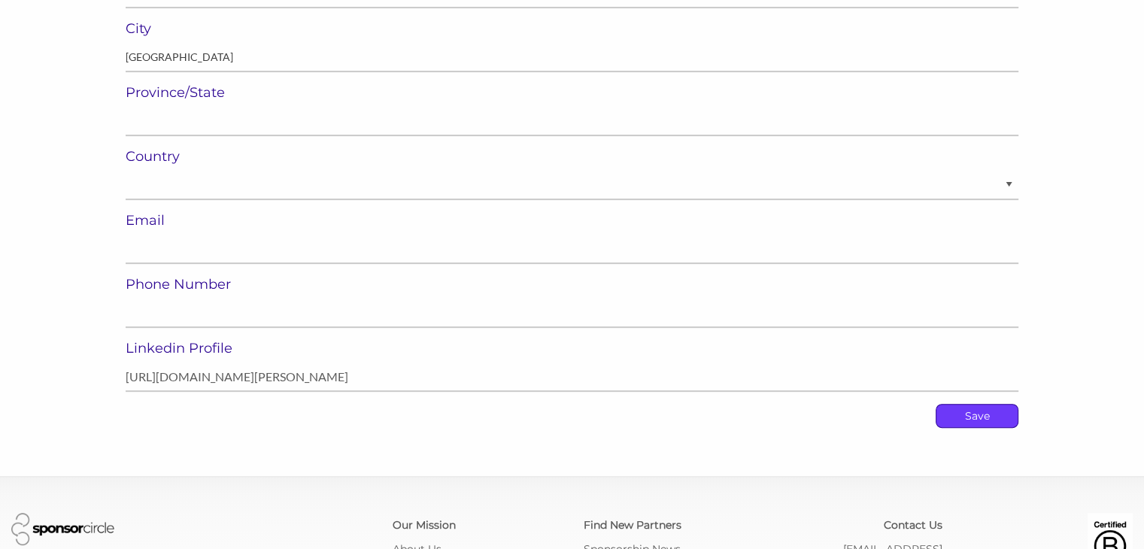
click at [956, 421] on p "Save" at bounding box center [977, 416] width 81 height 23
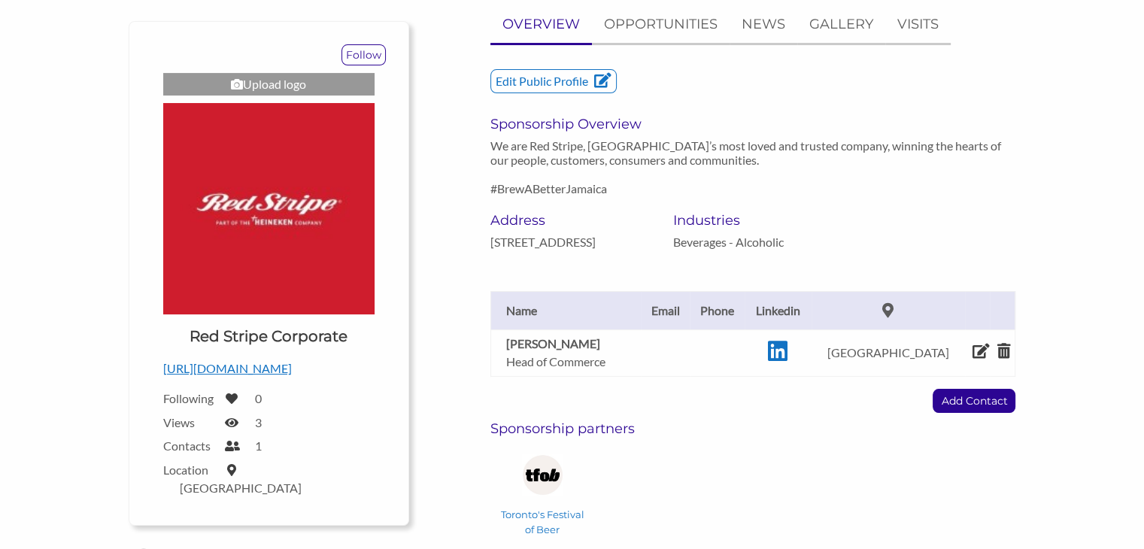
scroll to position [160, 0]
click at [946, 400] on p "Add Contact" at bounding box center [974, 400] width 81 height 23
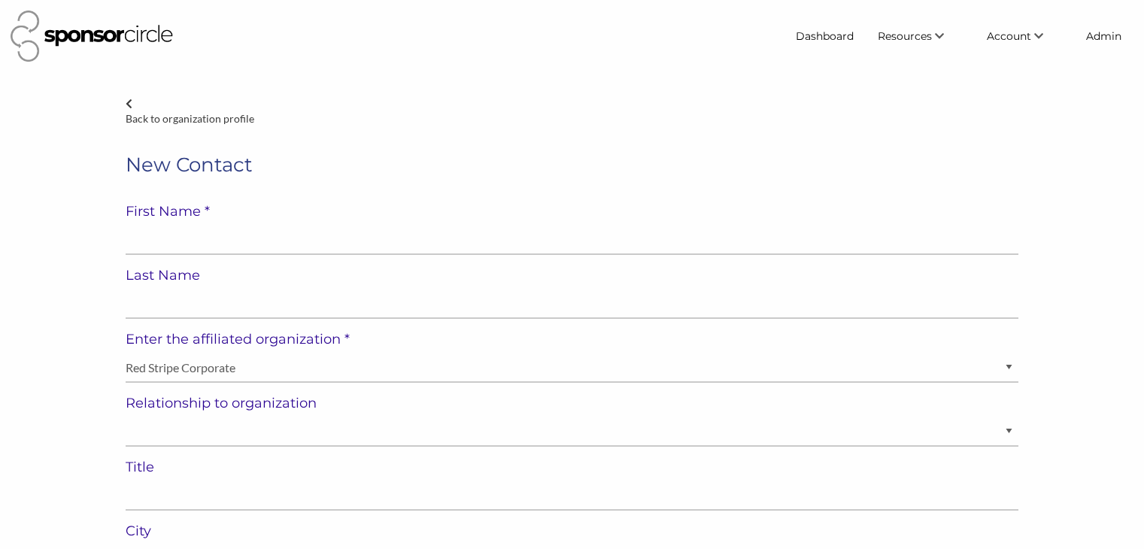
select select "[GEOGRAPHIC_DATA]"
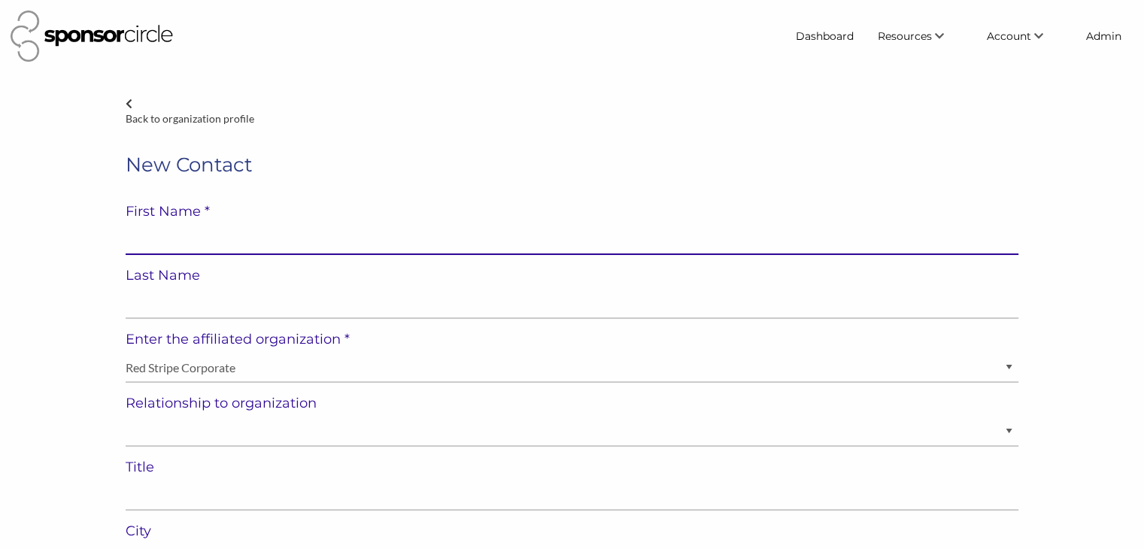
click at [214, 242] on input "text" at bounding box center [572, 240] width 893 height 29
paste input "[PERSON_NAME]"
type input "[PERSON_NAME]"
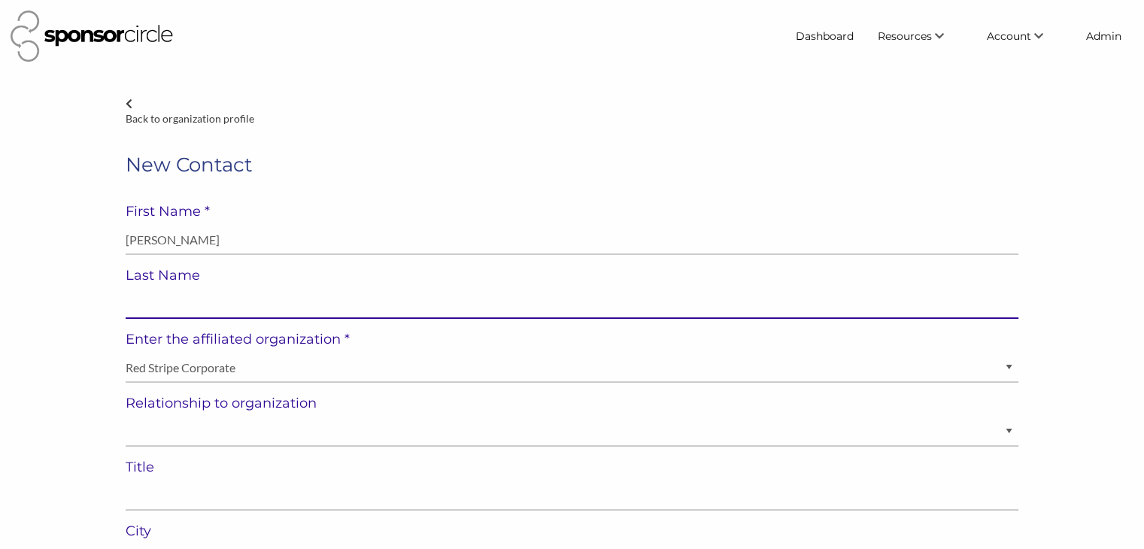
click at [181, 304] on input "text" at bounding box center [572, 304] width 893 height 29
paste input "[PERSON_NAME]"
type input "[PERSON_NAME]"
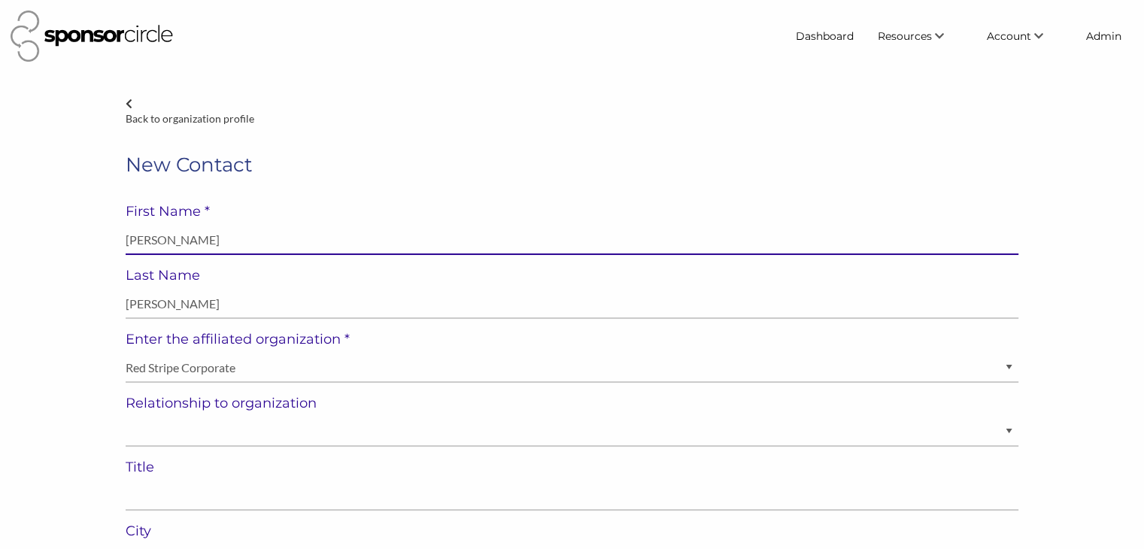
click at [172, 248] on input "[PERSON_NAME]" at bounding box center [572, 240] width 893 height 29
type input "[PERSON_NAME]"
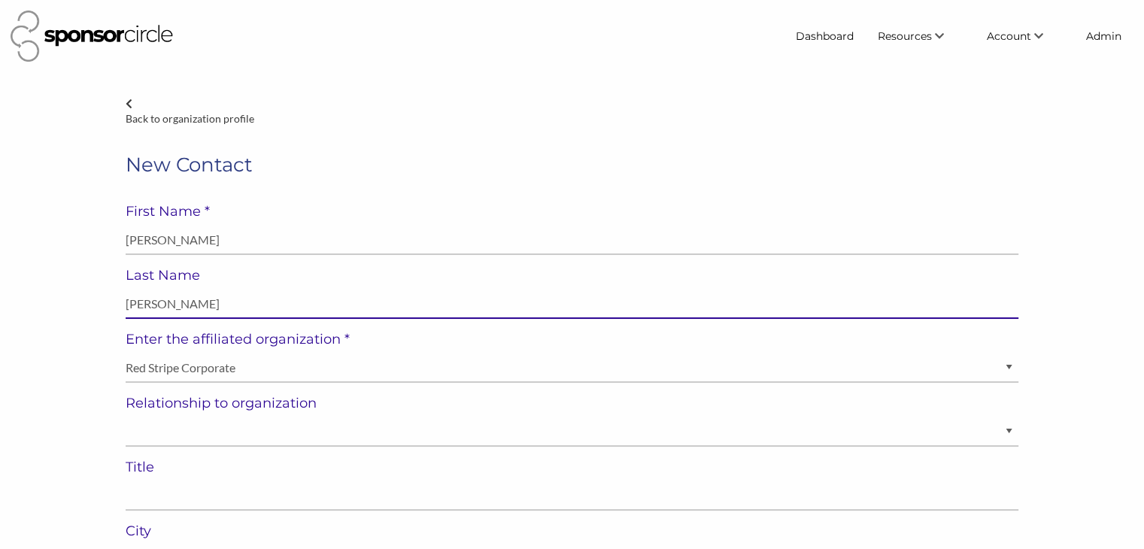
click at [143, 302] on input "[PERSON_NAME]" at bounding box center [572, 304] width 893 height 29
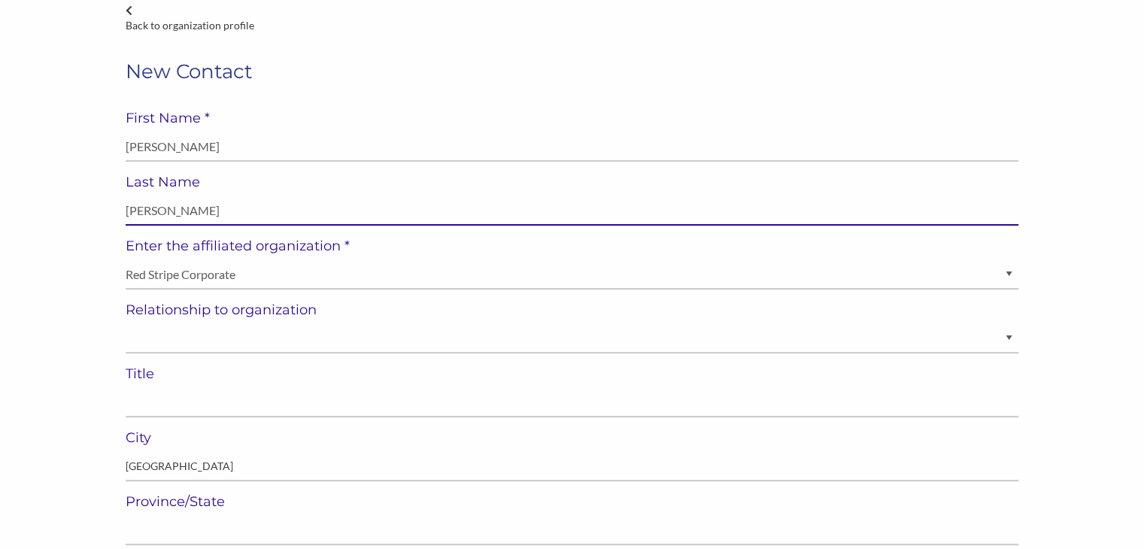
scroll to position [96, 0]
type input "[PERSON_NAME]"
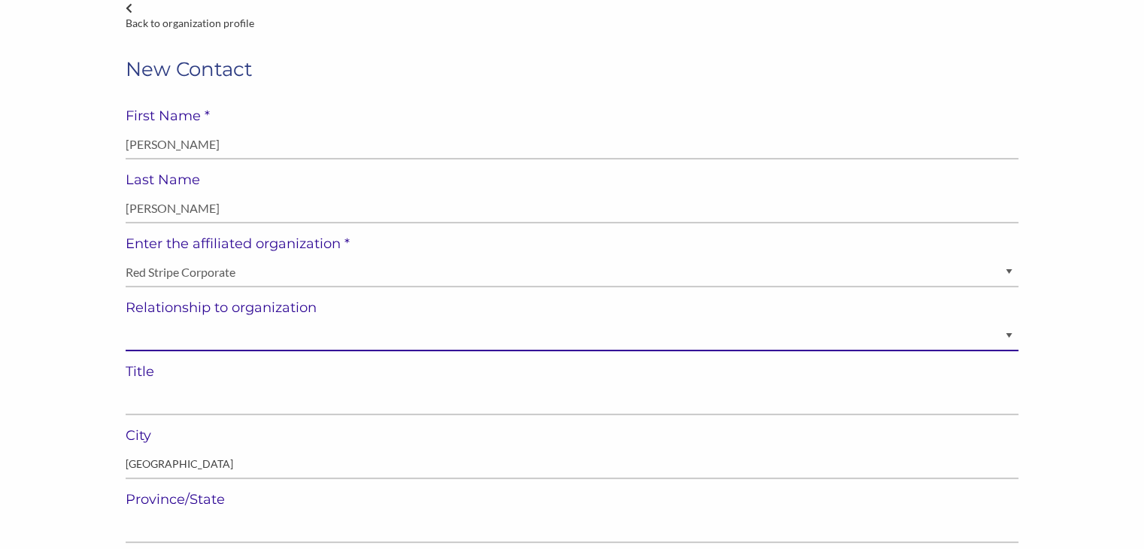
click at [141, 330] on select "Staff Volunteer" at bounding box center [572, 336] width 893 height 29
select select "Staff"
click at [126, 322] on select "Staff Volunteer" at bounding box center [572, 336] width 893 height 29
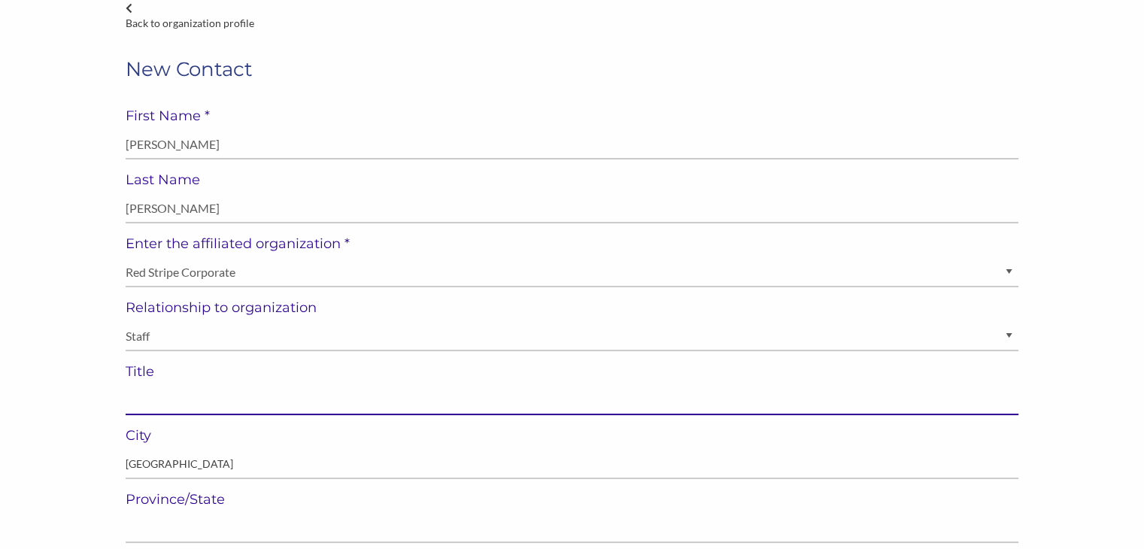
click at [454, 404] on input "text" at bounding box center [572, 400] width 893 height 29
paste input "Innovation Project Manager - Beer, RTD and Non-Alcoholic Beverages"
type input "Innovation Project Manager - Beer, RTD and Non-Alcoholic Beverages"
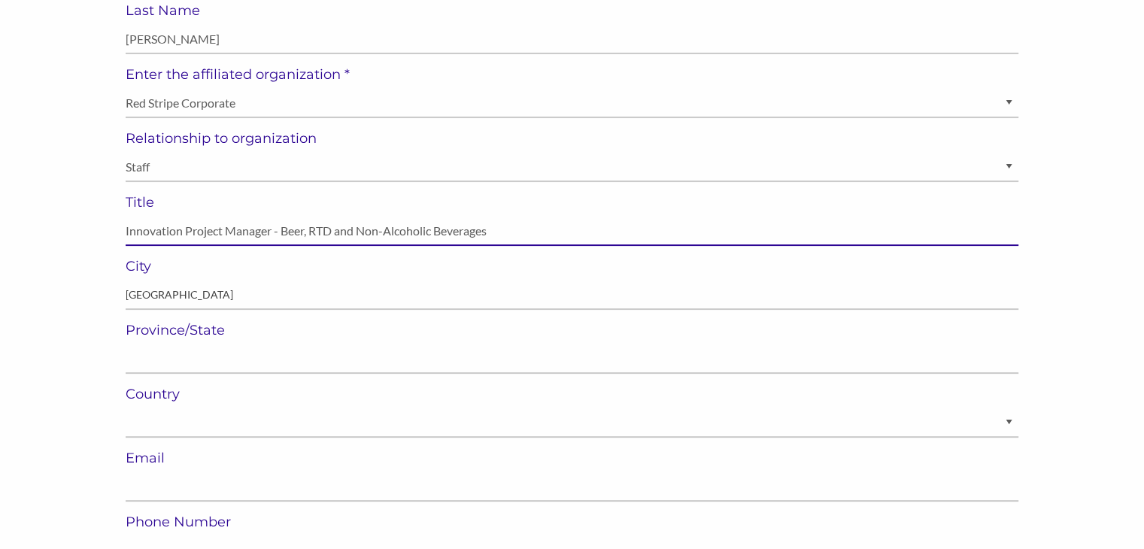
scroll to position [271, 0]
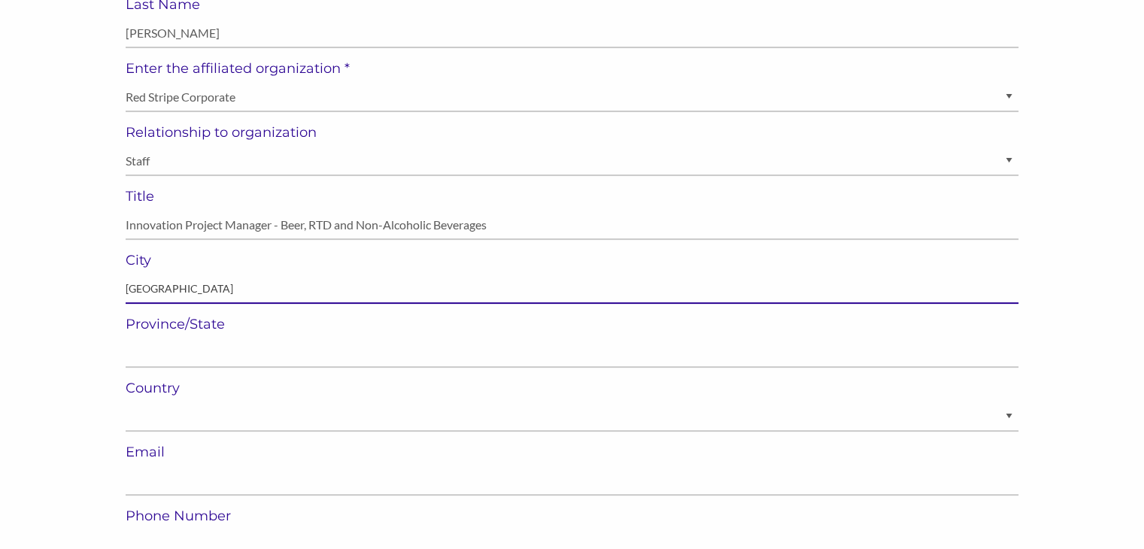
click at [141, 290] on input "[GEOGRAPHIC_DATA]" at bounding box center [572, 289] width 893 height 29
type input "[GEOGRAPHIC_DATA]"
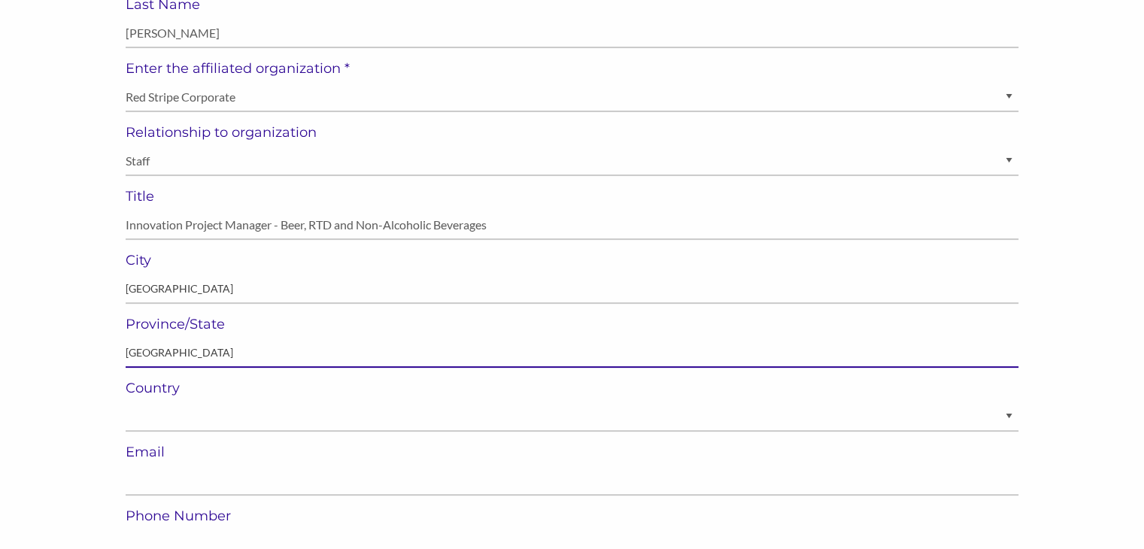
type input "[GEOGRAPHIC_DATA]"
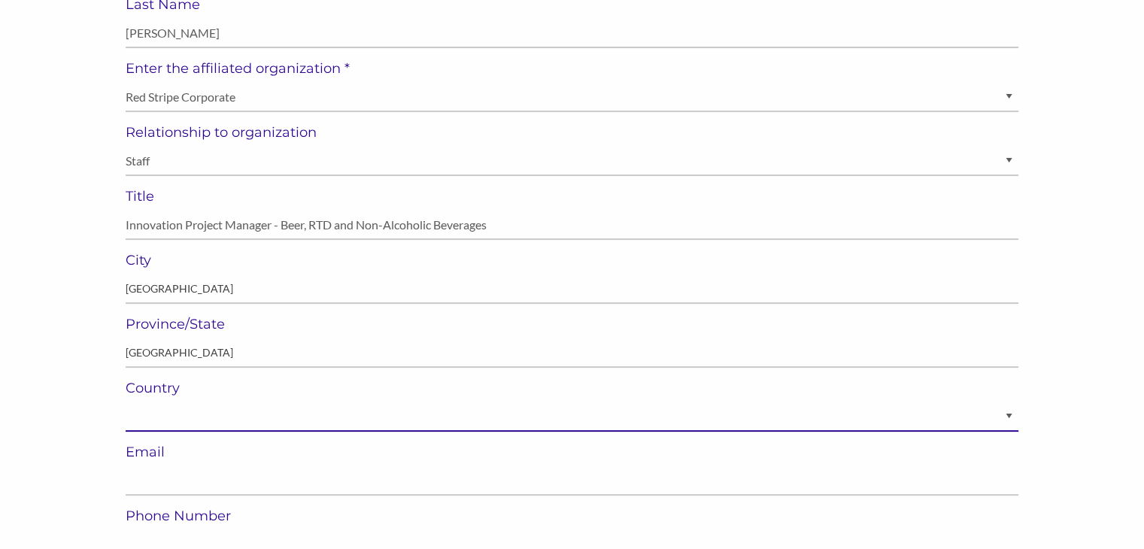
click at [147, 419] on select "[GEOGRAPHIC_DATA] [GEOGRAPHIC_DATA] ----------- [GEOGRAPHIC_DATA] [GEOGRAPHIC_D…" at bounding box center [572, 417] width 893 height 29
click at [126, 403] on select "[GEOGRAPHIC_DATA] [GEOGRAPHIC_DATA] ----------- [GEOGRAPHIC_DATA] [GEOGRAPHIC_D…" at bounding box center [572, 417] width 893 height 29
select select "[GEOGRAPHIC_DATA]"
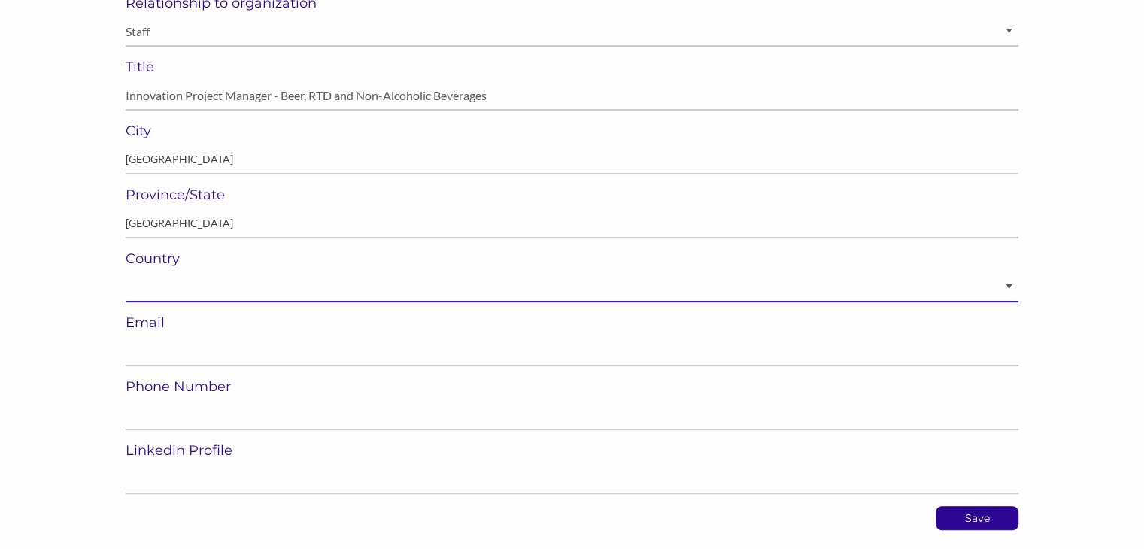
scroll to position [403, 0]
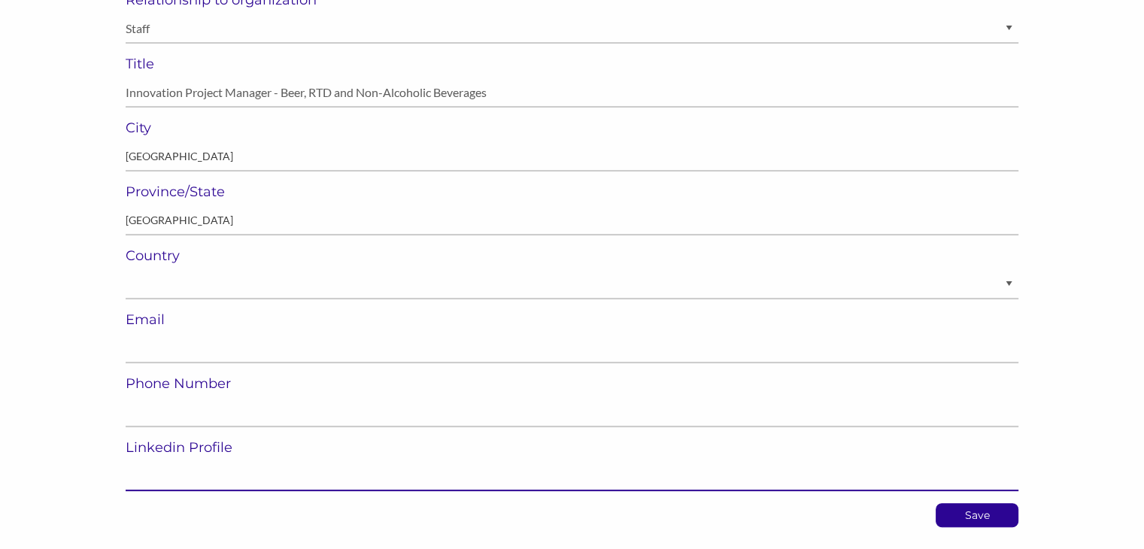
click at [166, 470] on input "url" at bounding box center [572, 476] width 893 height 29
paste input "[URL][DOMAIN_NAME][PERSON_NAME]"
type input "[URL][DOMAIN_NAME][PERSON_NAME]"
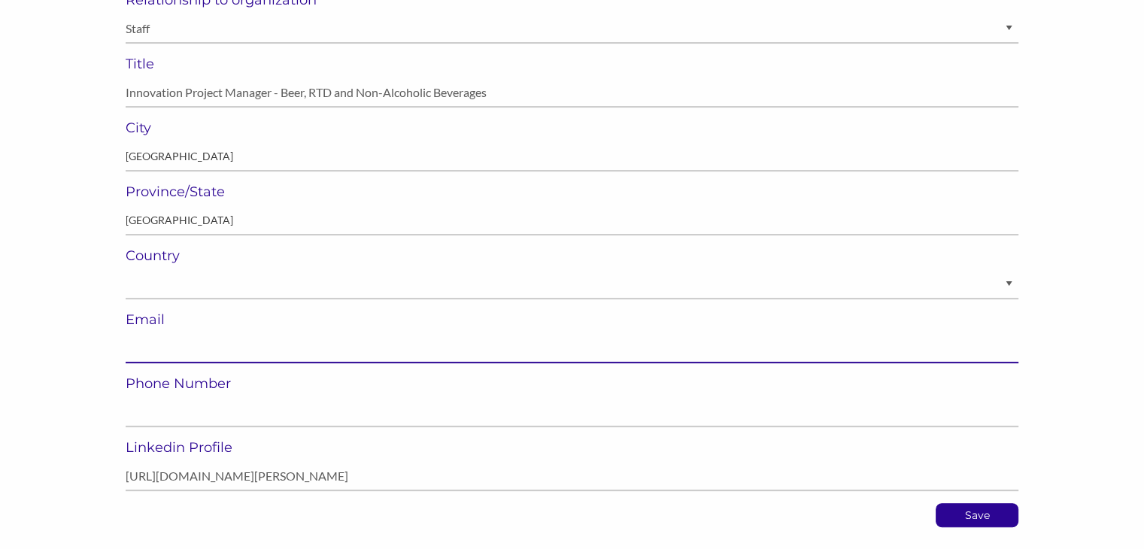
click at [260, 351] on input "email" at bounding box center [572, 348] width 893 height 29
paste input "[EMAIL_ADDRESS][DOMAIN_NAME]"
type input "[EMAIL_ADDRESS][DOMAIN_NAME]"
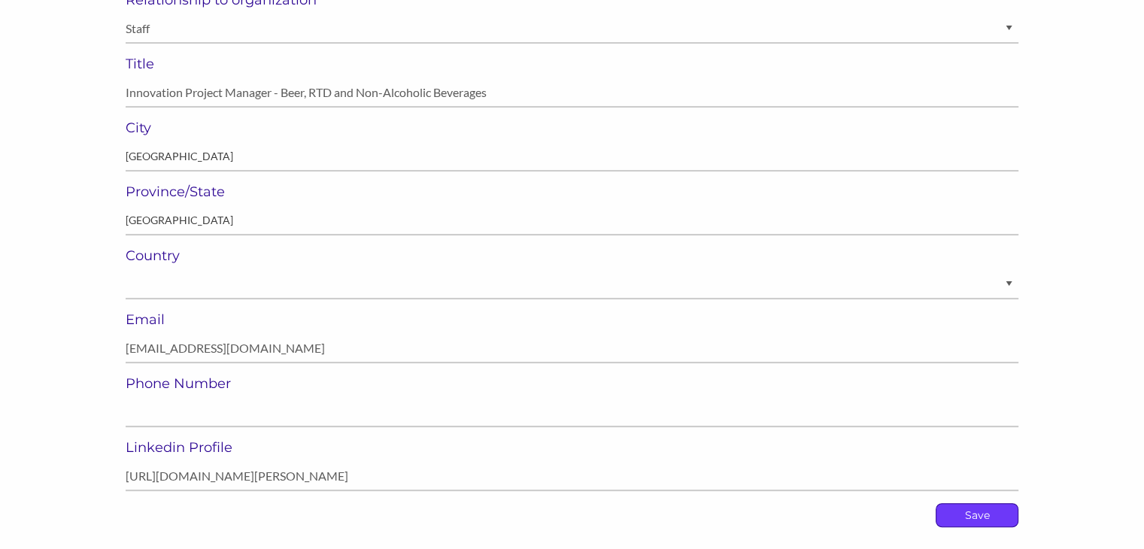
click at [961, 518] on p "Save" at bounding box center [977, 515] width 81 height 23
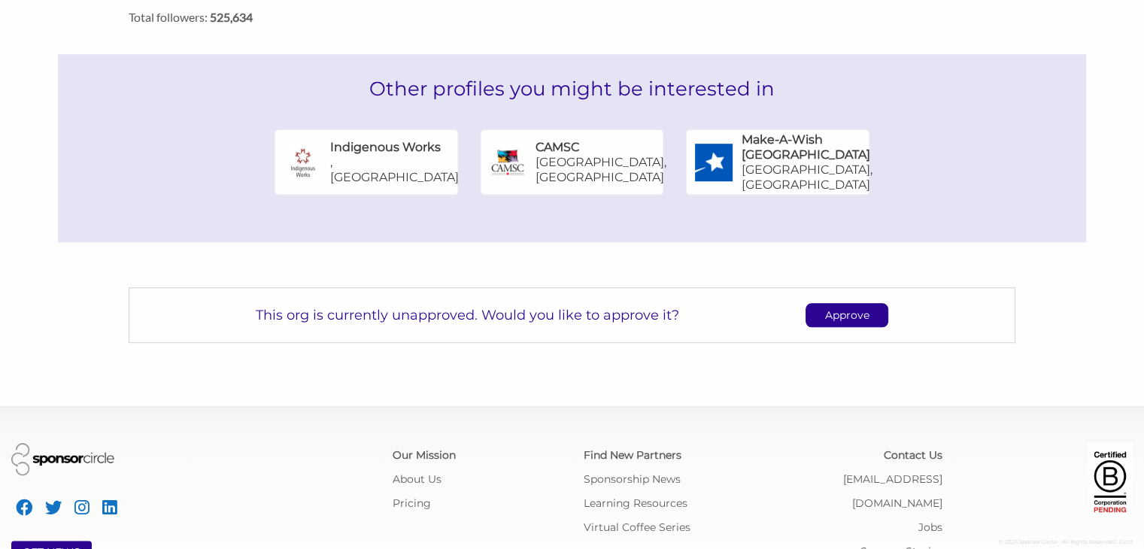
scroll to position [959, 0]
click at [832, 302] on p "Approve" at bounding box center [847, 313] width 81 height 23
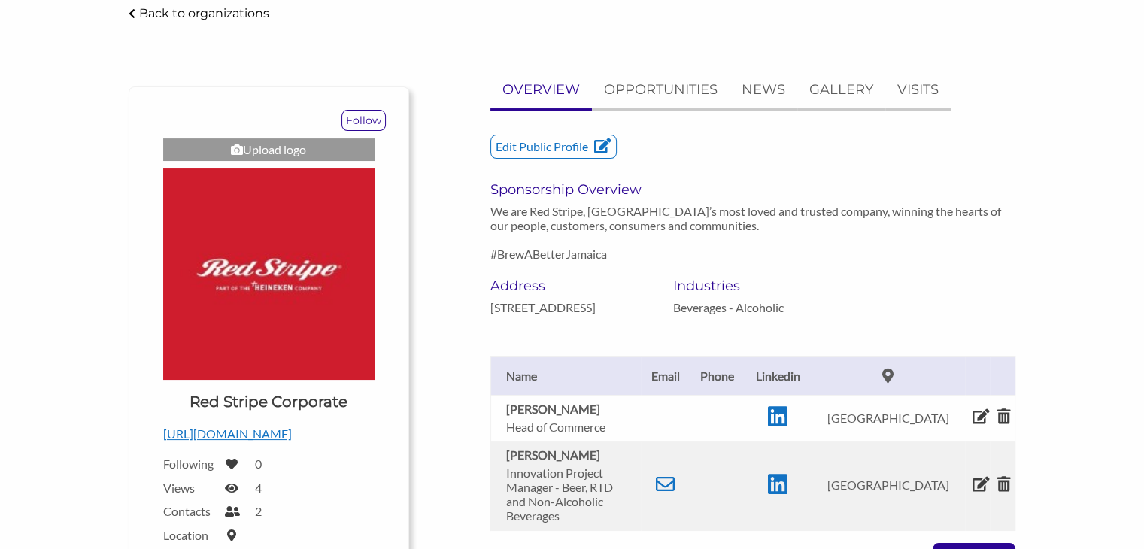
scroll to position [0, 0]
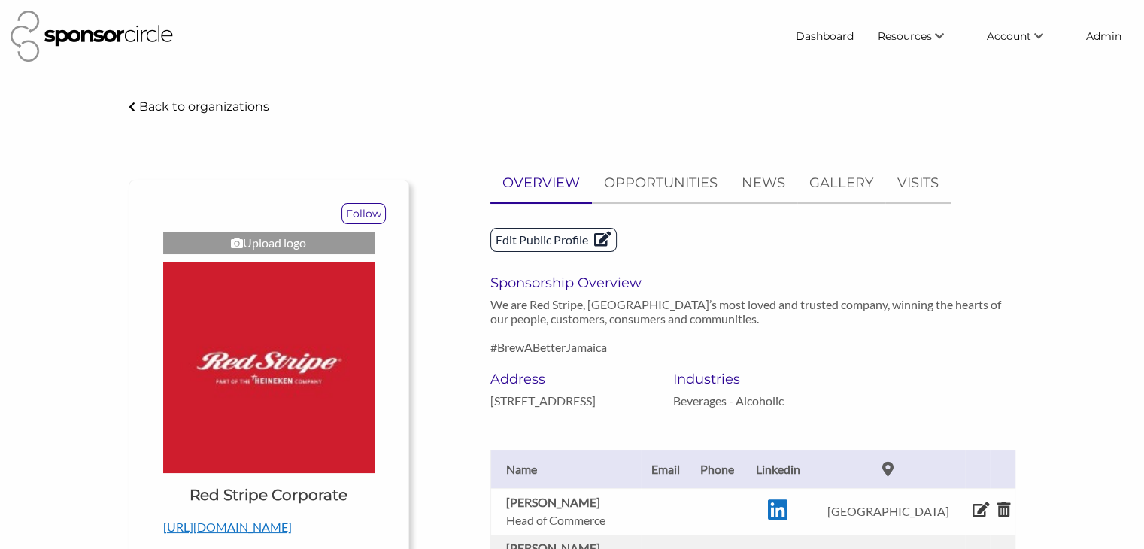
click at [521, 234] on p "Edit Public Profile" at bounding box center [553, 240] width 125 height 23
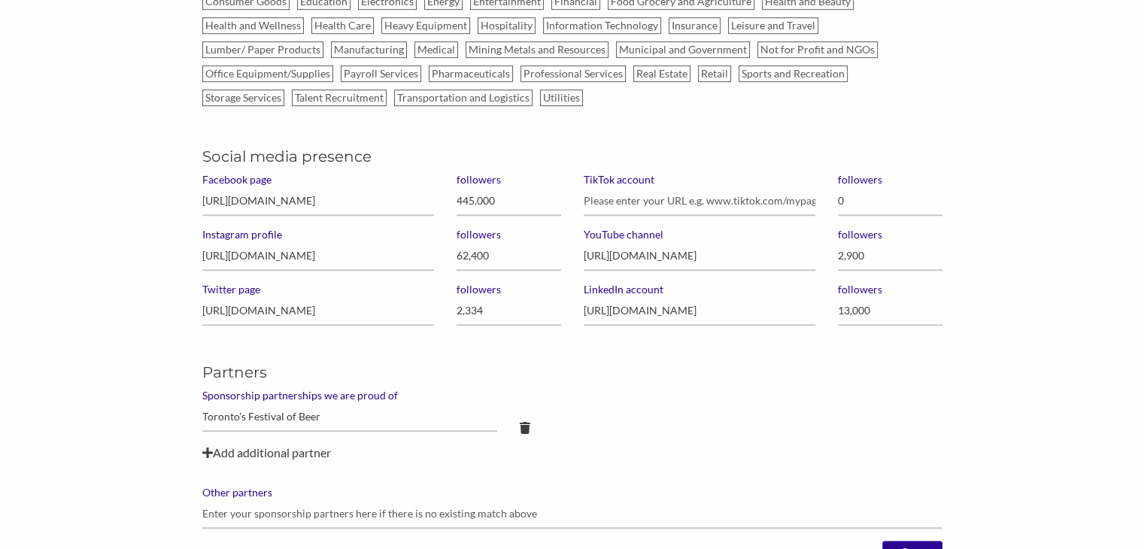
scroll to position [981, 0]
click at [235, 452] on div "Add additional partner" at bounding box center [572, 452] width 740 height 18
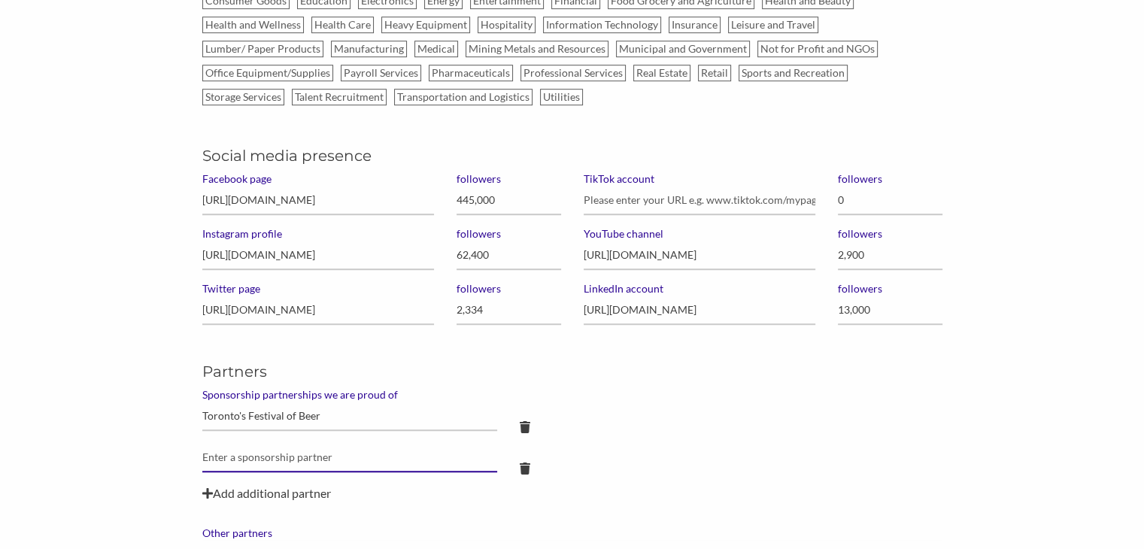
click at [235, 452] on input "text" at bounding box center [350, 457] width 296 height 29
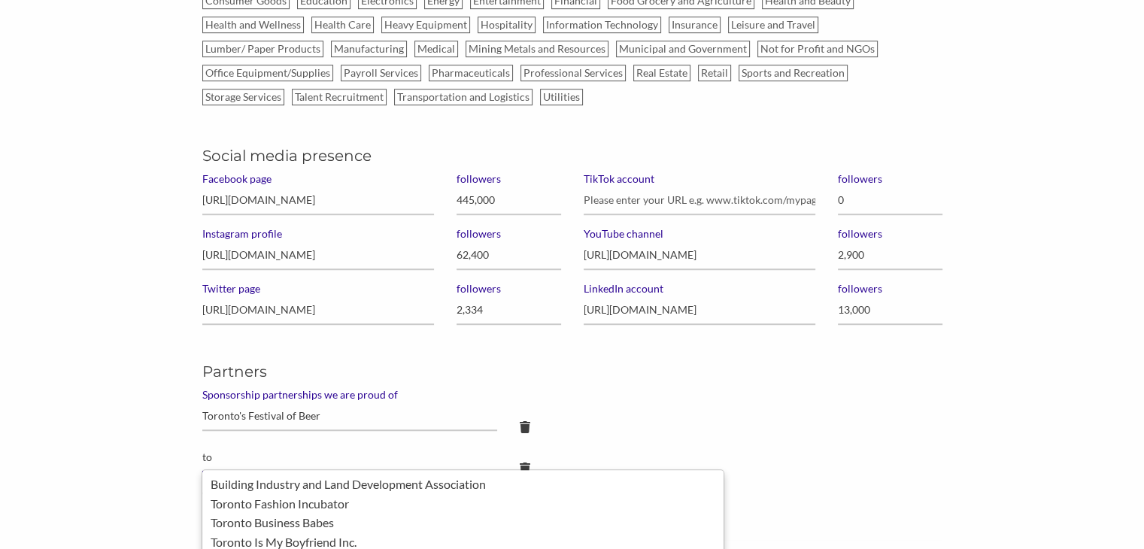
type input "t"
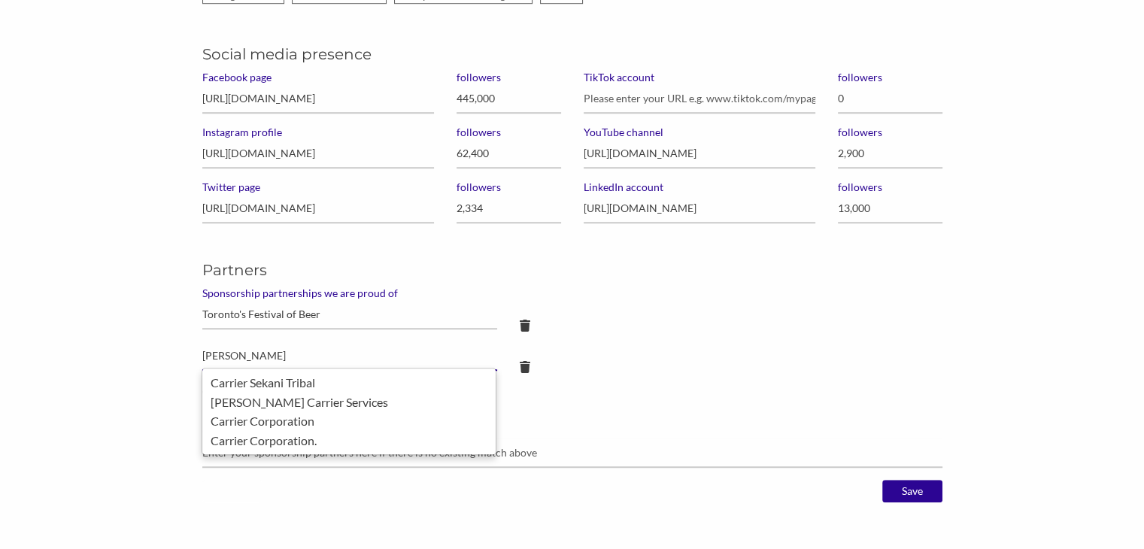
scroll to position [1083, 0]
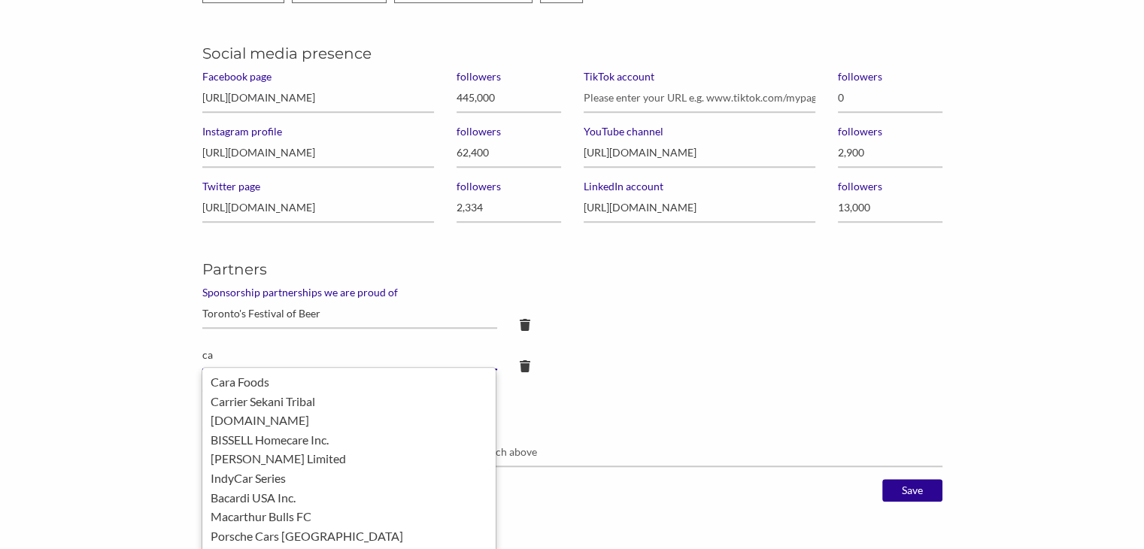
type input "c"
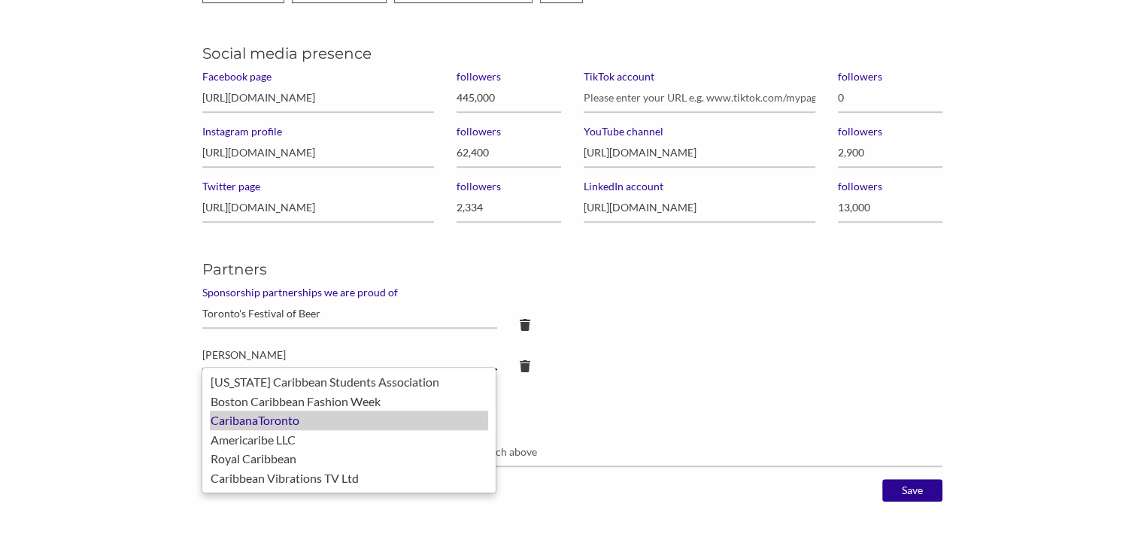
click at [245, 424] on div "CaribanaToronto" at bounding box center [349, 421] width 278 height 20
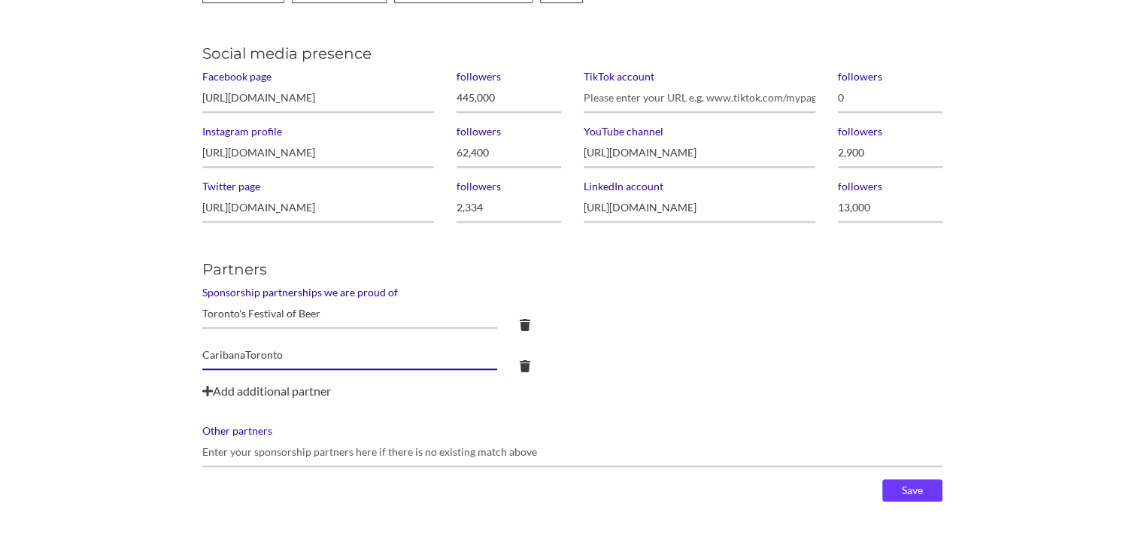
type input "CaribanaToronto"
click at [916, 493] on input "Save" at bounding box center [913, 490] width 60 height 23
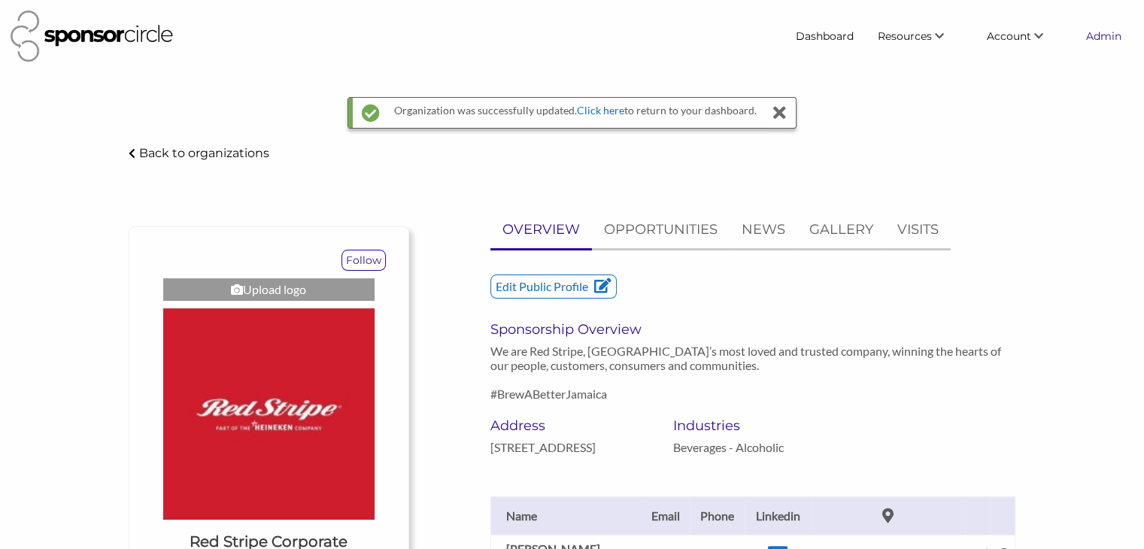
click at [1096, 41] on link "Admin" at bounding box center [1103, 36] width 59 height 27
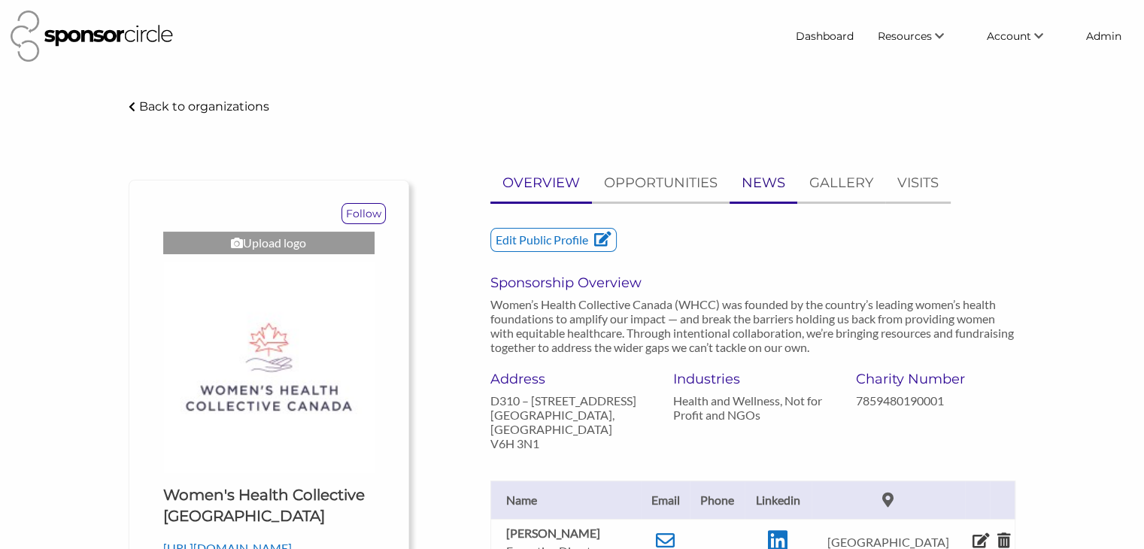
click at [766, 186] on p "NEWS" at bounding box center [764, 183] width 44 height 22
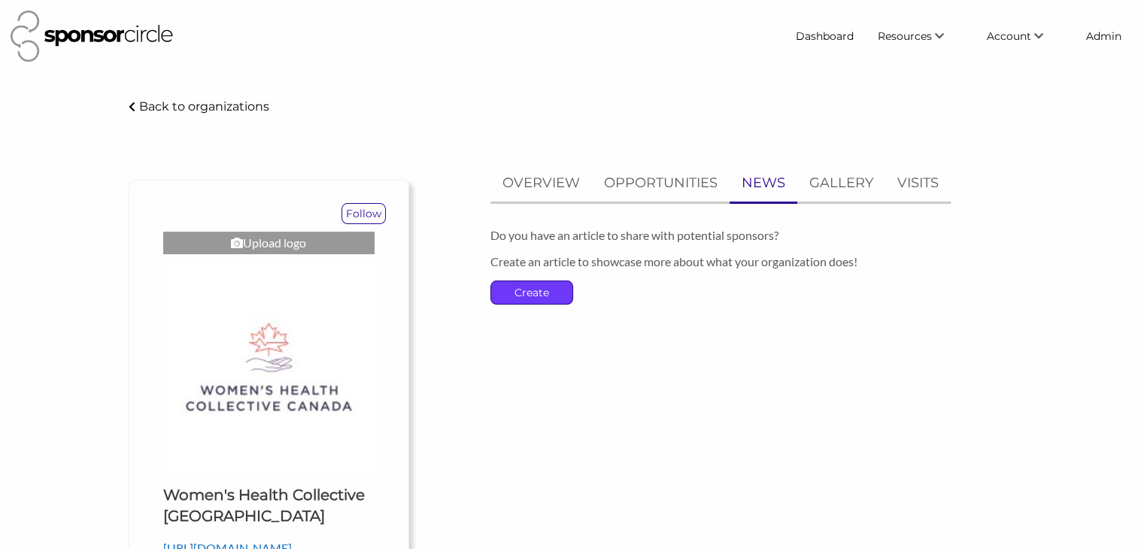
click at [532, 292] on p "Create" at bounding box center [531, 292] width 81 height 23
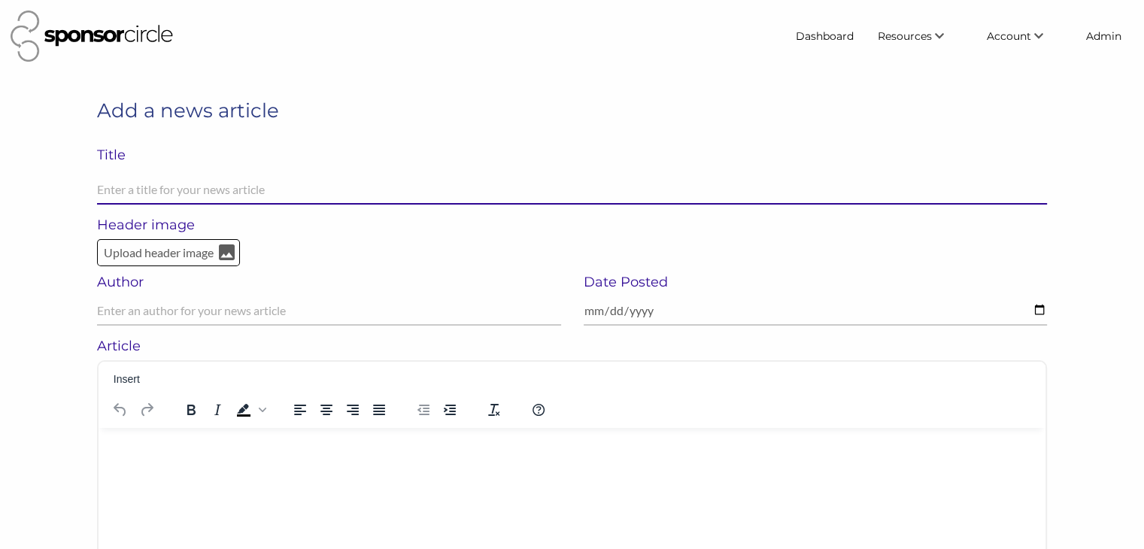
click at [399, 188] on input "text" at bounding box center [572, 189] width 950 height 29
paste input "Women’s Health Collective Canada and Shoppers Foundation for Women’s HealthTM D…"
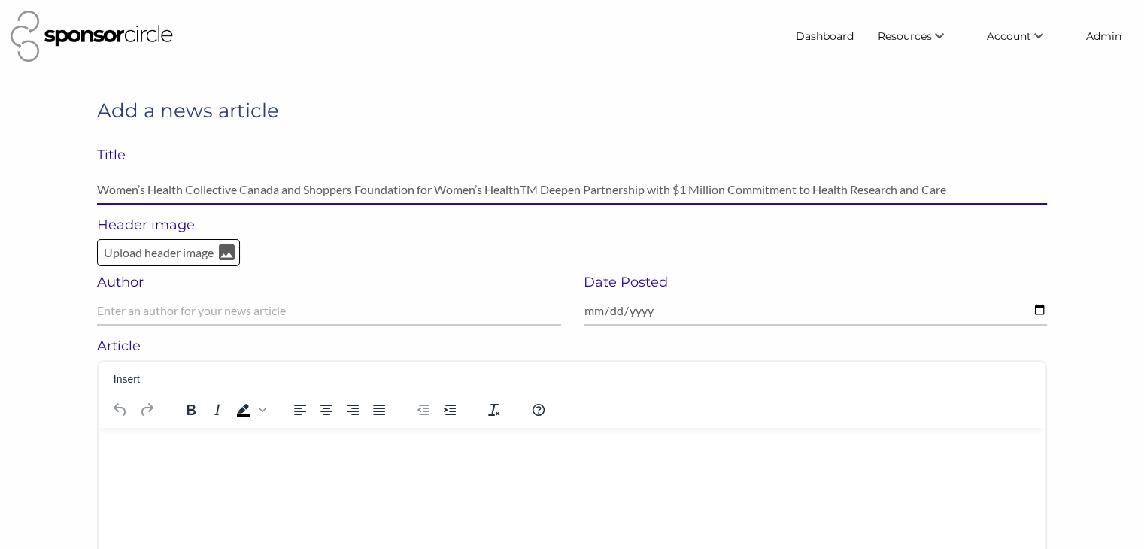
type input "Women’s Health Collective Canada and Shoppers Foundation for Women’s HealthTM D…"
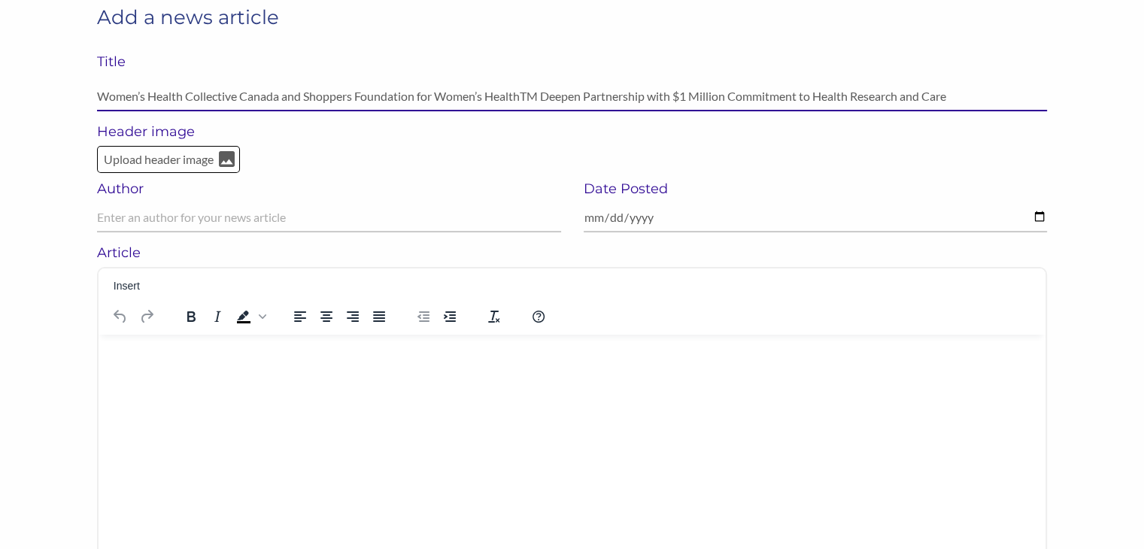
scroll to position [95, 0]
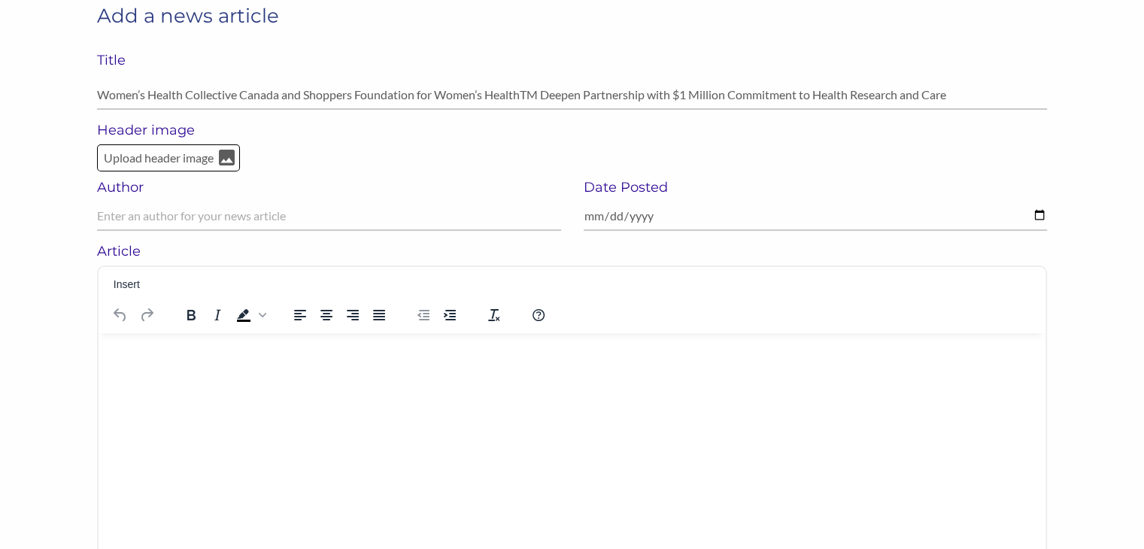
click at [425, 372] on html at bounding box center [572, 352] width 947 height 39
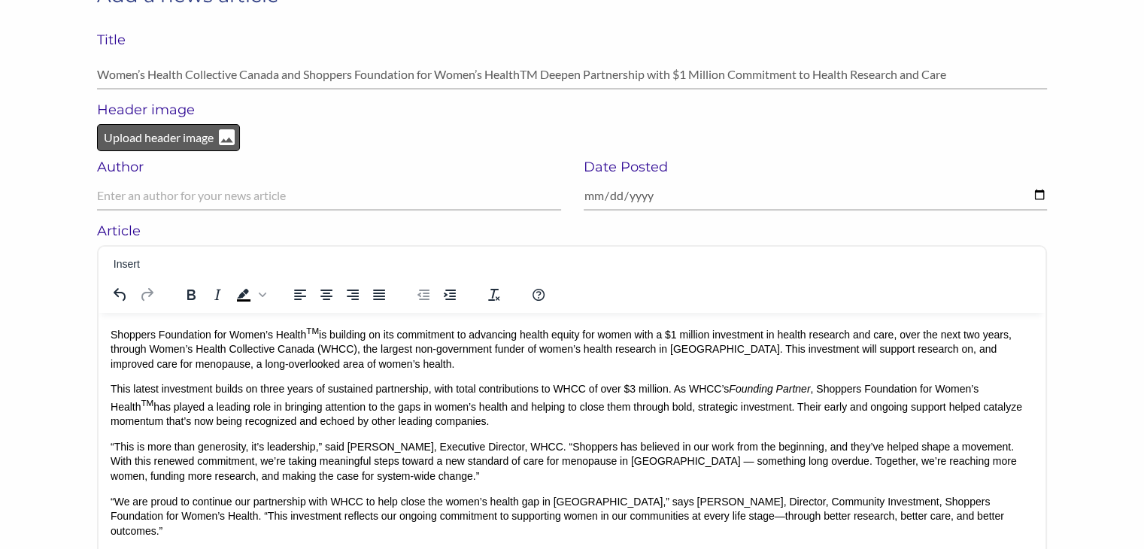
click at [152, 130] on p "Upload header image" at bounding box center [158, 138] width 113 height 20
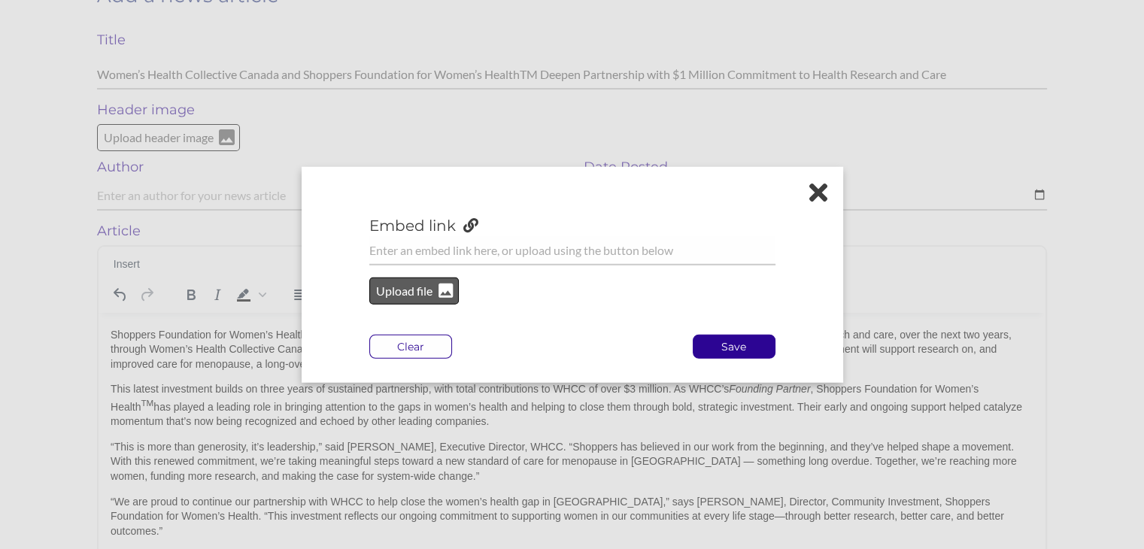
click at [415, 299] on p "Upload file" at bounding box center [405, 291] width 61 height 20
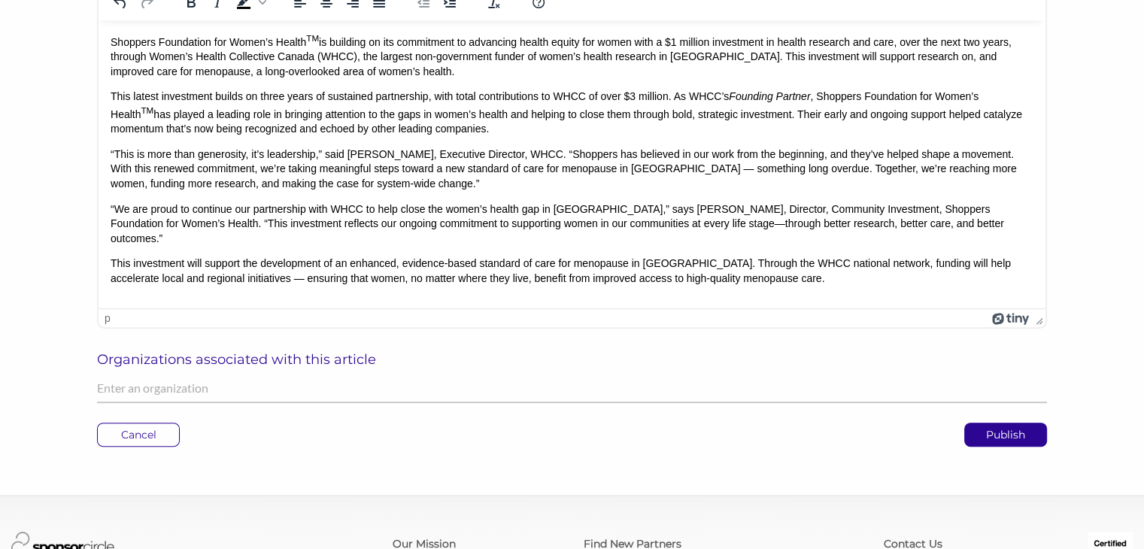
scroll to position [488, 0]
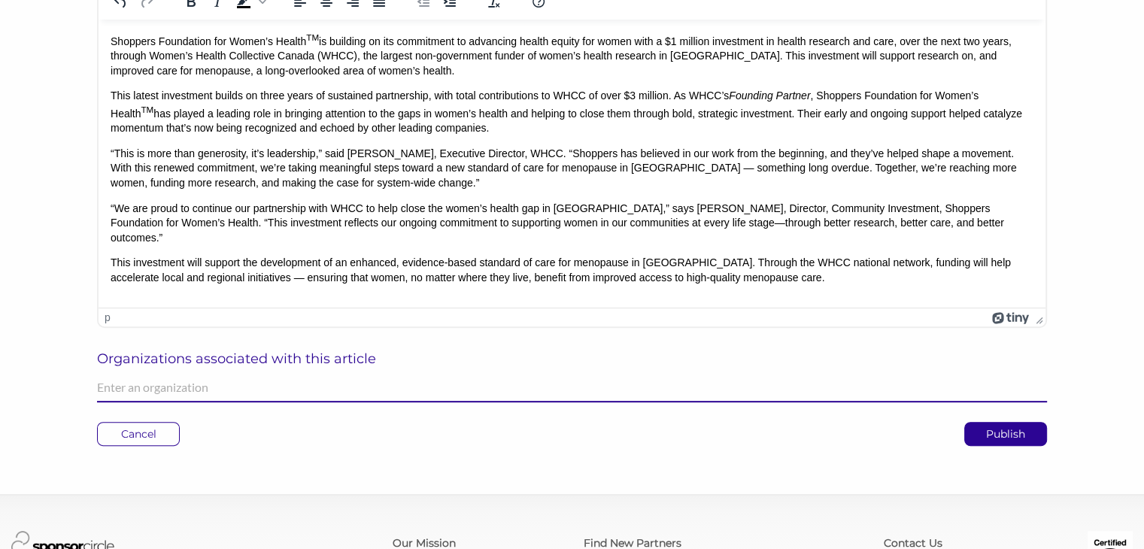
click at [566, 386] on input "text" at bounding box center [572, 387] width 950 height 29
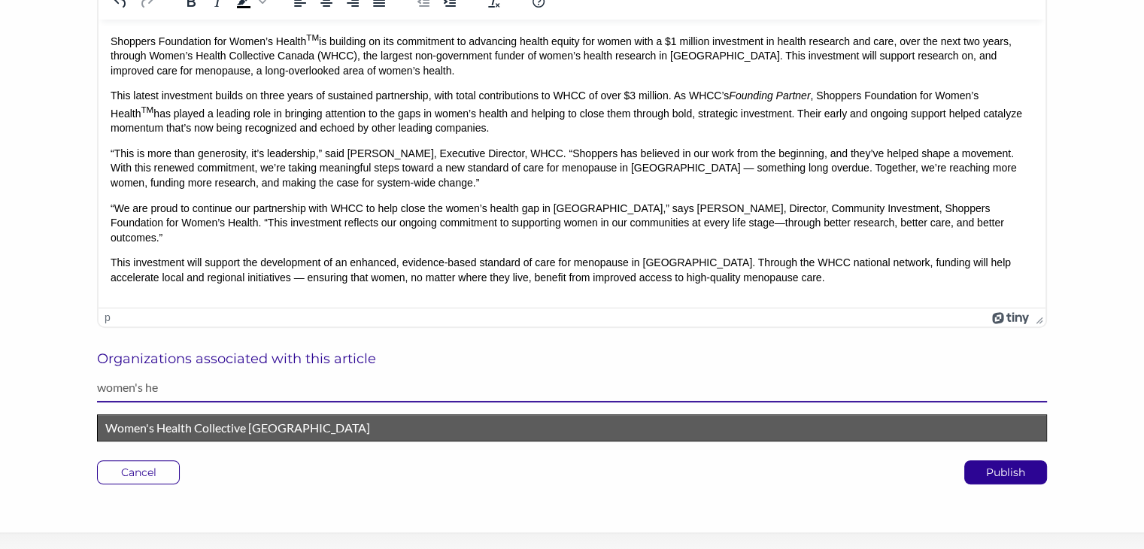
type input "women's he"
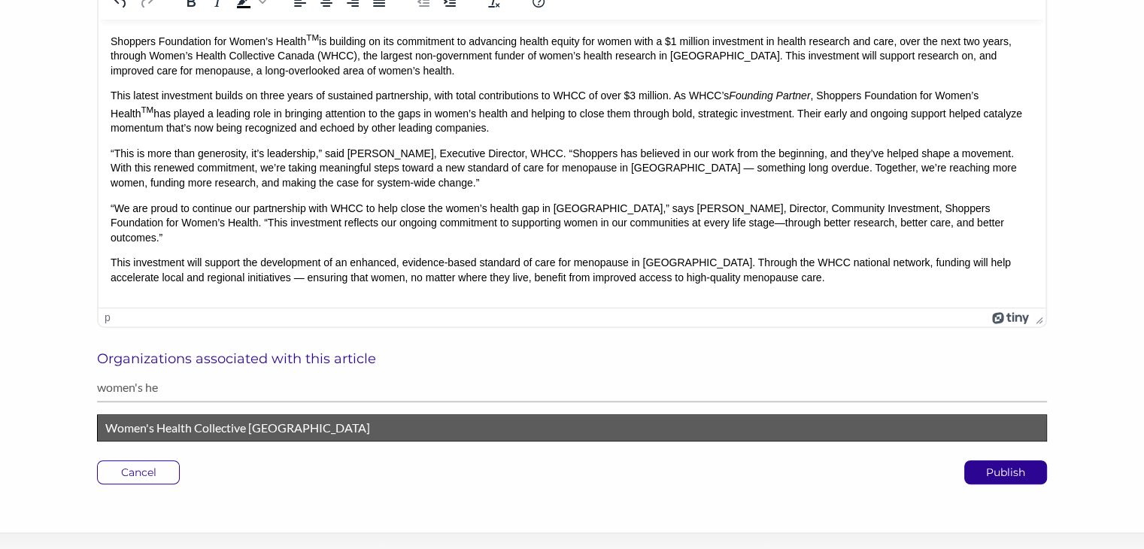
click at [501, 428] on p "Women's Health Collective [GEOGRAPHIC_DATA]" at bounding box center [572, 428] width 934 height 20
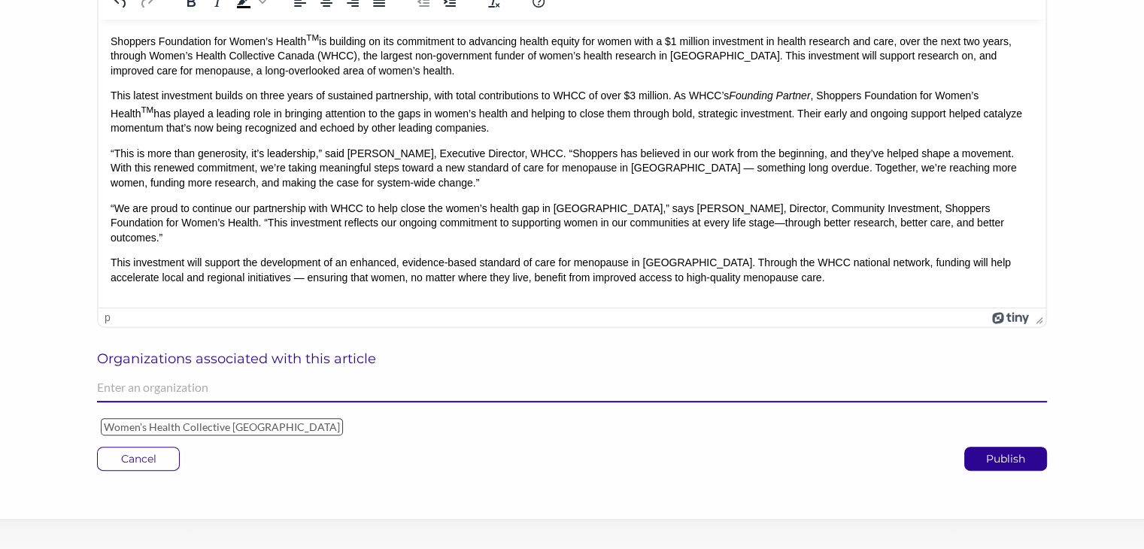
click at [505, 396] on input "text" at bounding box center [572, 387] width 950 height 29
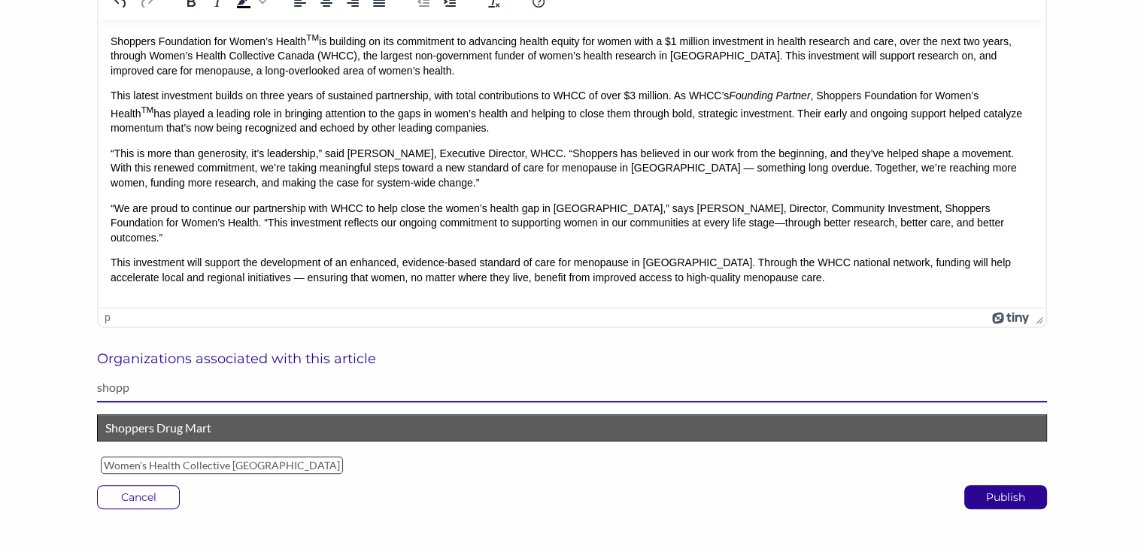
type input "shopp"
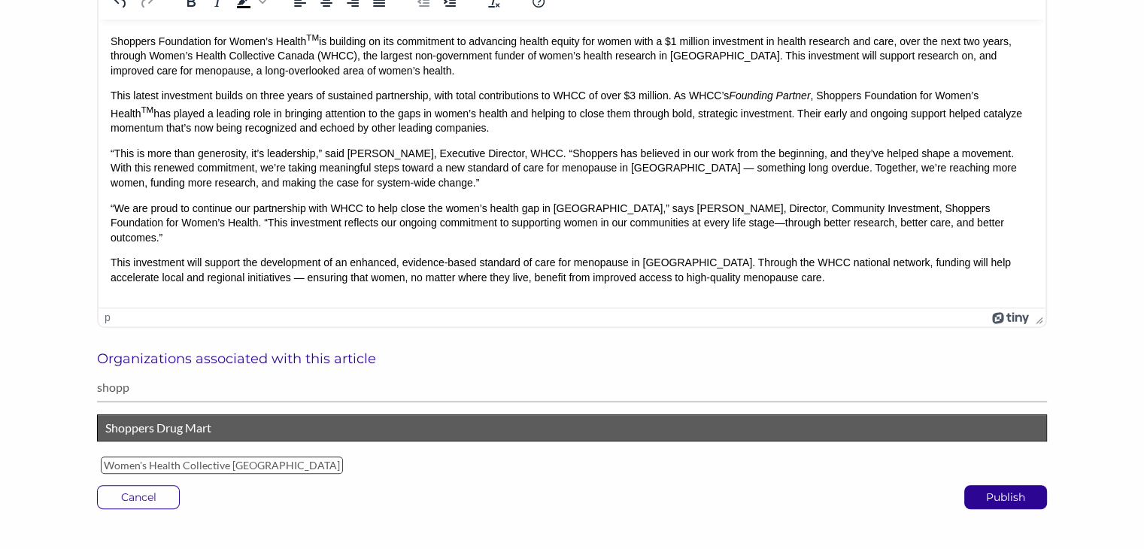
click at [485, 434] on p "Shoppers Drug Mart" at bounding box center [572, 428] width 934 height 20
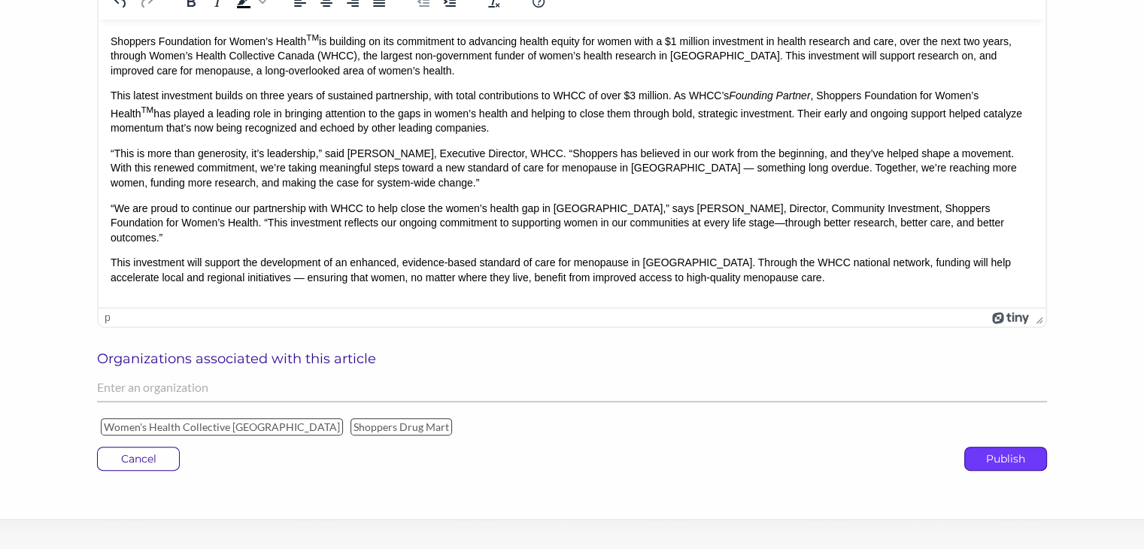
click at [998, 456] on p "Publish" at bounding box center [1005, 459] width 81 height 23
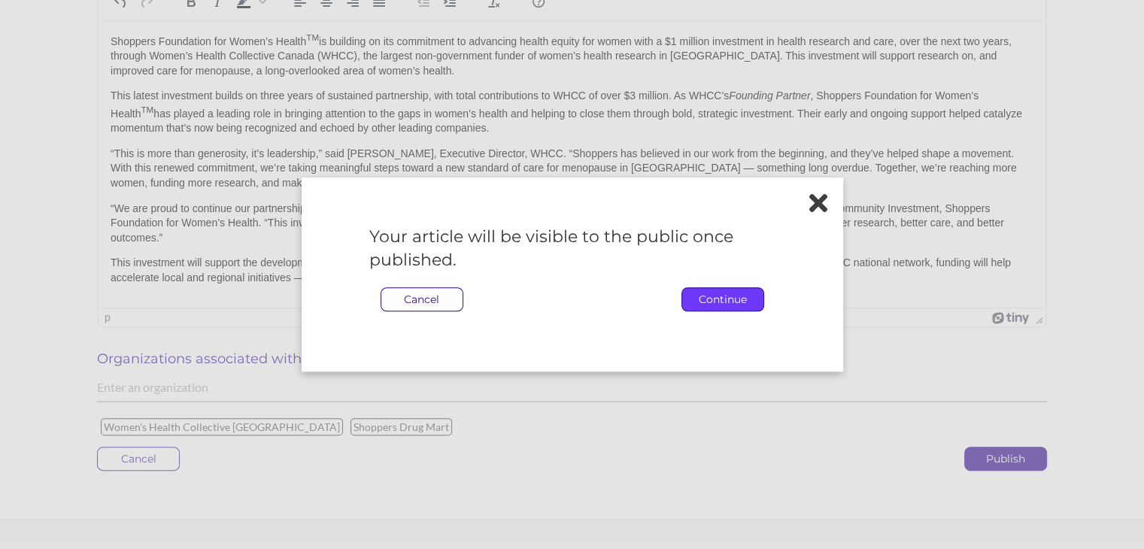
click at [731, 299] on p "Continue" at bounding box center [722, 299] width 81 height 23
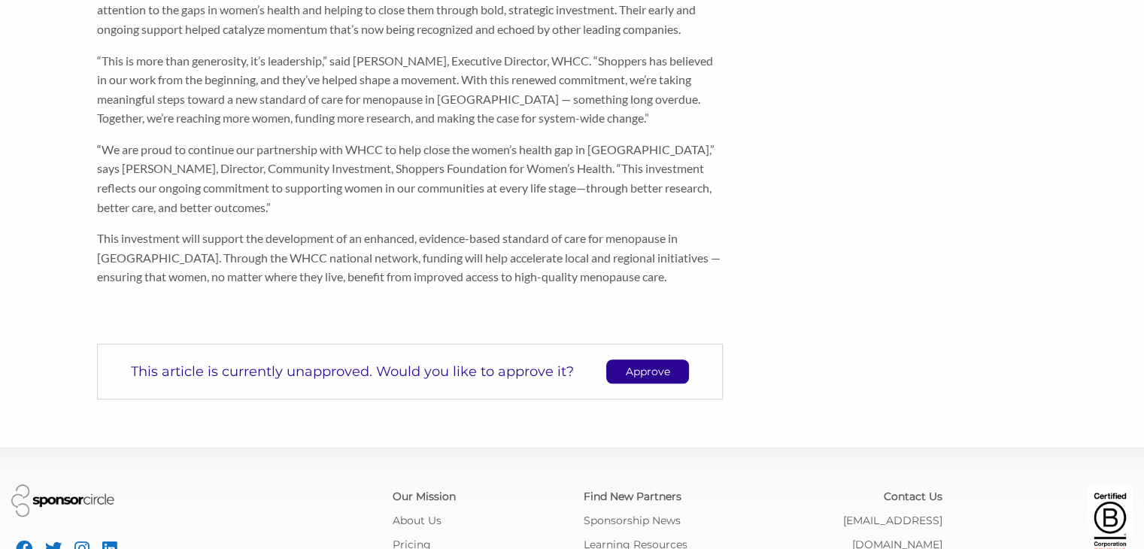
scroll to position [974, 0]
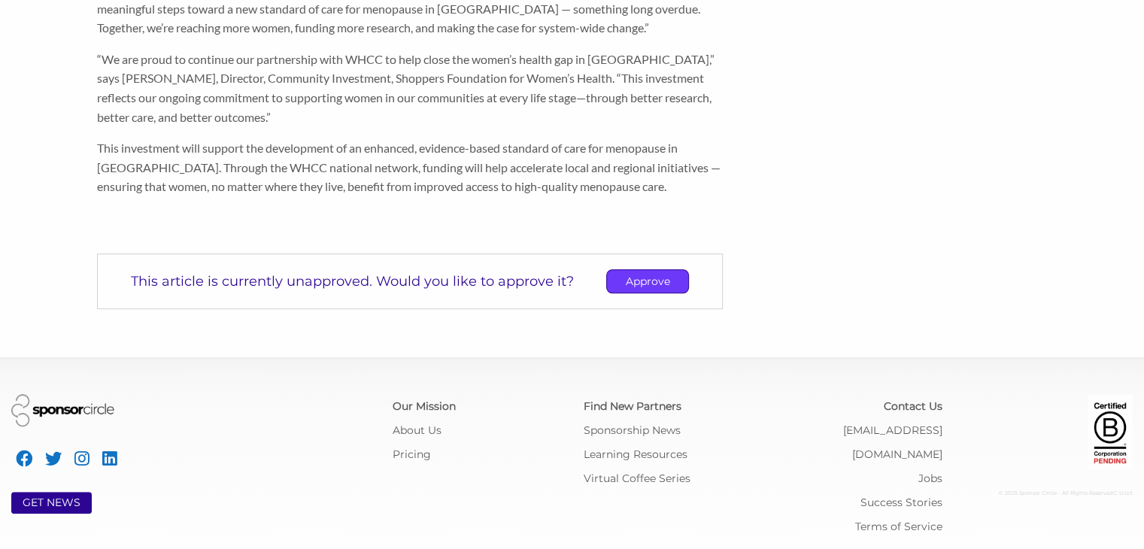
click at [663, 281] on p "Approve" at bounding box center [647, 281] width 81 height 23
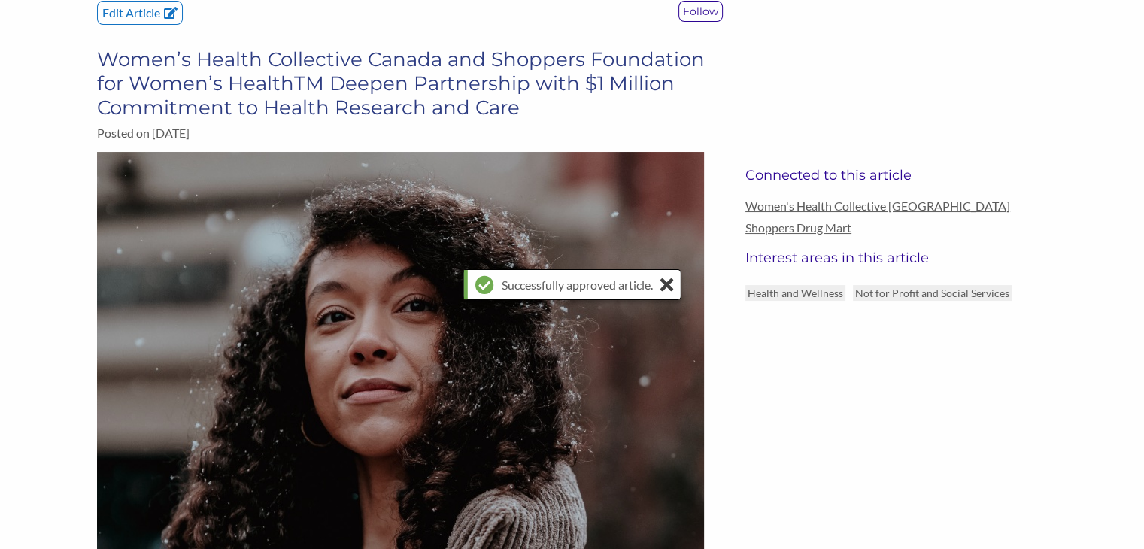
scroll to position [37, 0]
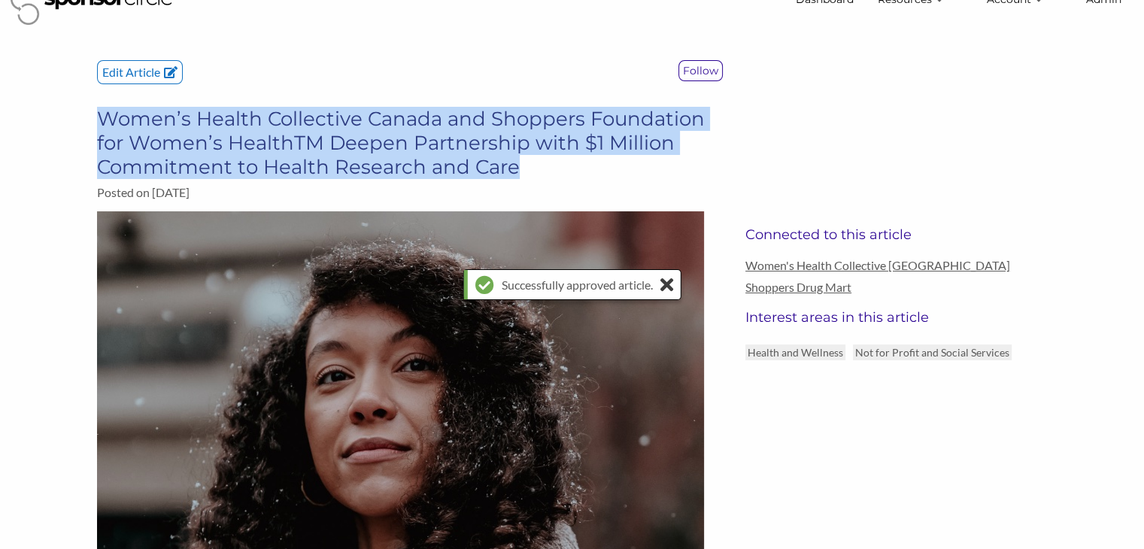
drag, startPoint x: 534, startPoint y: 169, endPoint x: 105, endPoint y: 123, distance: 432.1
click at [105, 123] on h3 "Women’s Health Collective Canada and Shoppers Foundation for Women’s HealthTM D…" at bounding box center [410, 143] width 626 height 72
copy h3 "Women’s Health Collective Canada and Shoppers Foundation for Women’s HealthTM D…"
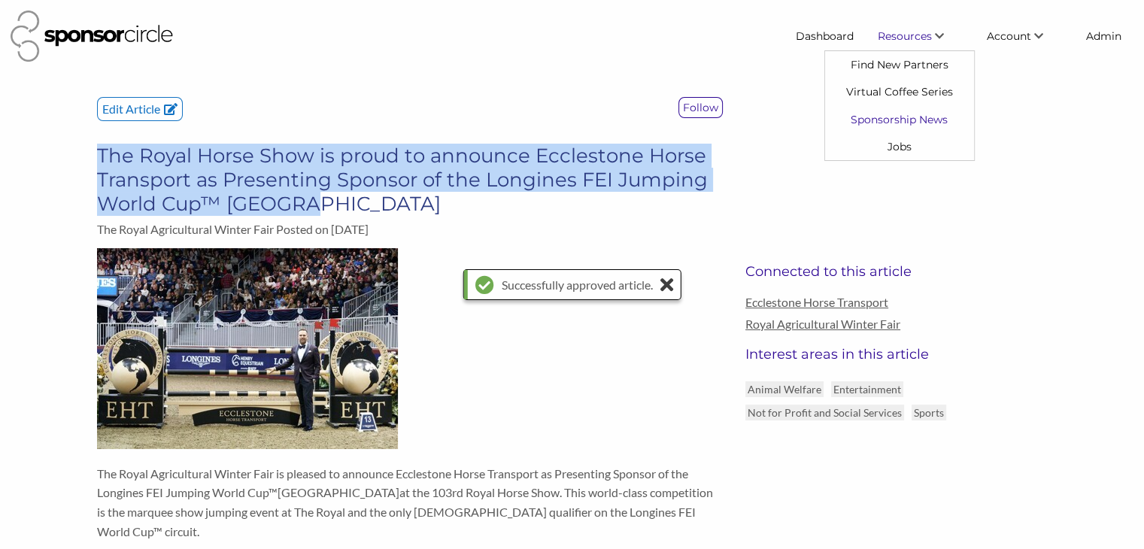
click at [886, 118] on link "Sponsorship News" at bounding box center [899, 118] width 149 height 27
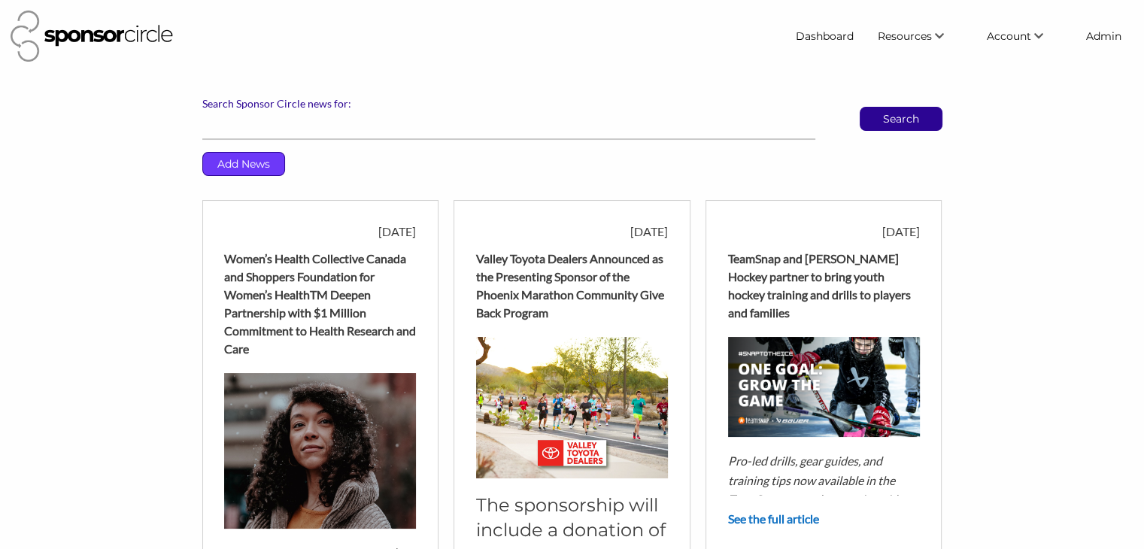
click at [253, 160] on p "Add News" at bounding box center [243, 164] width 81 height 23
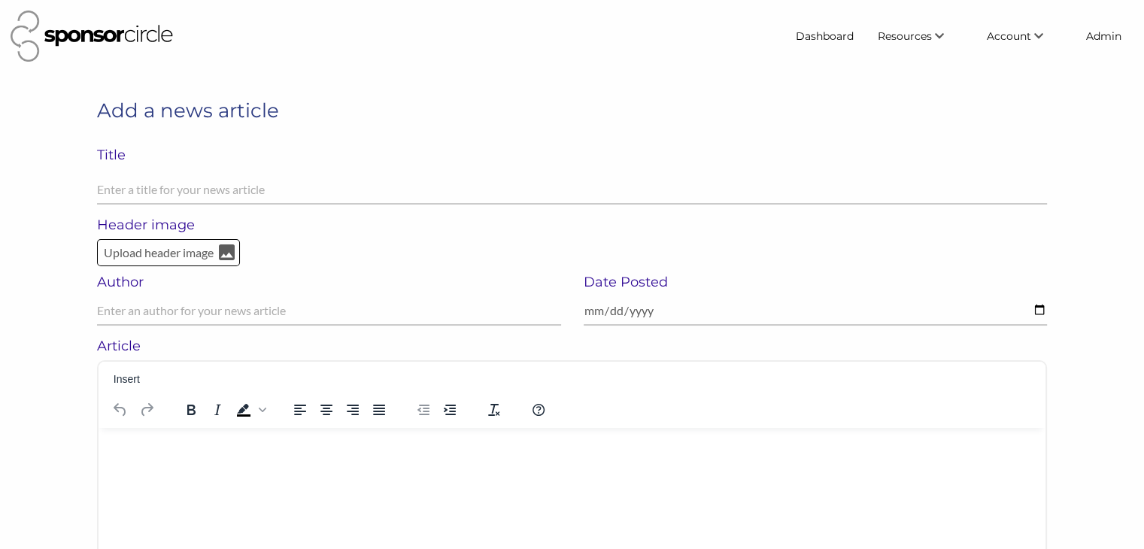
click at [215, 448] on p "Rich Text Area. Press ALT-0 for help." at bounding box center [572, 446] width 923 height 15
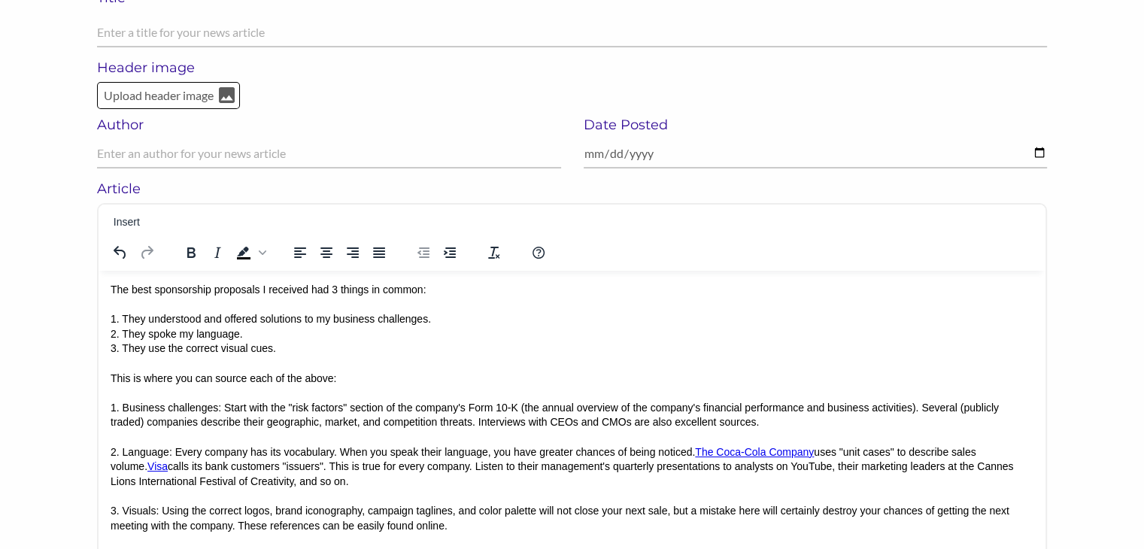
click at [108, 285] on html "The best sponsorship proposals I received had 3 things in common: 1. They under…" at bounding box center [572, 422] width 947 height 304
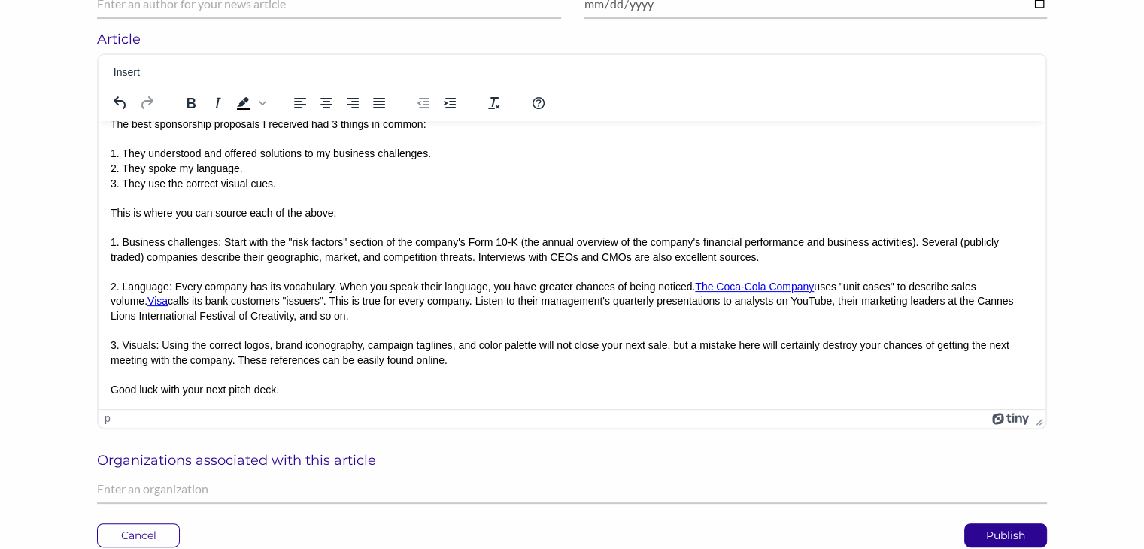
scroll to position [308, 0]
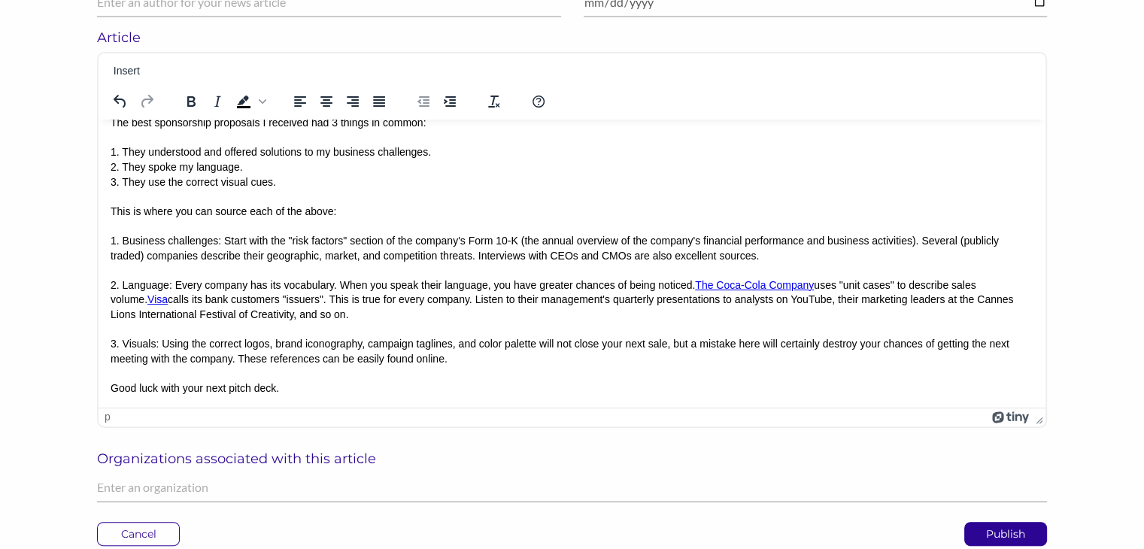
click at [313, 391] on p "The best sponsorship proposals I received had 3 things in common: 1. They under…" at bounding box center [572, 255] width 923 height 280
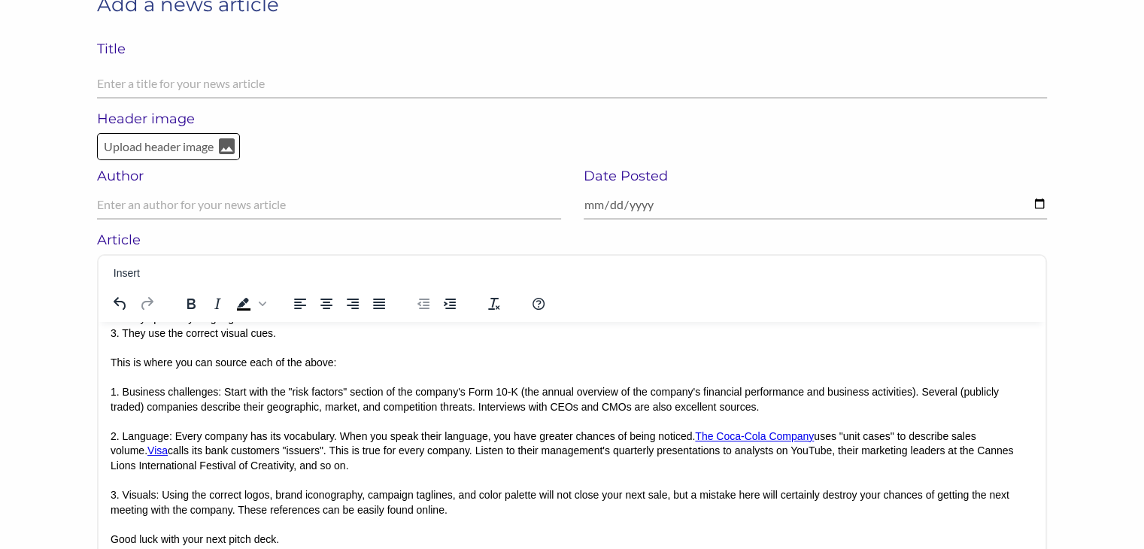
scroll to position [105, 0]
click at [141, 156] on p "Upload header image" at bounding box center [158, 148] width 113 height 20
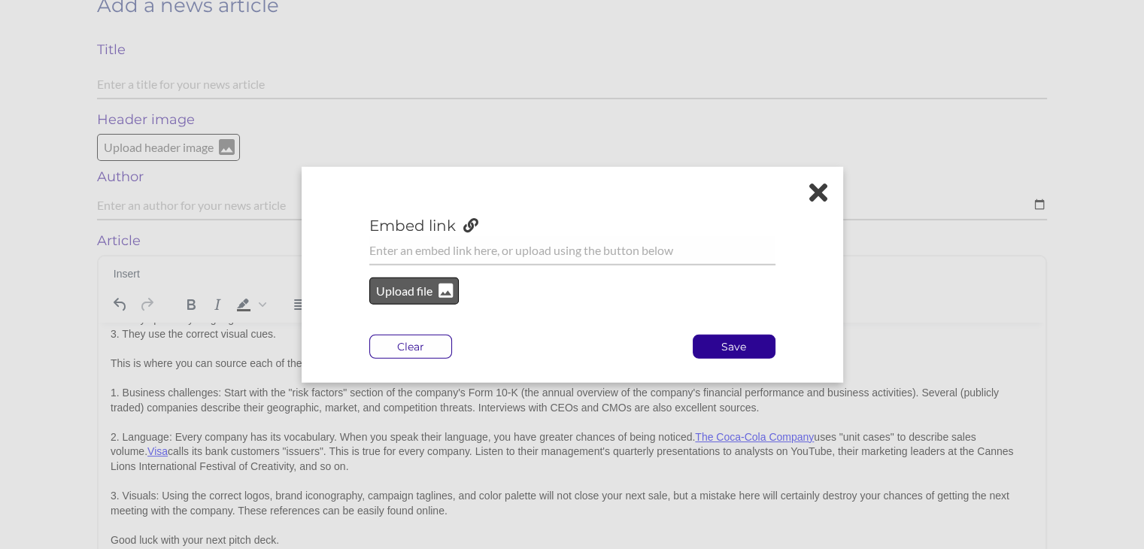
click at [393, 290] on p "Upload file" at bounding box center [405, 291] width 61 height 20
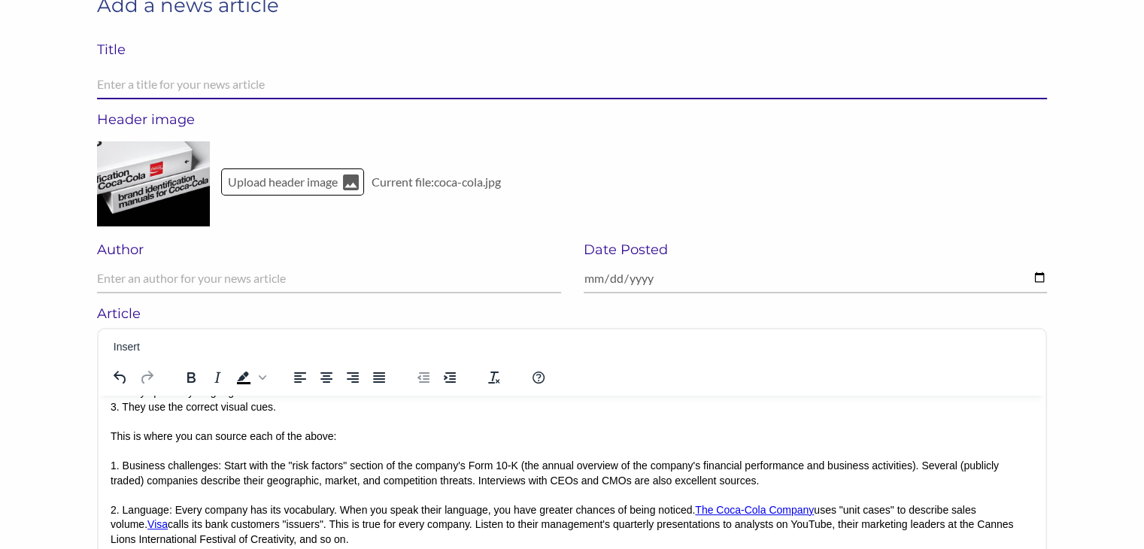
click at [261, 80] on input "text" at bounding box center [572, 84] width 950 height 29
paste input "The best sponsorship proposals I received had 3 things in common:"
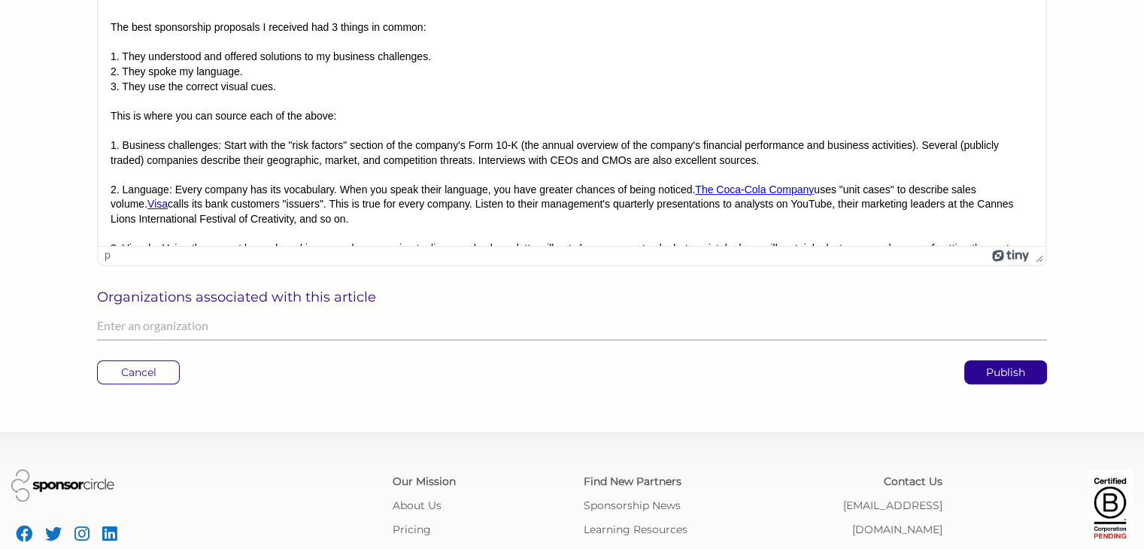
scroll to position [545, 0]
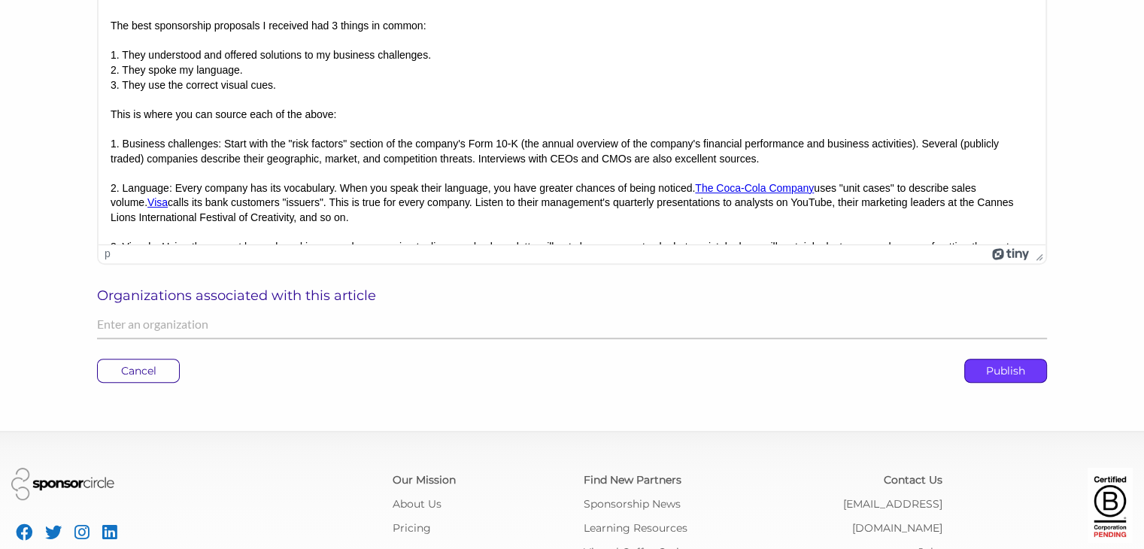
type input "The best sponsorship proposals I received had 3 things in common:"
click at [992, 373] on p "Publish" at bounding box center [1005, 371] width 81 height 23
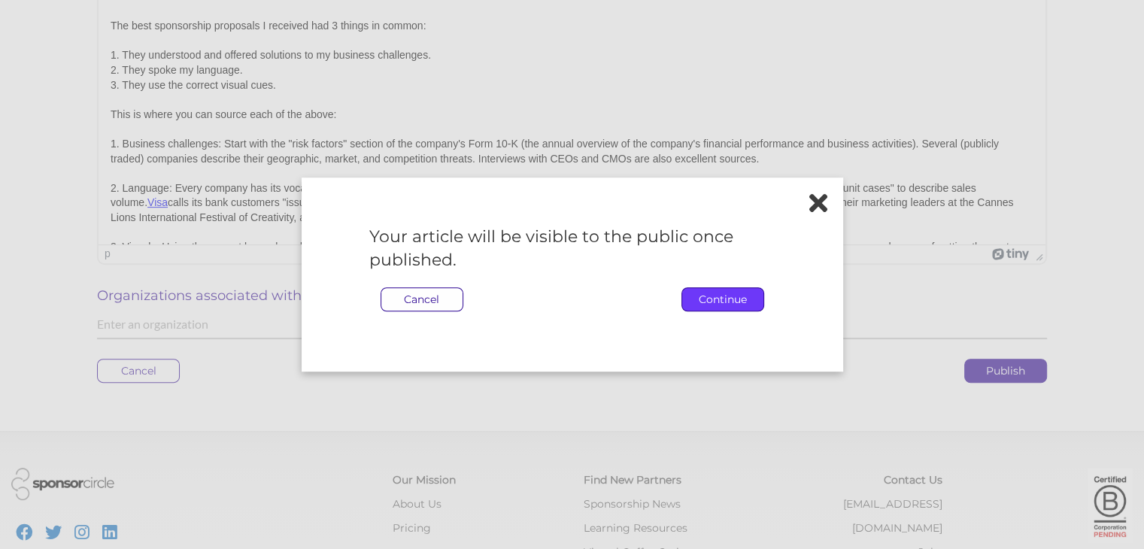
click at [702, 298] on p "Continue" at bounding box center [722, 299] width 81 height 23
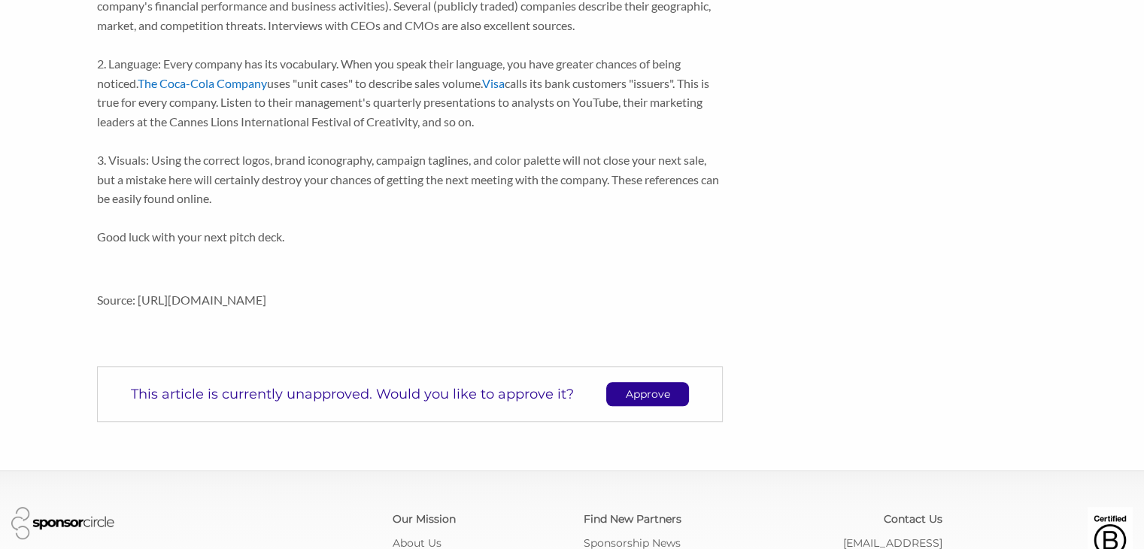
scroll to position [1081, 0]
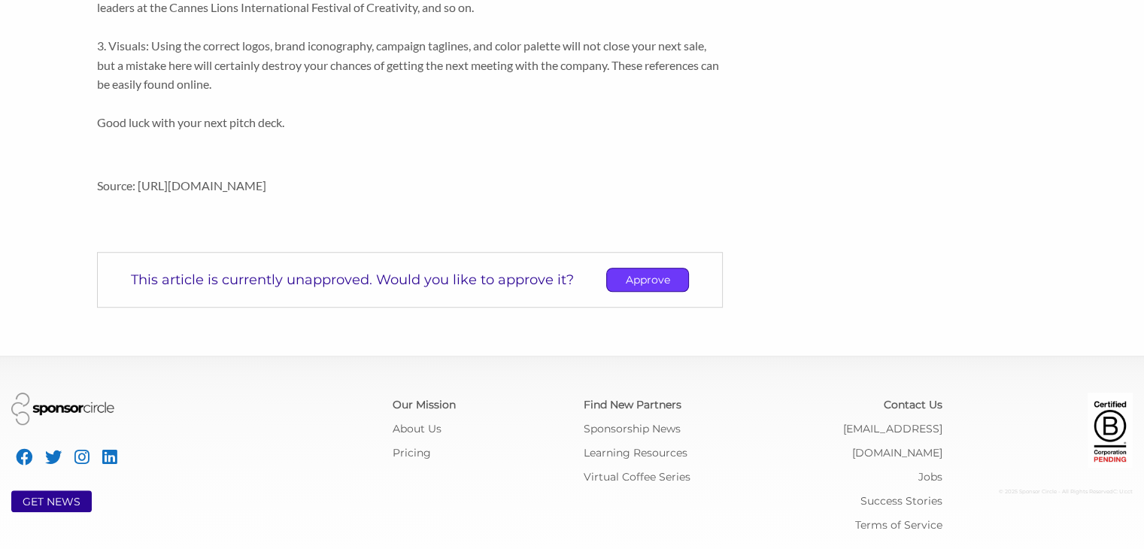
click at [629, 279] on p "Approve" at bounding box center [647, 280] width 81 height 23
